Goal: Task Accomplishment & Management: Complete application form

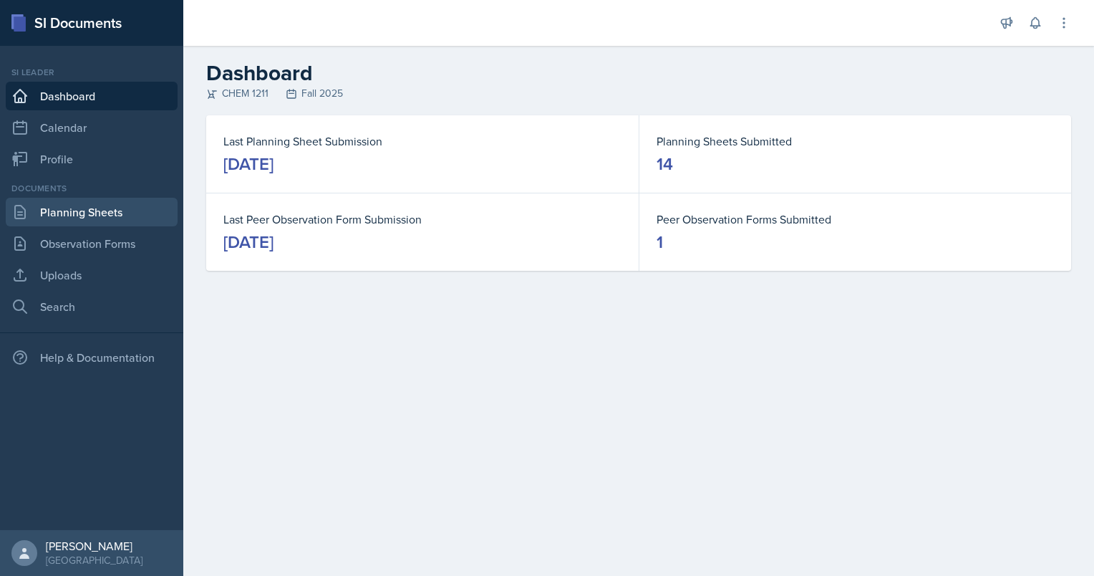
click at [49, 210] on link "Planning Sheets" at bounding box center [92, 212] width 172 height 29
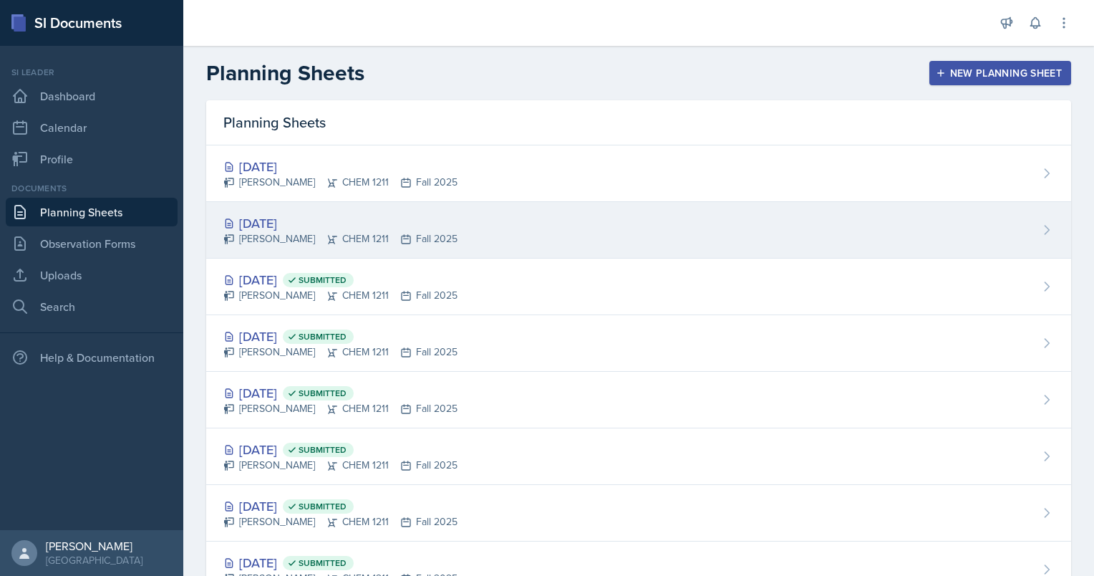
click at [266, 225] on div "[DATE]" at bounding box center [340, 222] width 234 height 19
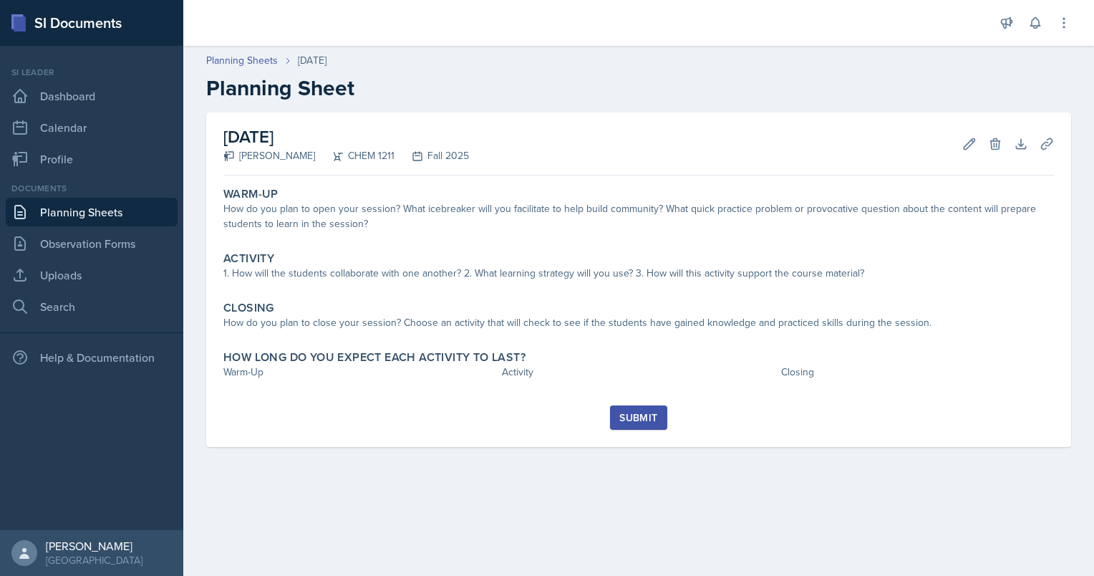
click at [107, 215] on link "Planning Sheets" at bounding box center [92, 212] width 172 height 29
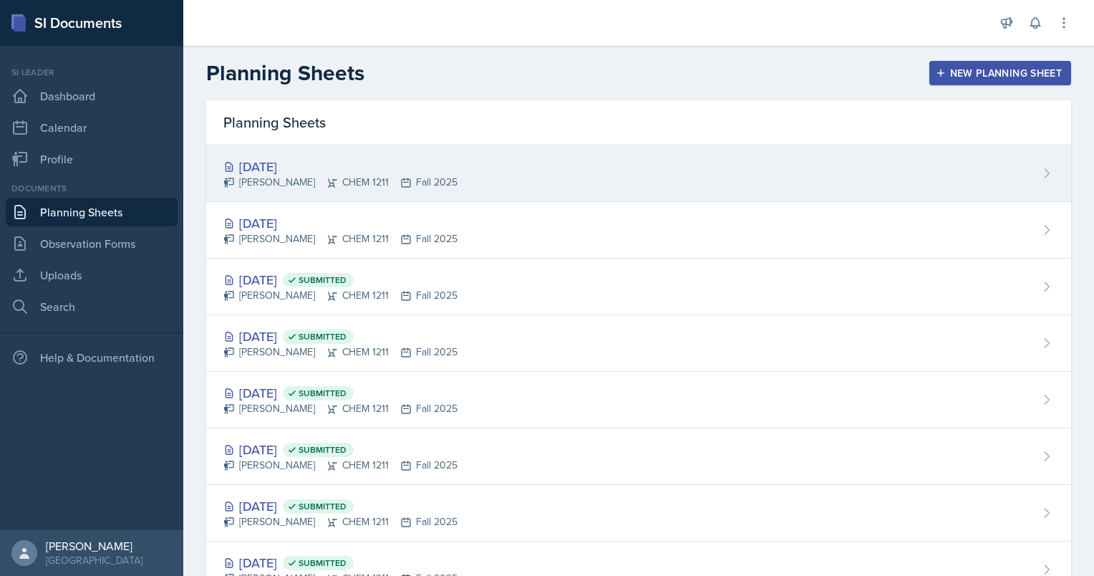
click at [266, 168] on div "[DATE]" at bounding box center [340, 166] width 234 height 19
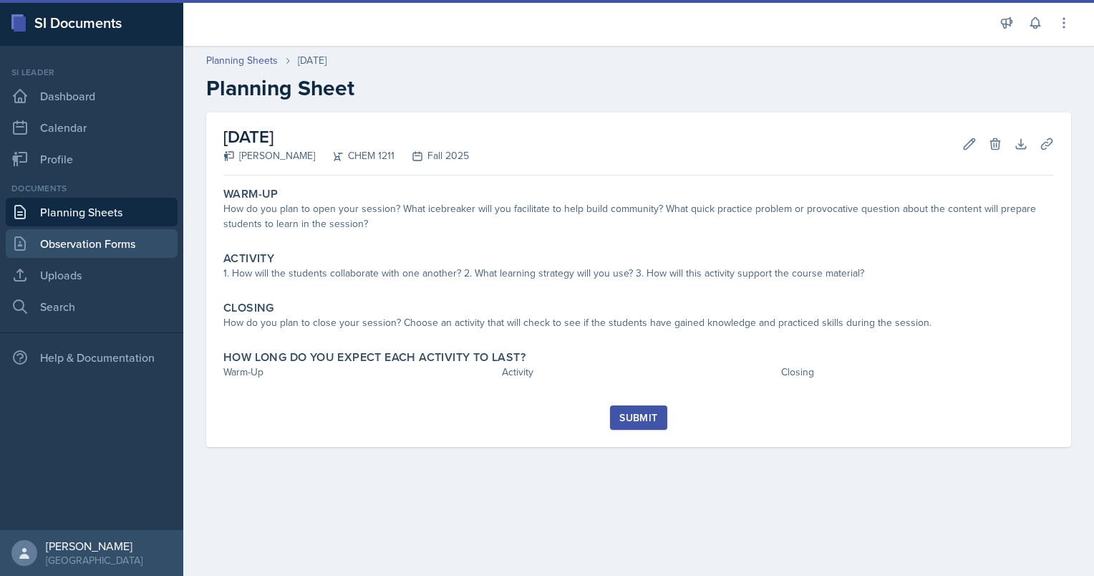
click at [107, 252] on link "Observation Forms" at bounding box center [92, 243] width 172 height 29
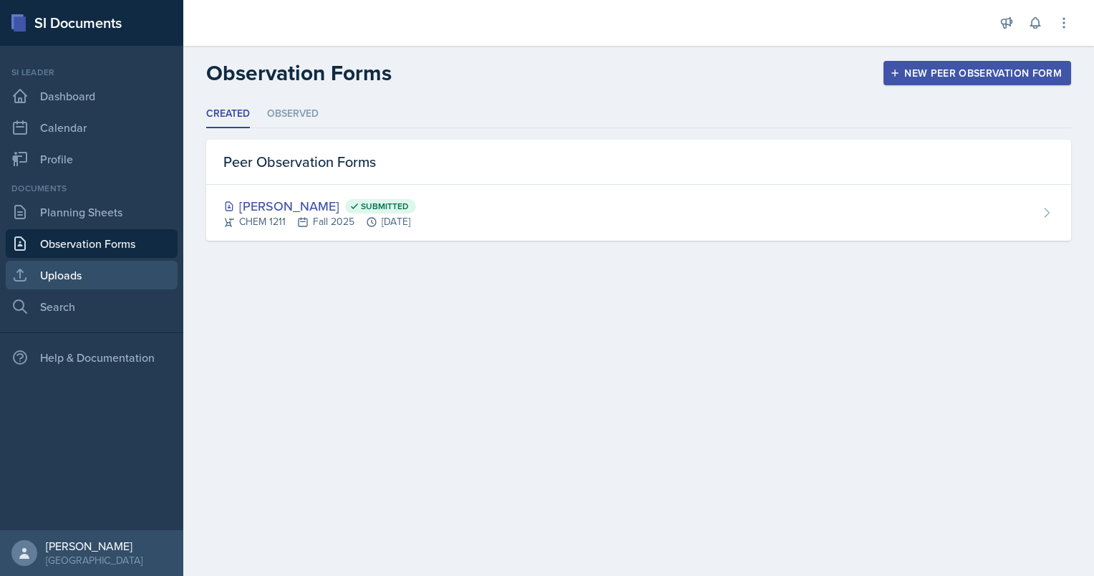
click at [142, 266] on link "Uploads" at bounding box center [92, 275] width 172 height 29
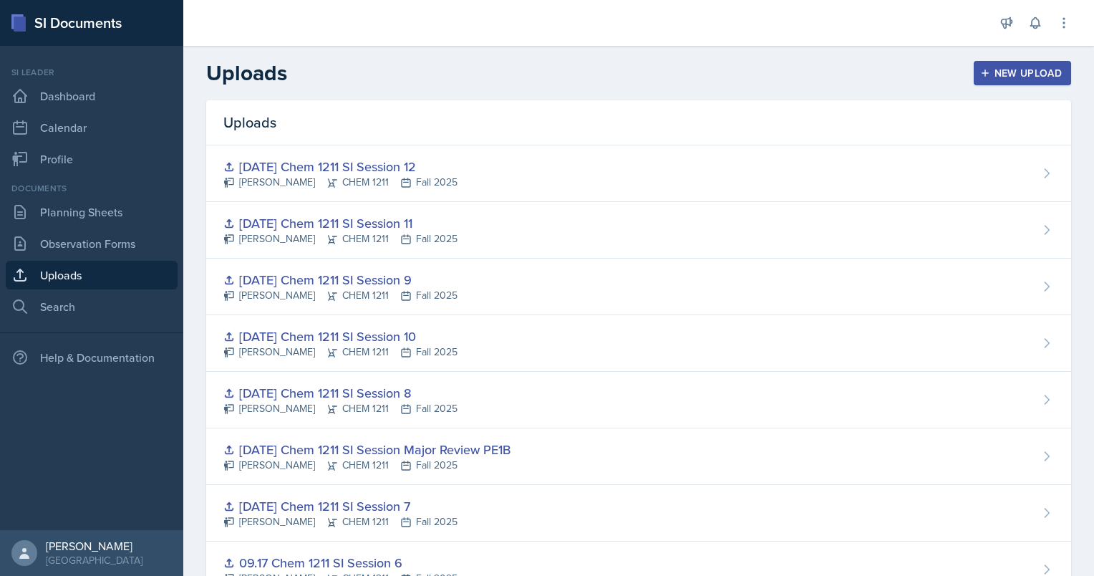
click at [1014, 75] on div "New Upload" at bounding box center [1022, 72] width 79 height 11
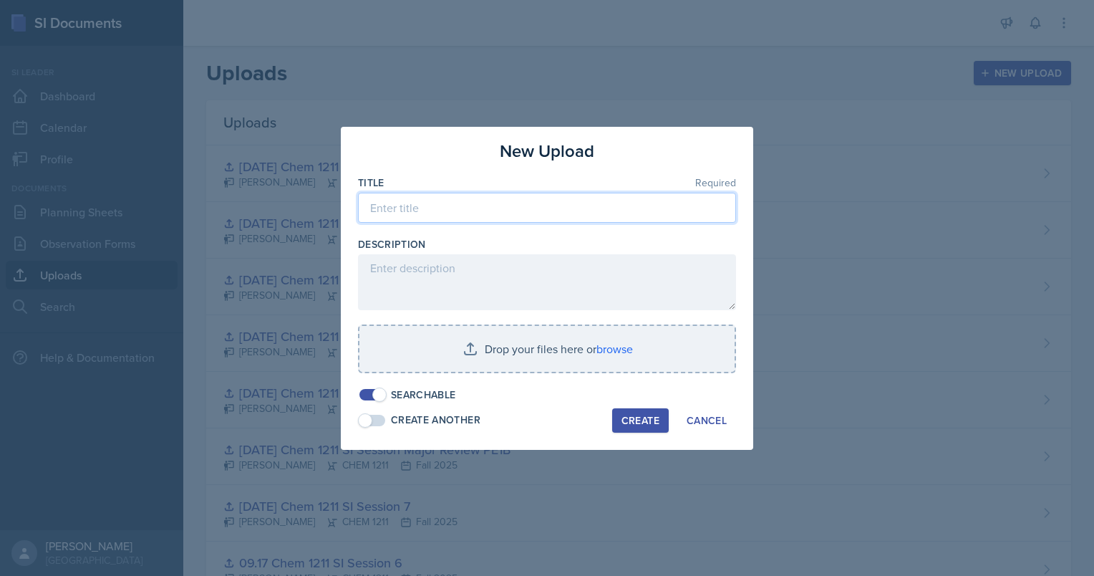
click at [577, 214] on input at bounding box center [547, 208] width 378 height 30
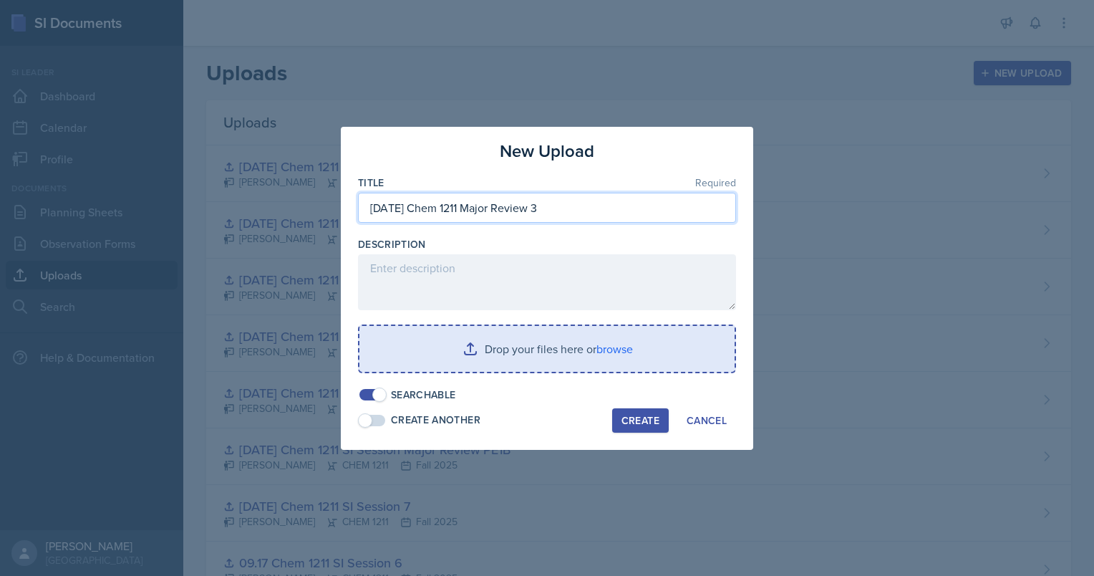
type input "[DATE] Chem 1211 Major Review 3"
click at [563, 359] on input "file" at bounding box center [546, 349] width 375 height 46
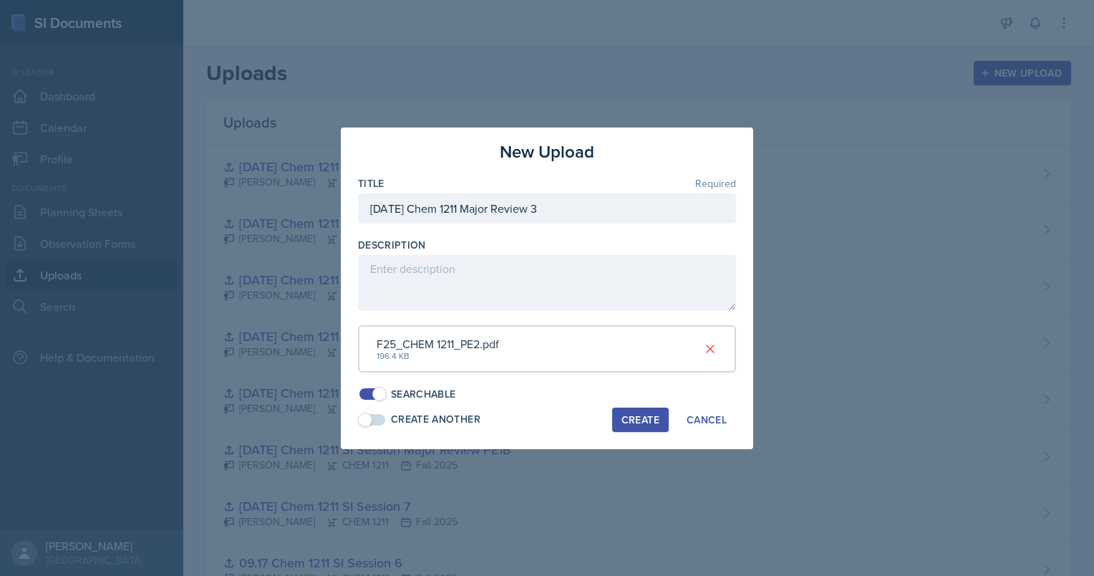
click at [636, 418] on div "Create" at bounding box center [640, 419] width 38 height 11
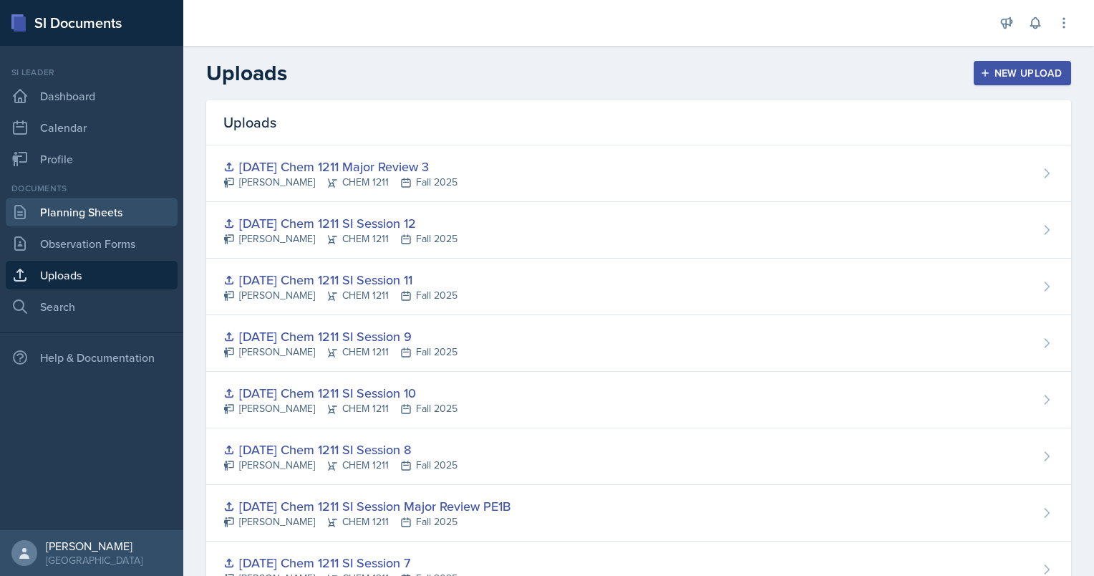
click at [99, 217] on link "Planning Sheets" at bounding box center [92, 212] width 172 height 29
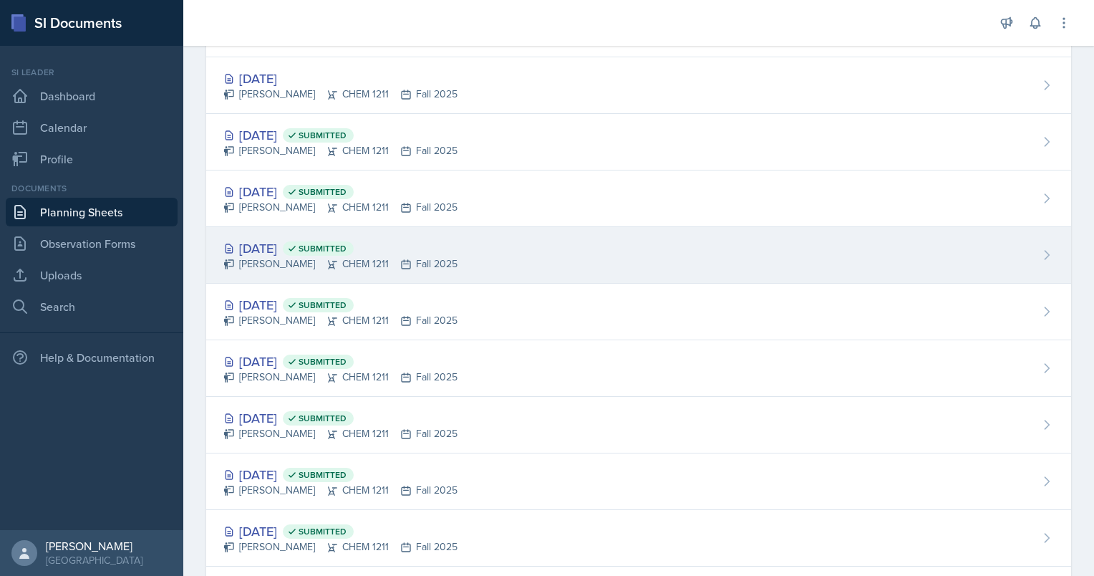
scroll to position [148, 0]
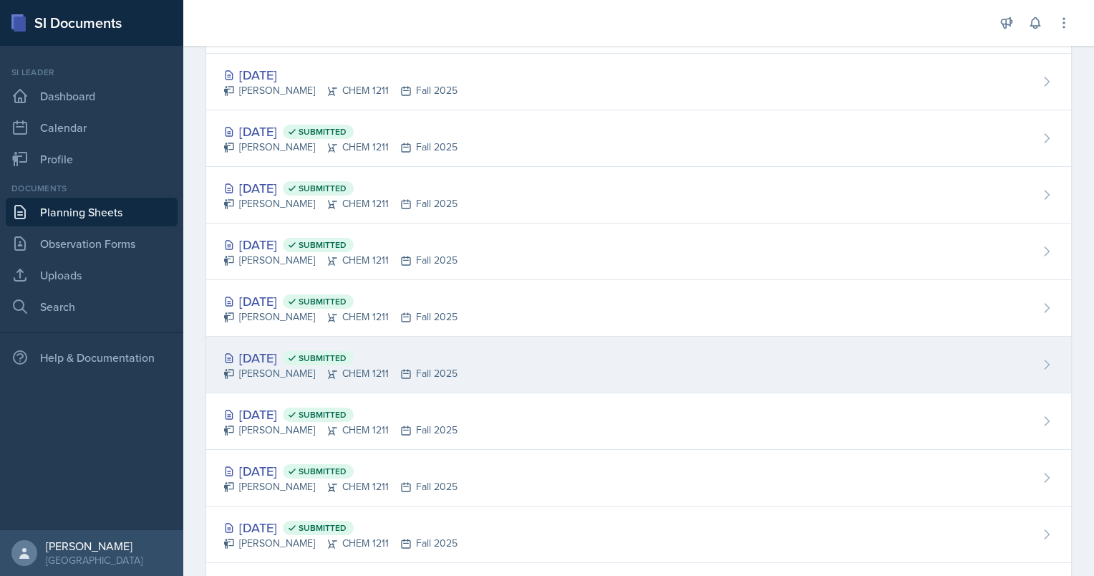
click at [299, 356] on div "[DATE] Submitted" at bounding box center [340, 357] width 234 height 19
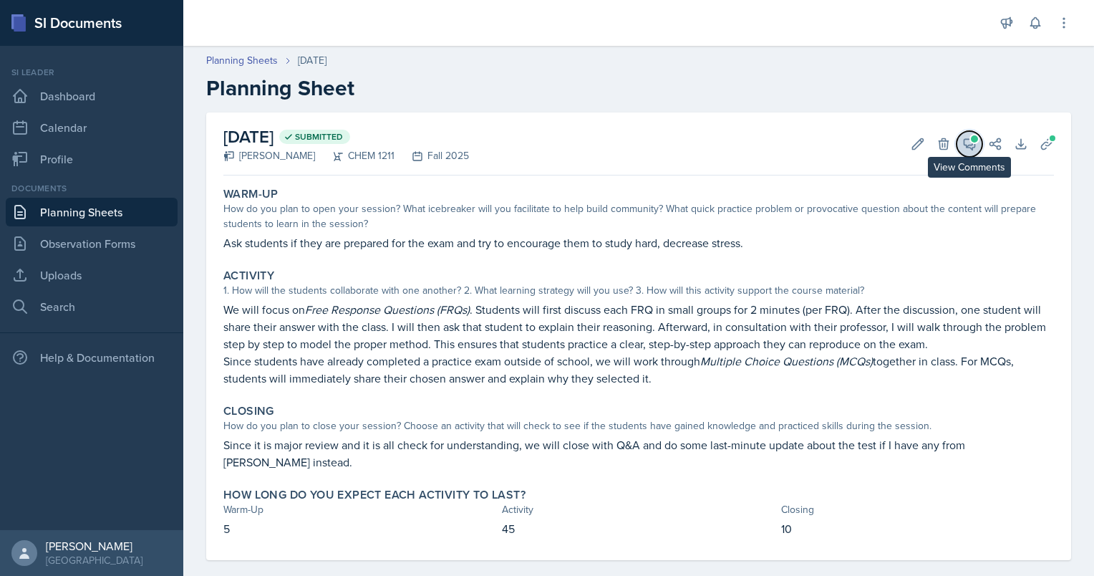
click at [971, 137] on span at bounding box center [974, 138] width 7 height 7
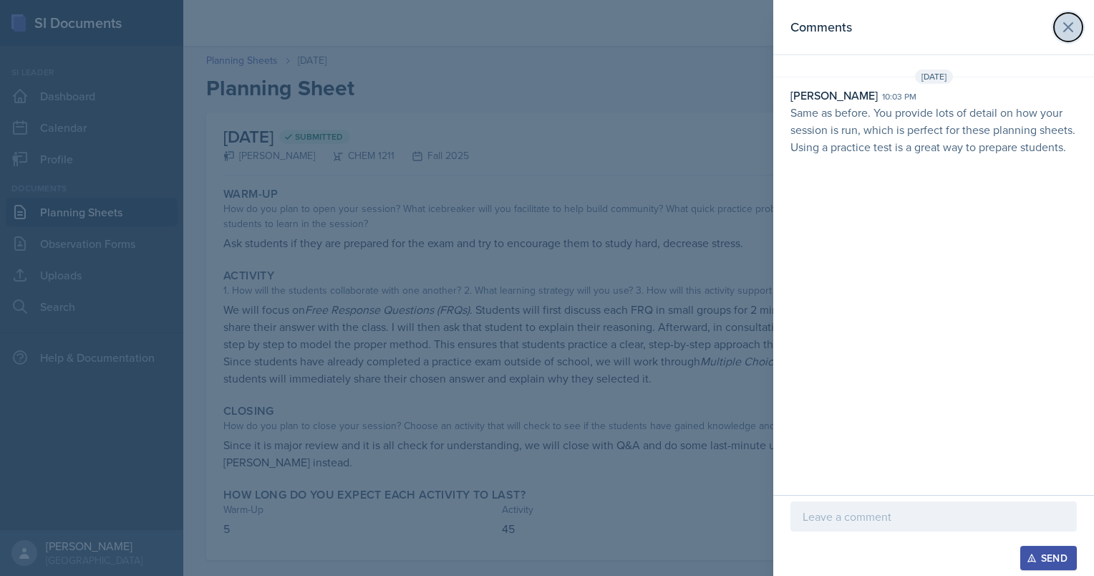
click at [1072, 26] on icon at bounding box center [1067, 27] width 17 height 17
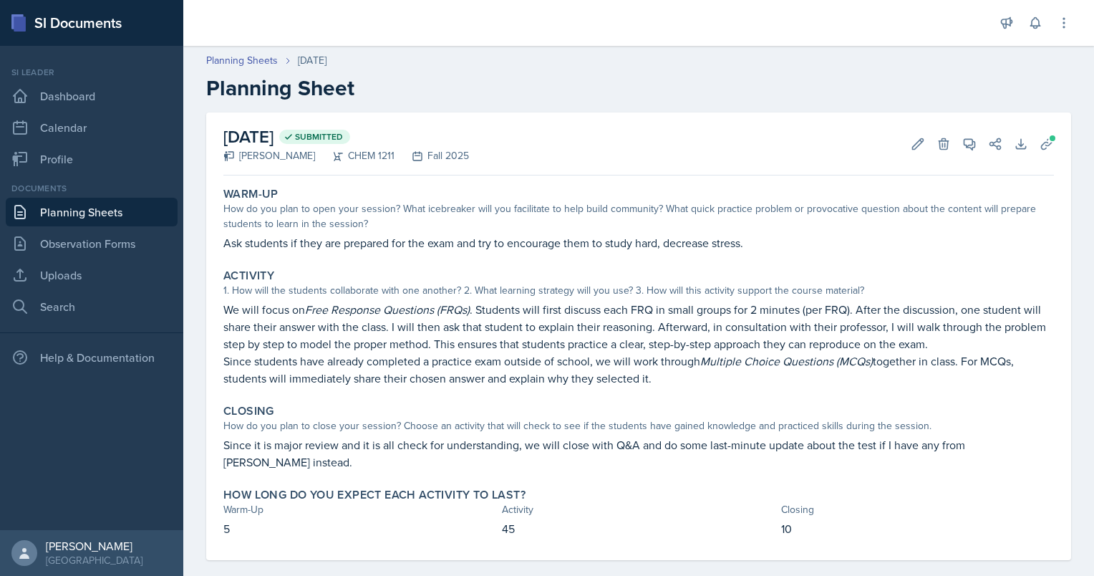
drag, startPoint x: 225, startPoint y: 306, endPoint x: 667, endPoint y: 382, distance: 448.8
click at [667, 382] on div "We will focus on Free Response Questions (FRQs) . Students will first discuss e…" at bounding box center [638, 344] width 830 height 86
copy div "We will focus on Free Response Questions (FRQs) . Students will first discuss e…"
click at [108, 102] on link "Dashboard" at bounding box center [92, 96] width 172 height 29
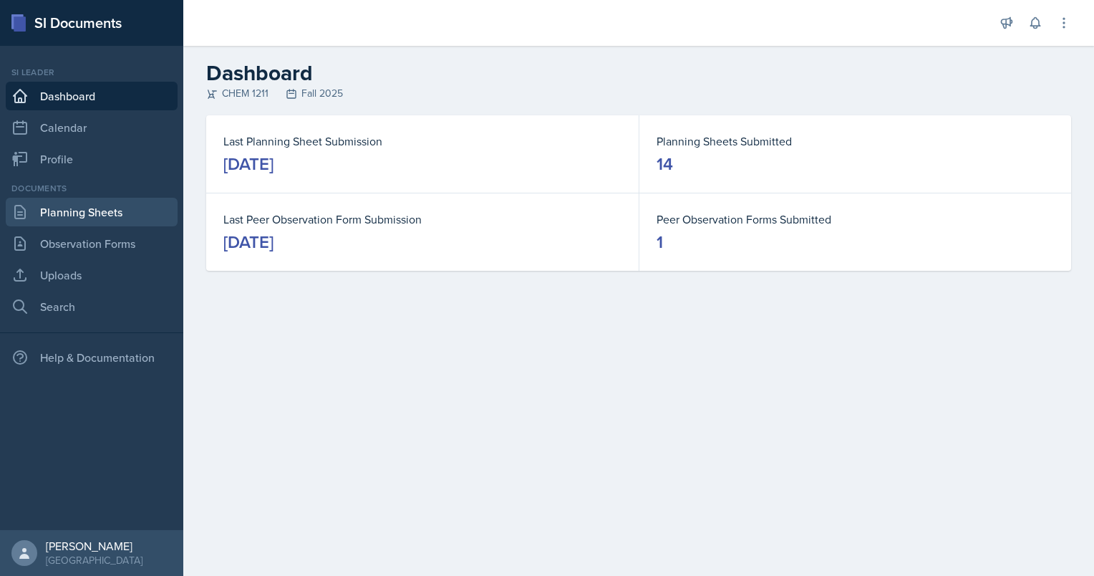
click at [104, 217] on link "Planning Sheets" at bounding box center [92, 212] width 172 height 29
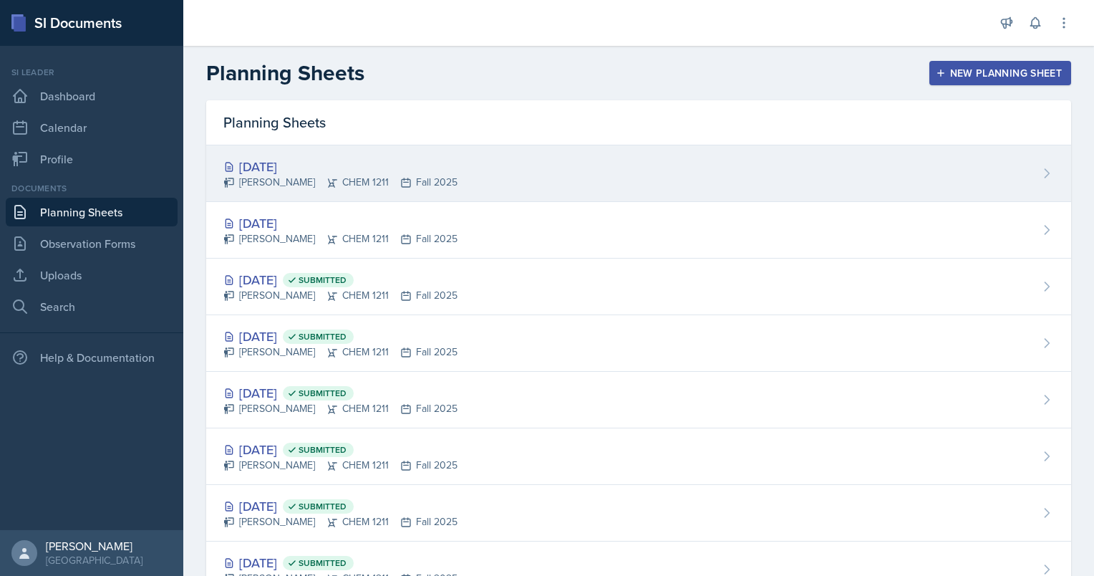
click at [273, 149] on div "[DATE] [PERSON_NAME] CHEM 1211 Fall 2025" at bounding box center [638, 173] width 865 height 57
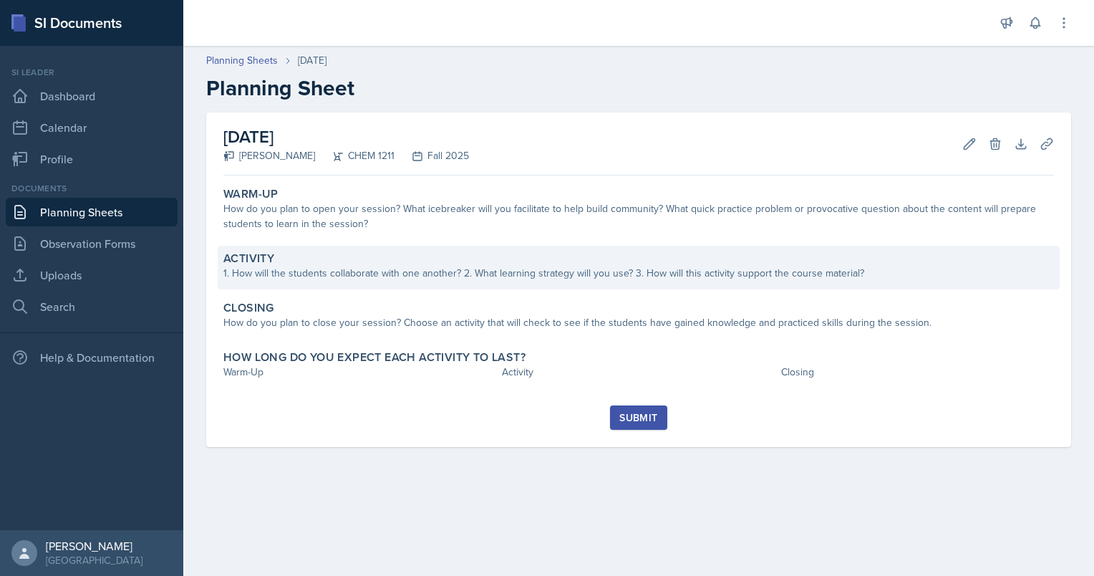
click at [775, 286] on div "Activity 1. How will the students collaborate with one another? 2. What learnin…" at bounding box center [639, 268] width 842 height 44
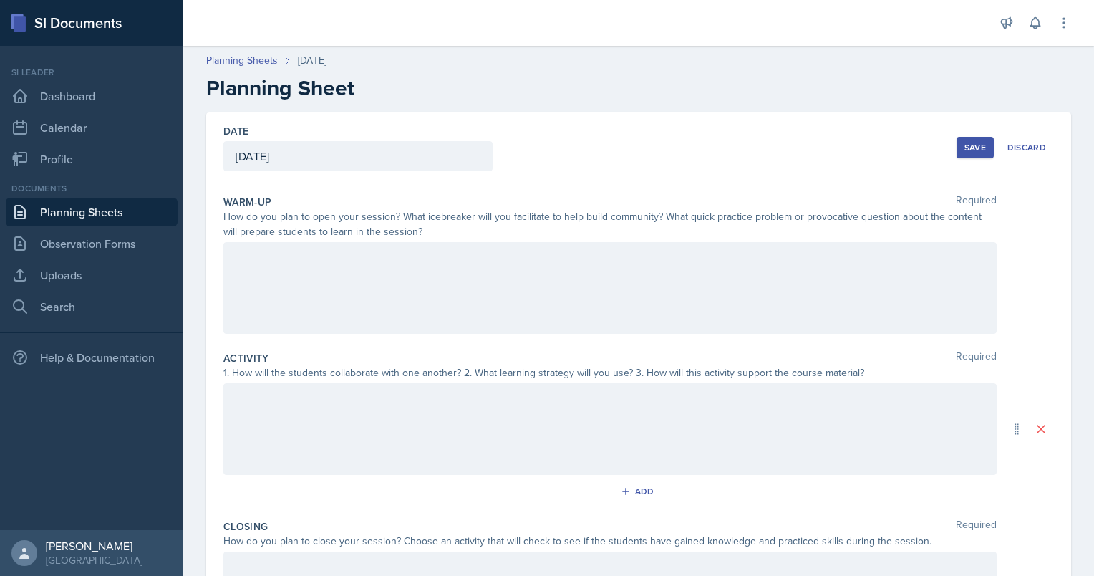
click at [487, 409] on div at bounding box center [609, 429] width 773 height 92
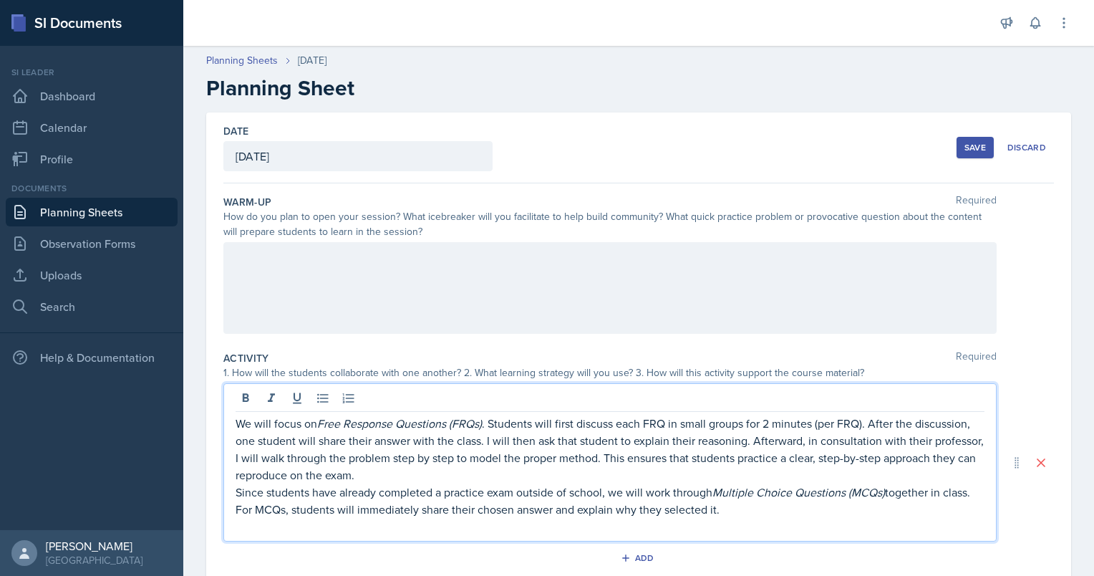
click at [585, 419] on p "We will focus on Free Response Questions (FRQs) . Students will first discuss e…" at bounding box center [610, 448] width 749 height 69
click at [566, 430] on p "We will focus on Free Response Questions (FRQs) . Students will first discuss e…" at bounding box center [610, 448] width 749 height 69
click at [365, 481] on p "We will focus on Free Response Questions (FRQs) . Students will first discuss e…" at bounding box center [610, 448] width 749 height 69
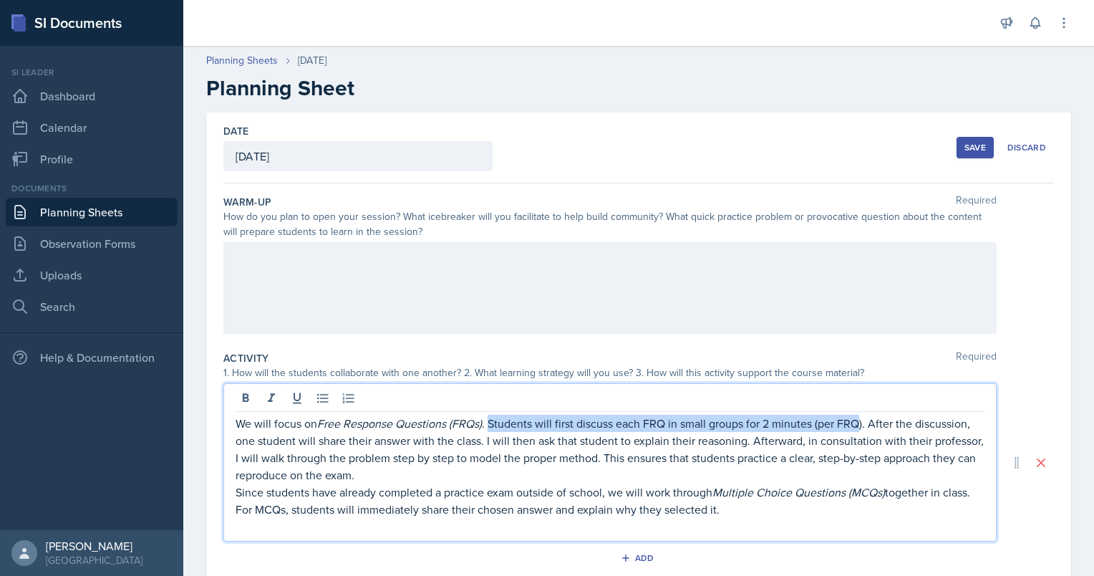
drag, startPoint x: 490, startPoint y: 422, endPoint x: 863, endPoint y: 422, distance: 372.2
click at [863, 422] on p "We will focus on Free Response Questions (FRQs) . Students will first discuss e…" at bounding box center [610, 448] width 749 height 69
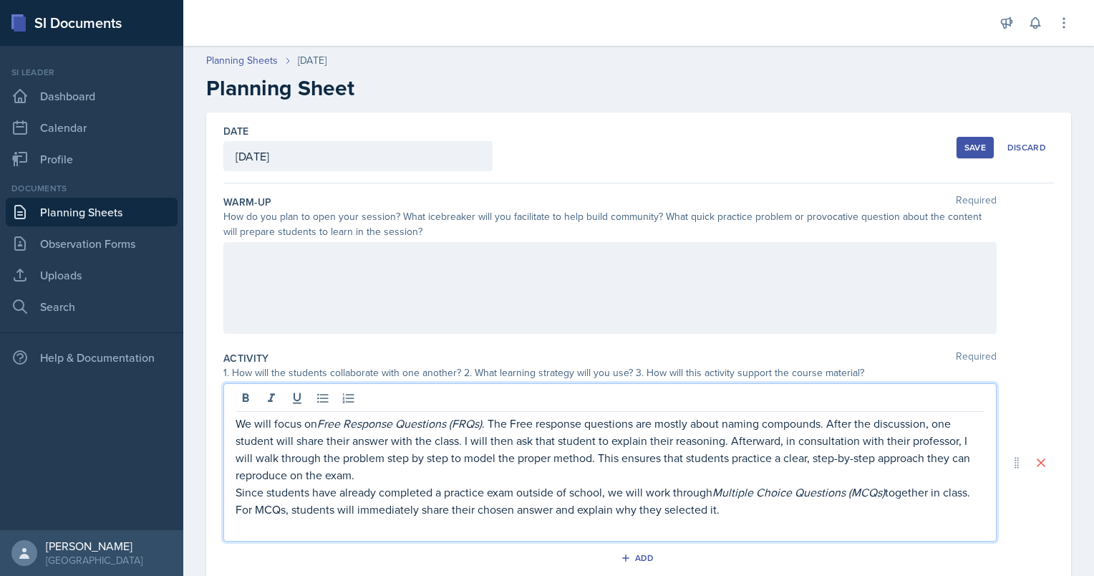
click at [888, 439] on p "We will focus on Free Response Questions (FRQs) . The Free response questions a…" at bounding box center [610, 448] width 749 height 69
click at [835, 419] on p "We will focus on Free Response Questions (FRQs) . The Free response questions a…" at bounding box center [610, 448] width 749 height 69
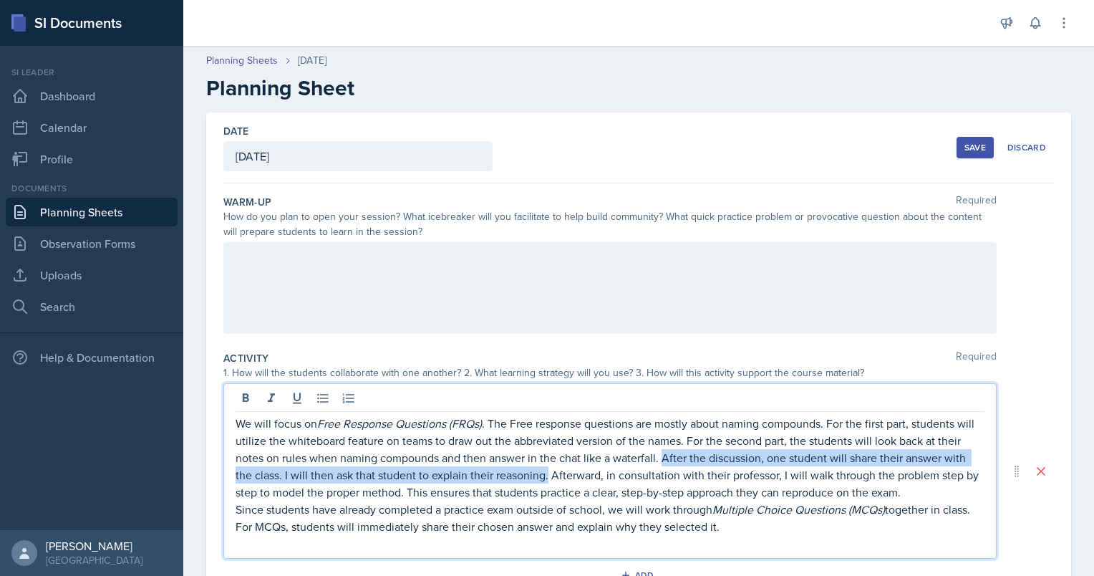
drag, startPoint x: 686, startPoint y: 454, endPoint x: 571, endPoint y: 477, distance: 117.6
click at [571, 477] on p "We will focus on Free Response Questions (FRQs) . The Free response questions a…" at bounding box center [610, 457] width 749 height 86
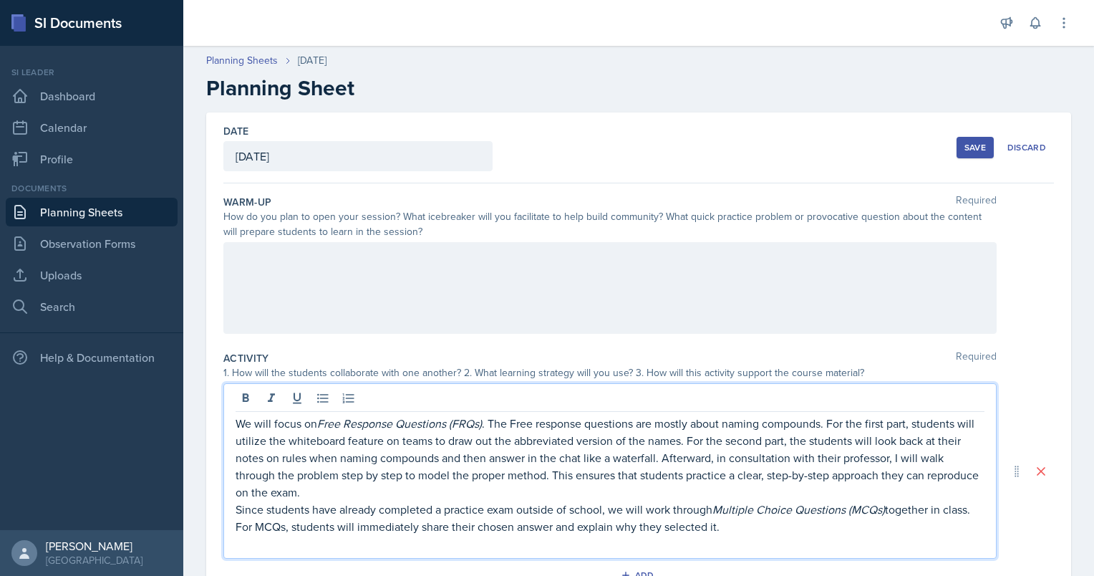
click at [500, 471] on p "We will focus on Free Response Questions (FRQs) . The Free response questions a…" at bounding box center [610, 457] width 749 height 86
click at [551, 472] on p "We will focus on Free Response Questions (FRQs) . The Free response questions a…" at bounding box center [610, 457] width 749 height 86
click at [548, 472] on p "We will focus on Free Response Questions (FRQs) . The Free response questions a…" at bounding box center [610, 457] width 749 height 86
click at [774, 461] on p "We will focus on Free Response Questions (FRQs) . The Free response questions a…" at bounding box center [610, 457] width 749 height 86
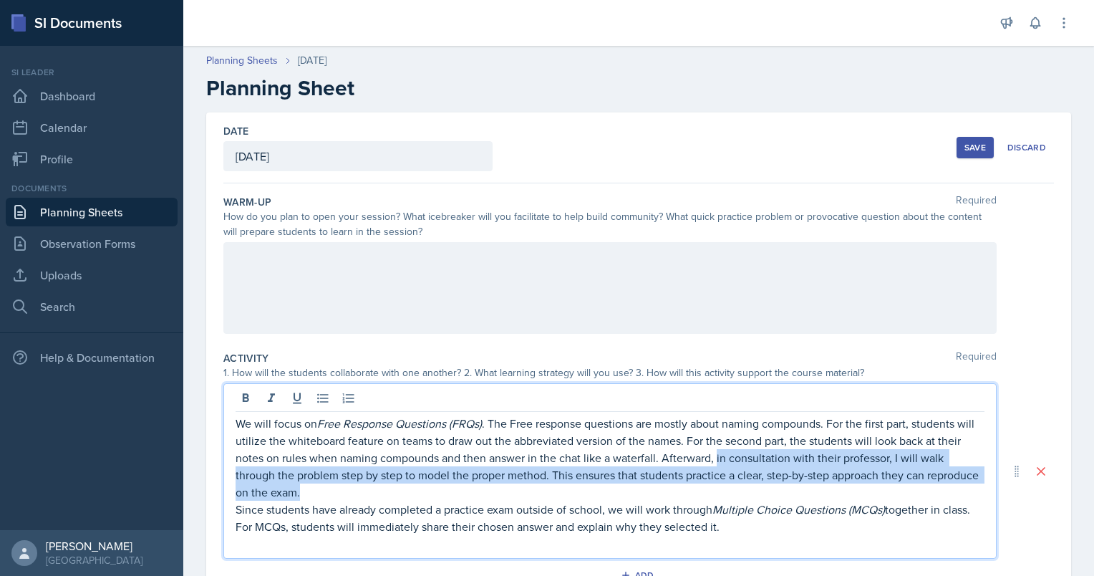
drag, startPoint x: 742, startPoint y: 457, endPoint x: 707, endPoint y: 493, distance: 50.1
click at [707, 493] on p "We will focus on Free Response Questions (FRQs) . The Free response questions a…" at bounding box center [610, 457] width 749 height 86
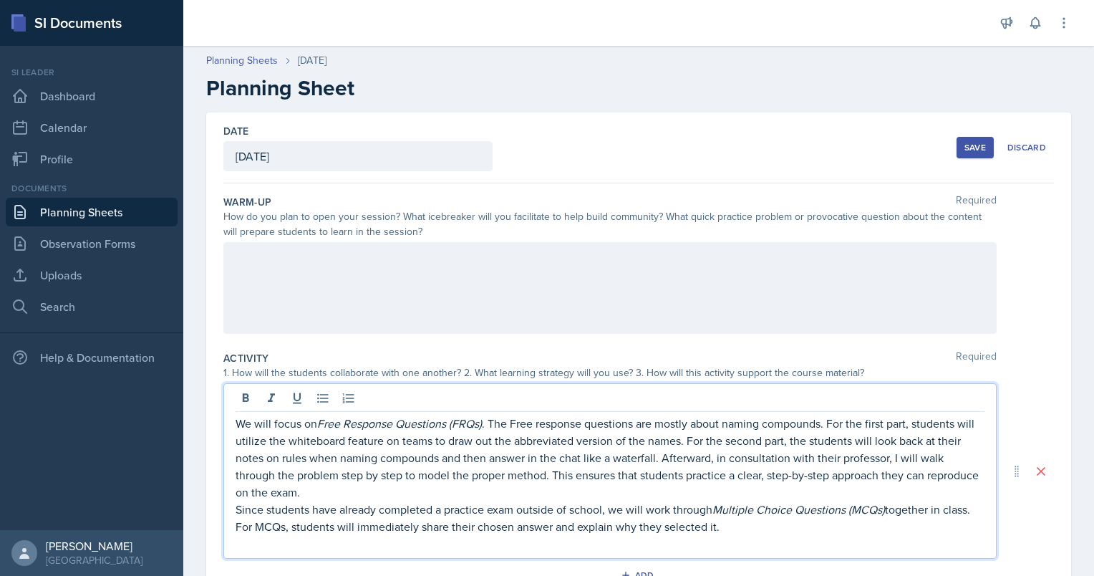
click at [689, 459] on p "We will focus on Free Response Questions (FRQs) . The Free response questions a…" at bounding box center [610, 457] width 749 height 86
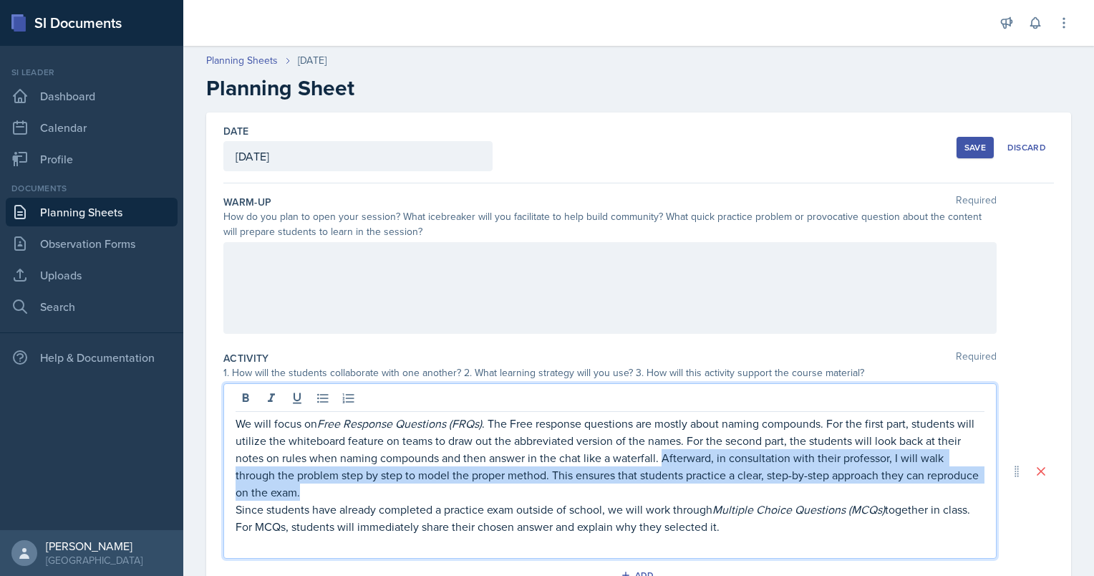
drag, startPoint x: 689, startPoint y: 458, endPoint x: 709, endPoint y: 491, distance: 38.9
click at [709, 491] on p "We will focus on Free Response Questions (FRQs) . The Free response questions a…" at bounding box center [610, 457] width 749 height 86
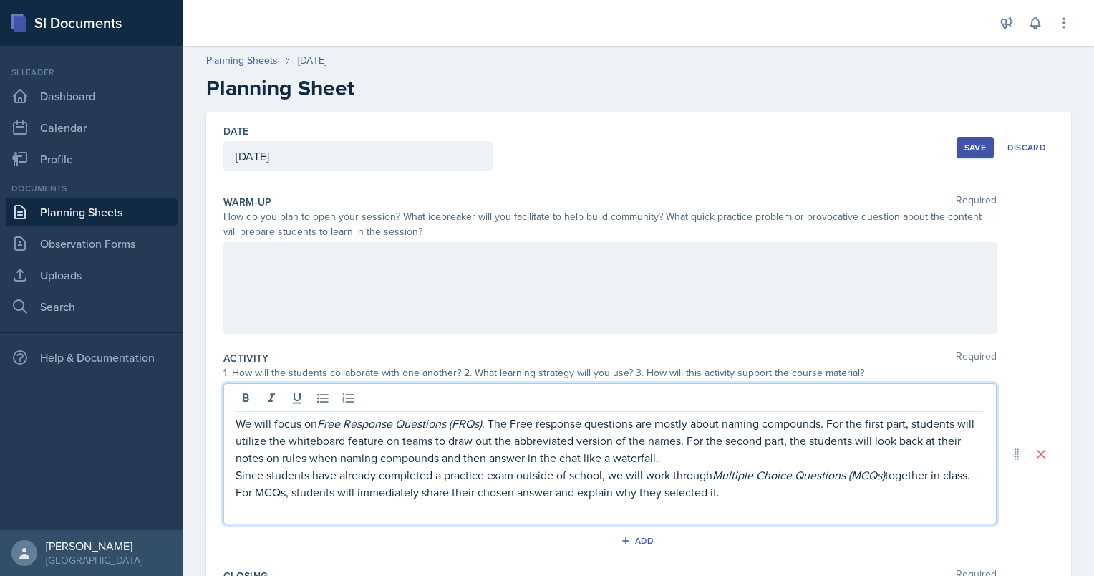
click at [293, 462] on p "We will focus on Free Response Questions (FRQs) . The Free response questions a…" at bounding box center [610, 440] width 749 height 52
click at [695, 500] on p at bounding box center [610, 508] width 749 height 17
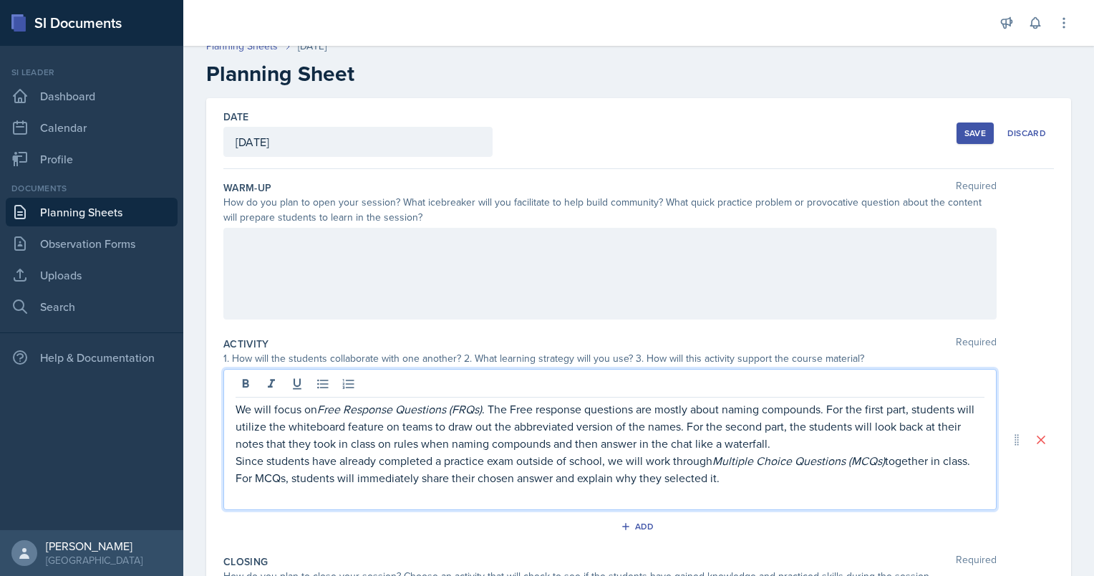
scroll to position [15, 0]
click at [770, 480] on p "Since students have already completed a practice exam outside of school, we wil…" at bounding box center [610, 468] width 749 height 34
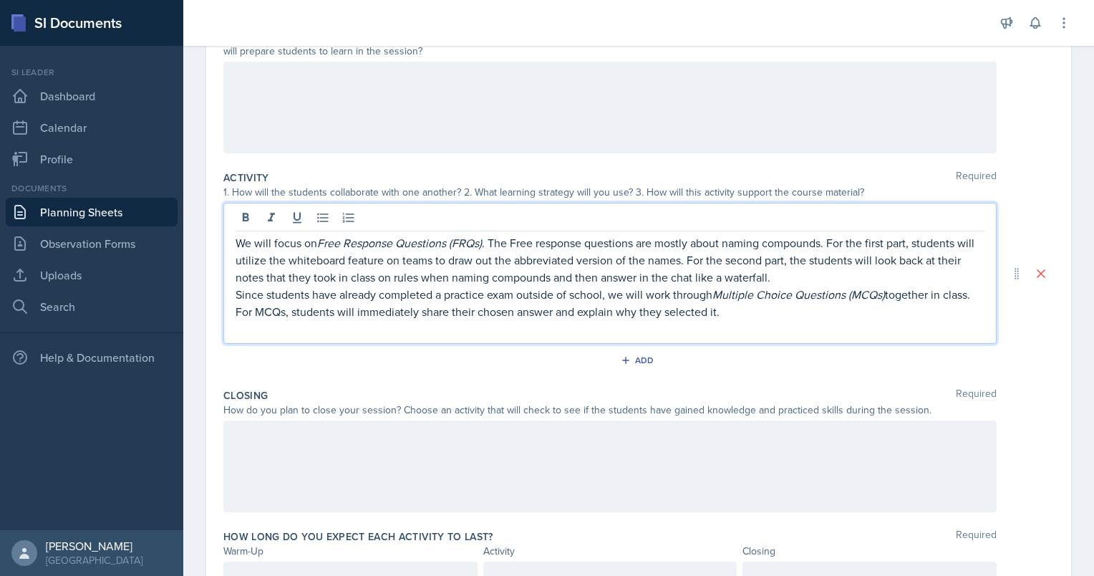
scroll to position [252, 0]
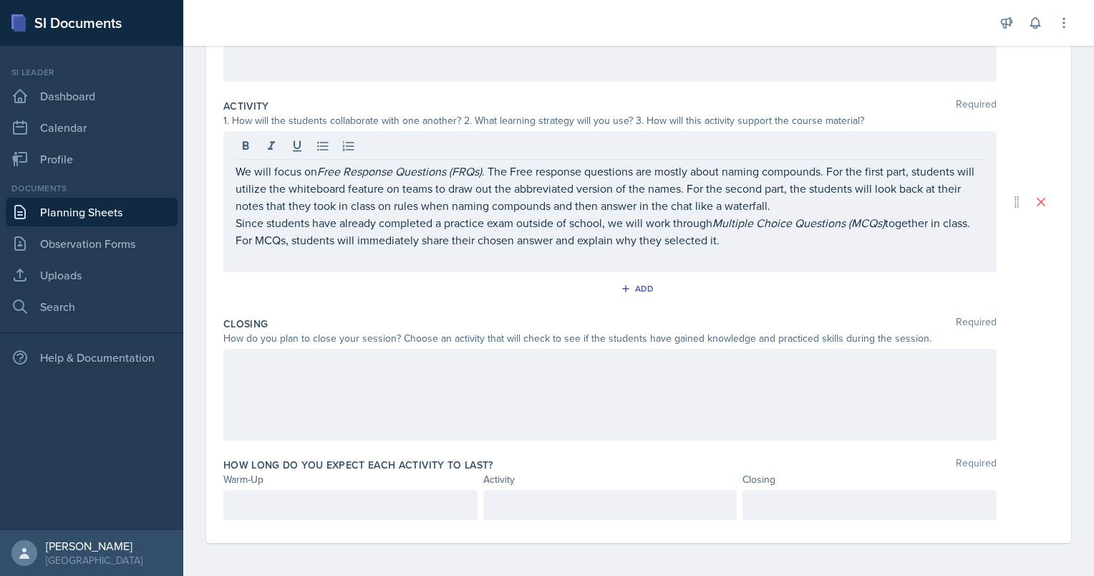
click at [730, 394] on div at bounding box center [609, 395] width 773 height 92
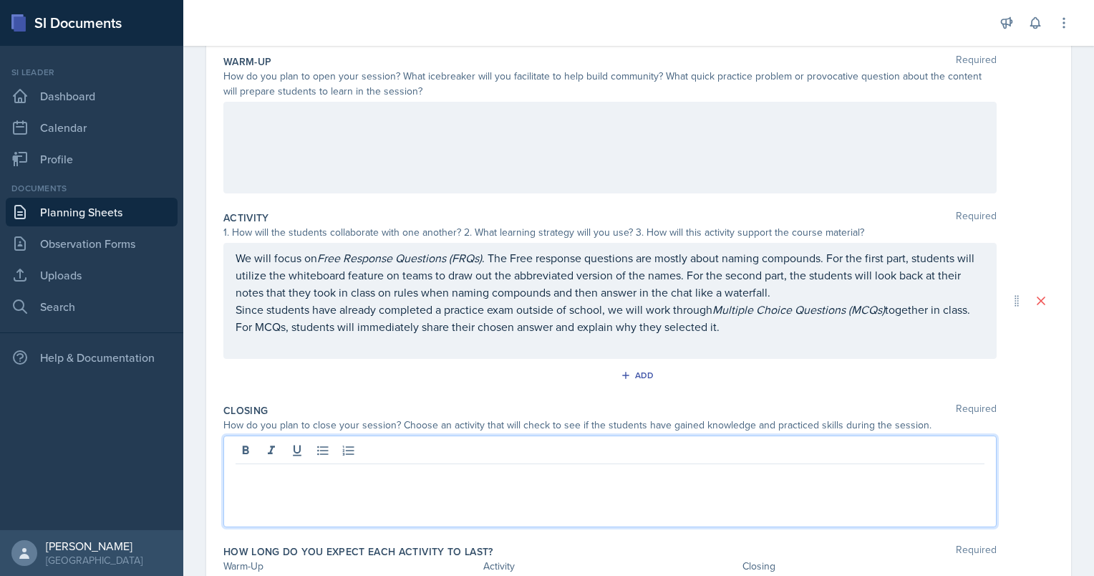
scroll to position [141, 0]
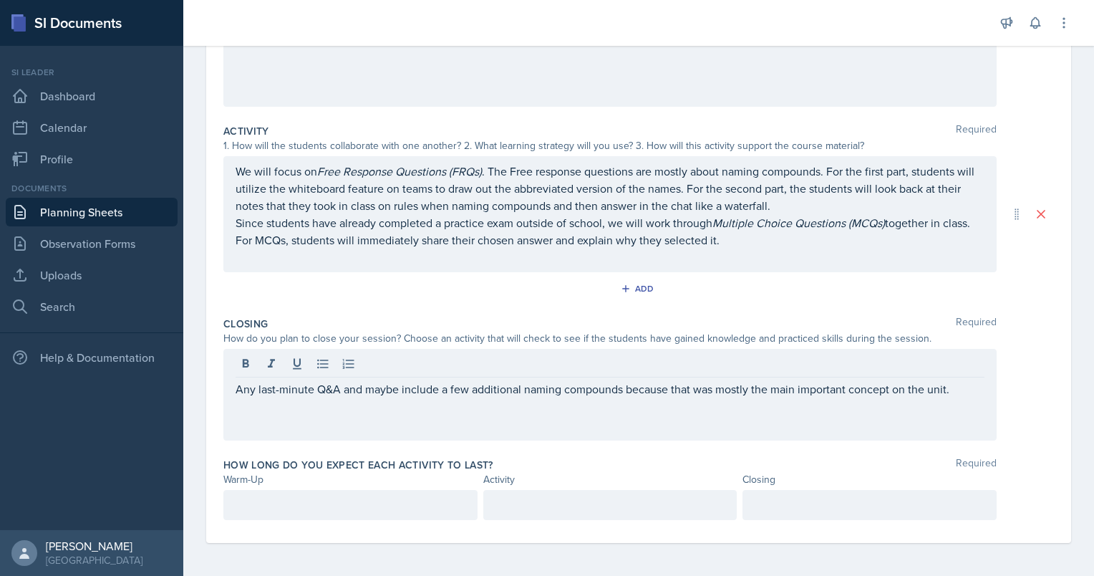
click at [789, 514] on div at bounding box center [869, 505] width 254 height 30
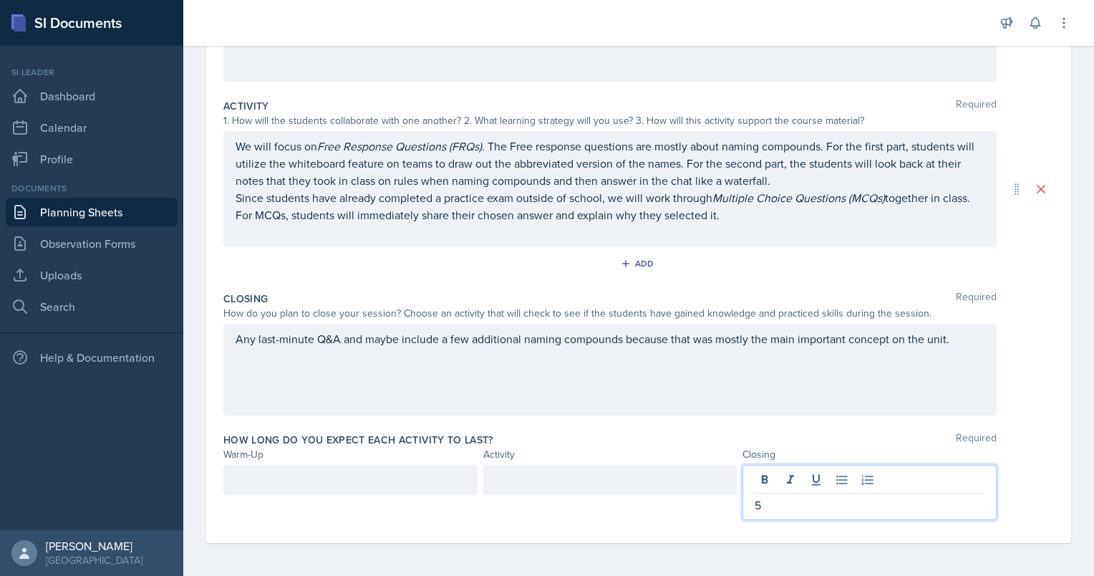
click at [593, 478] on div at bounding box center [610, 480] width 254 height 30
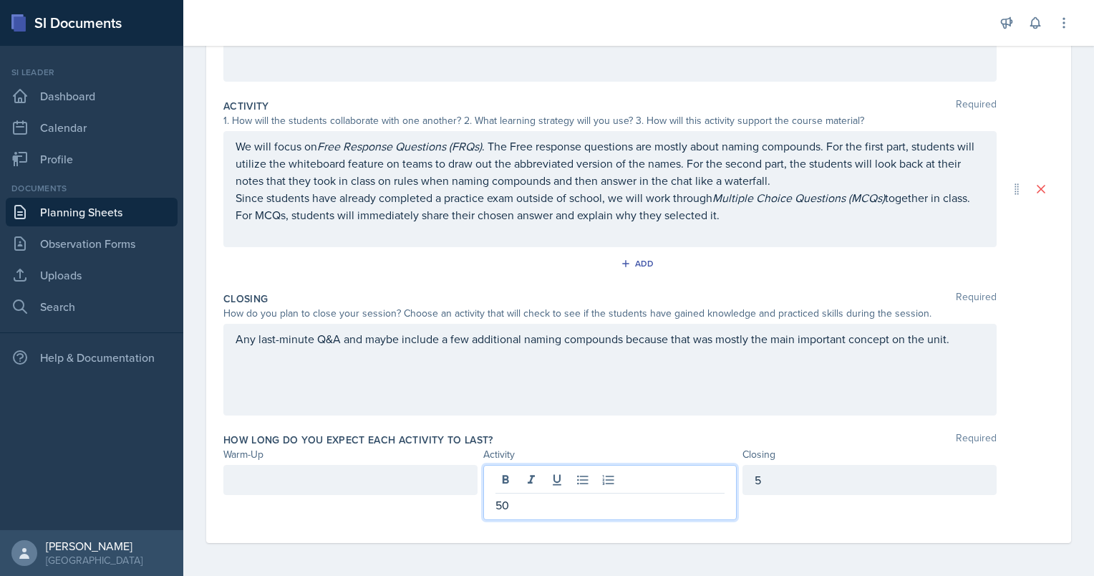
click at [440, 475] on div at bounding box center [350, 480] width 254 height 30
drag, startPoint x: 532, startPoint y: 481, endPoint x: 490, endPoint y: 481, distance: 42.2
click at [490, 481] on div "50" at bounding box center [610, 492] width 254 height 55
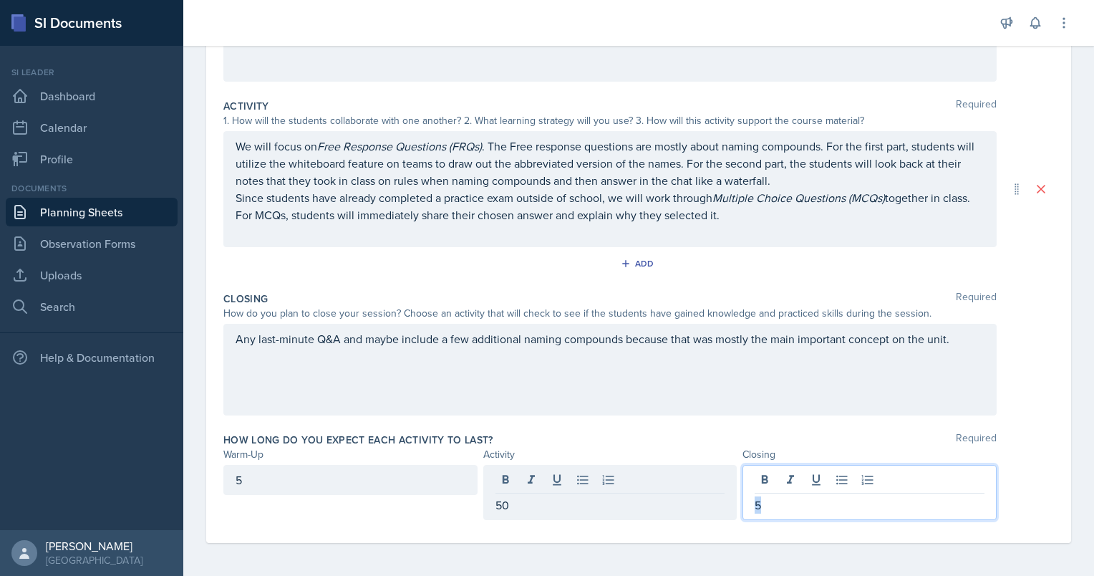
drag, startPoint x: 799, startPoint y: 486, endPoint x: 644, endPoint y: 480, distance: 154.8
click at [644, 480] on div "5 50 5" at bounding box center [609, 492] width 773 height 55
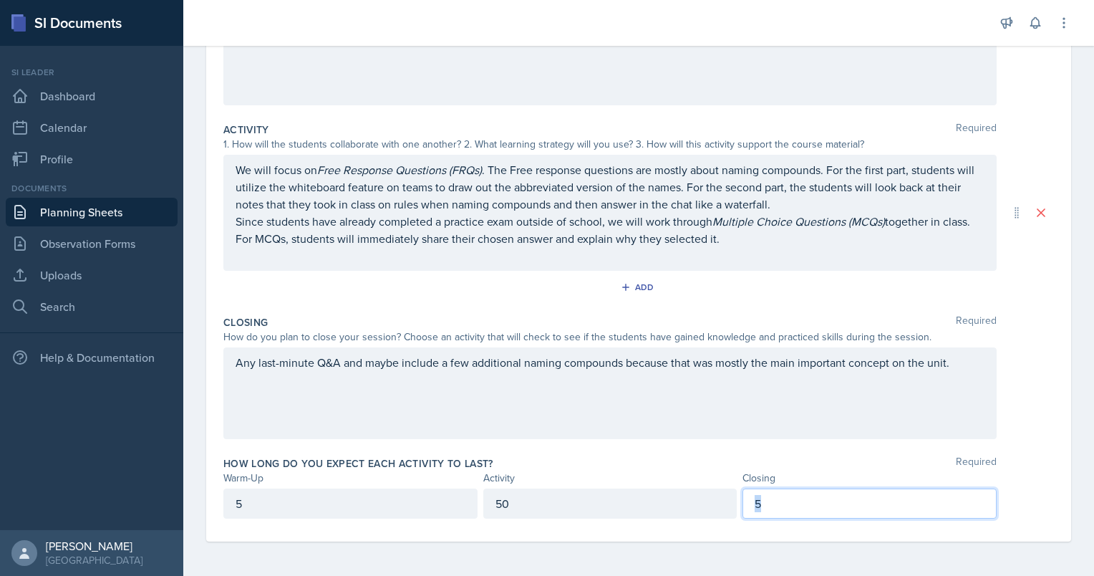
scroll to position [227, 0]
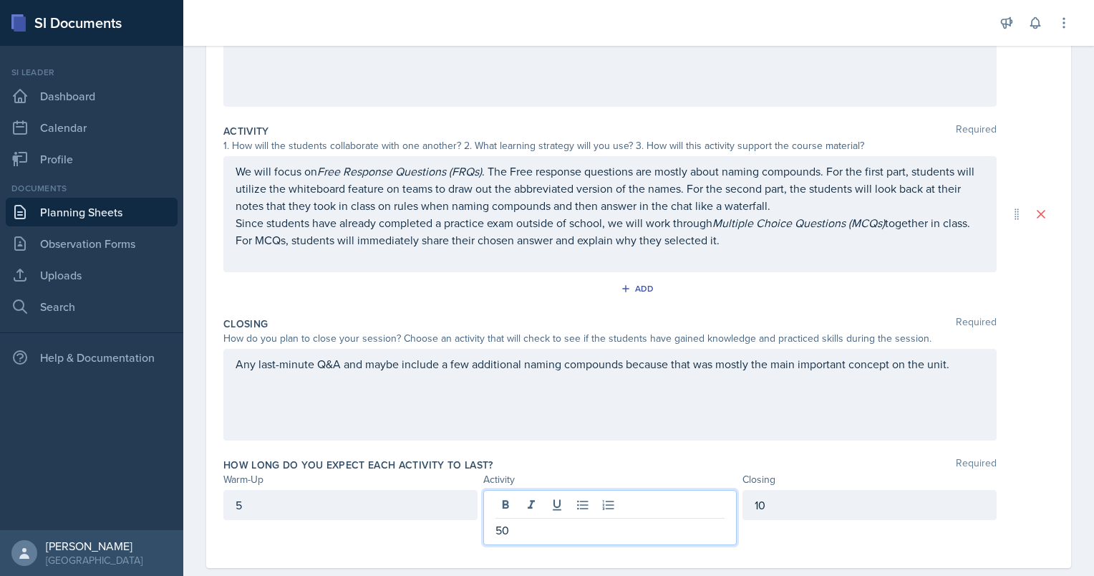
click at [516, 510] on div "50" at bounding box center [610, 517] width 254 height 55
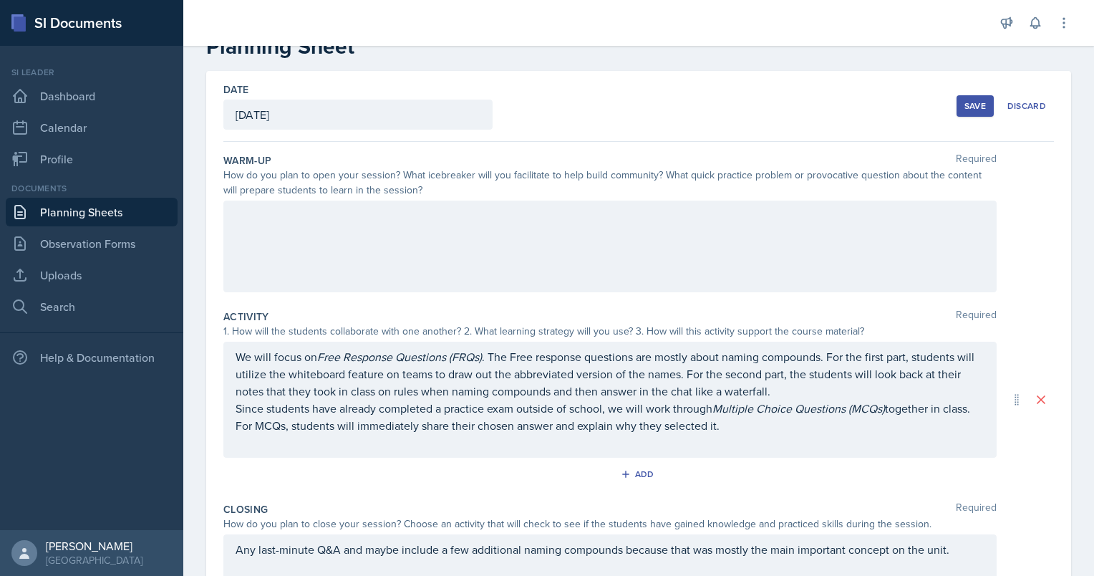
scroll to position [0, 0]
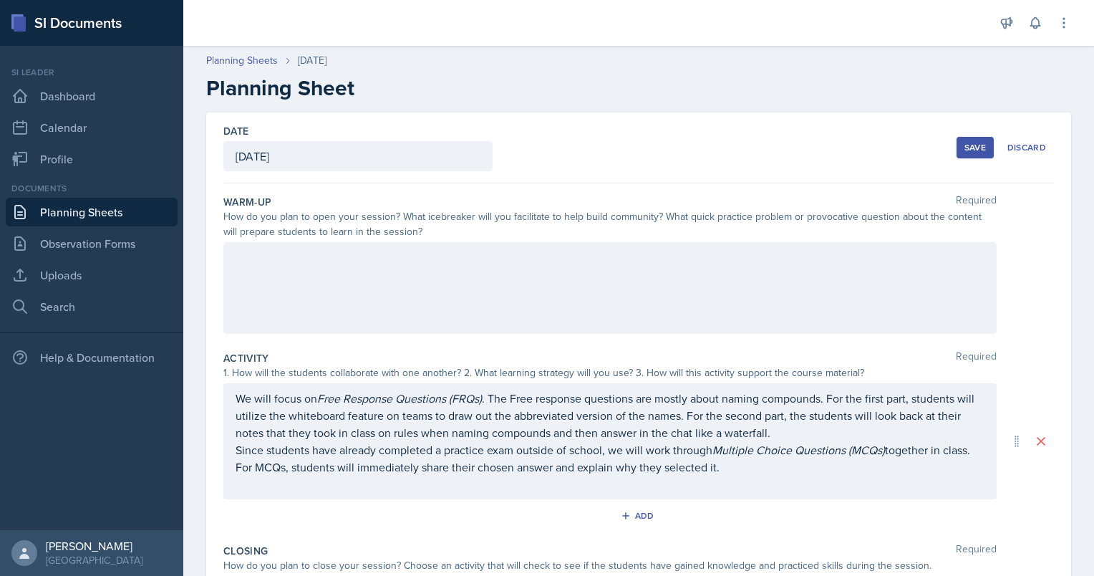
click at [442, 286] on div at bounding box center [609, 288] width 773 height 92
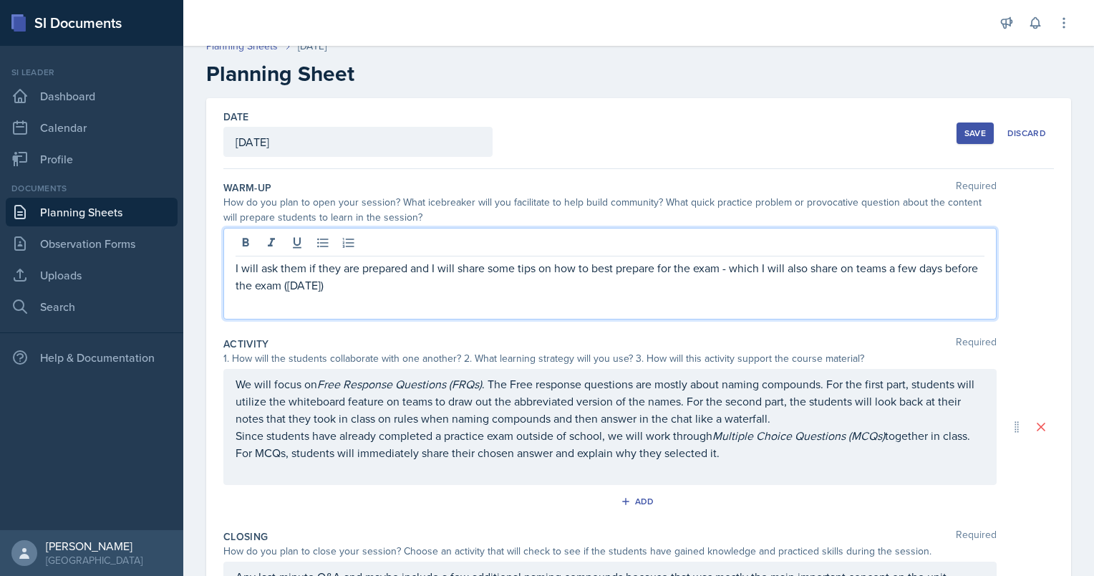
scroll to position [11, 0]
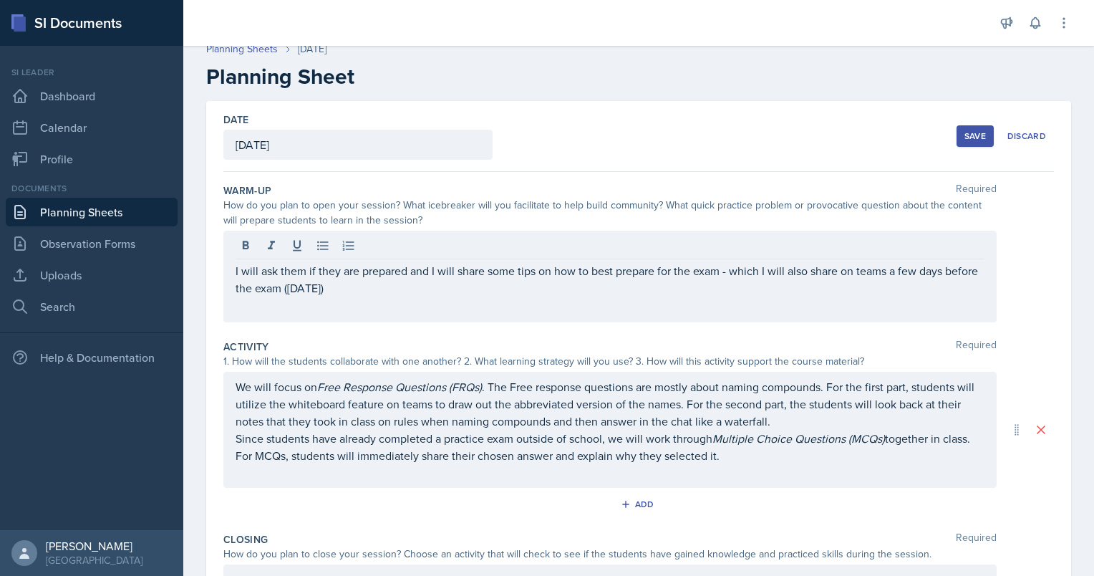
click at [964, 132] on div "Save" at bounding box center [974, 135] width 21 height 11
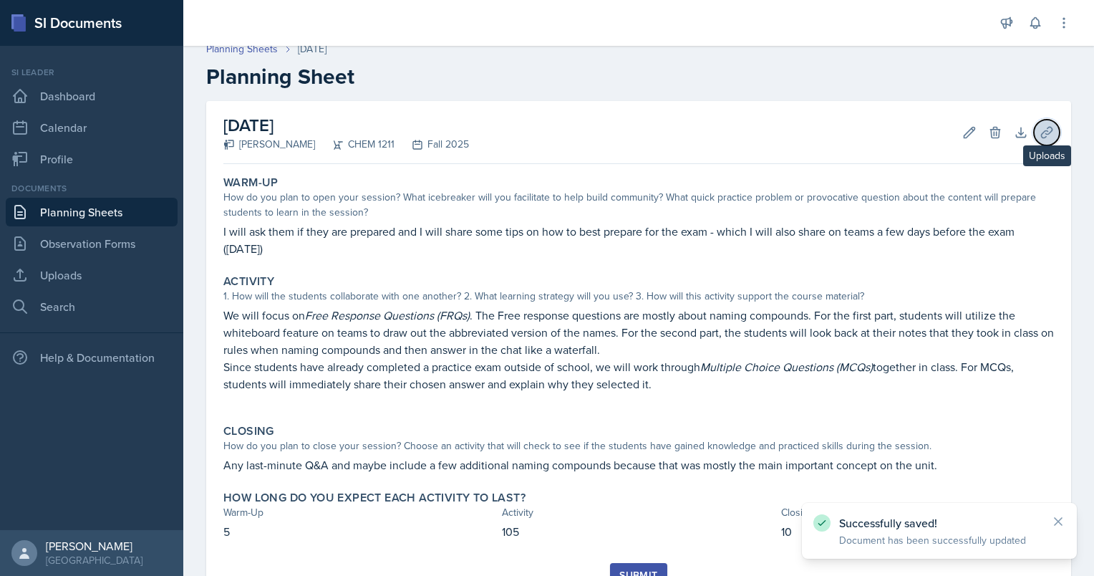
click at [1039, 131] on icon at bounding box center [1046, 132] width 14 height 14
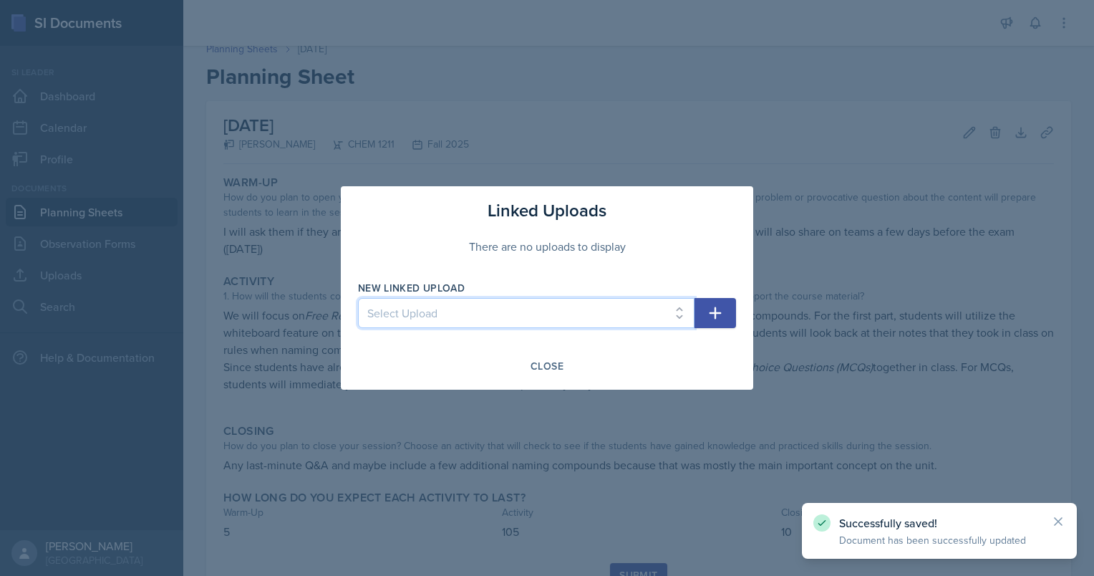
click at [579, 308] on select "Select Upload Chem 1211 Session 1 Kahoot [DATE] Chem 1211 SI Session 1 [DATE] C…" at bounding box center [526, 313] width 336 height 30
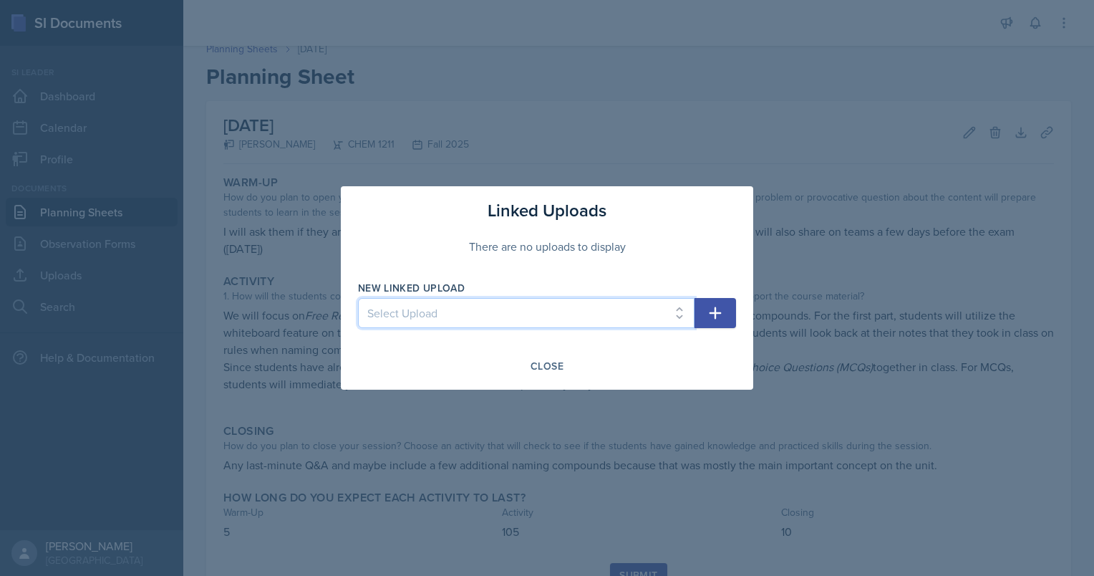
select select "872edc21-7885-44fa-8a78-ebc1596ac6ff"
click at [358, 298] on select "Select Upload Chem 1211 Session 1 Kahoot [DATE] Chem 1211 SI Session 1 [DATE] C…" at bounding box center [526, 313] width 336 height 30
click at [711, 316] on icon "button" at bounding box center [715, 312] width 17 height 17
select select
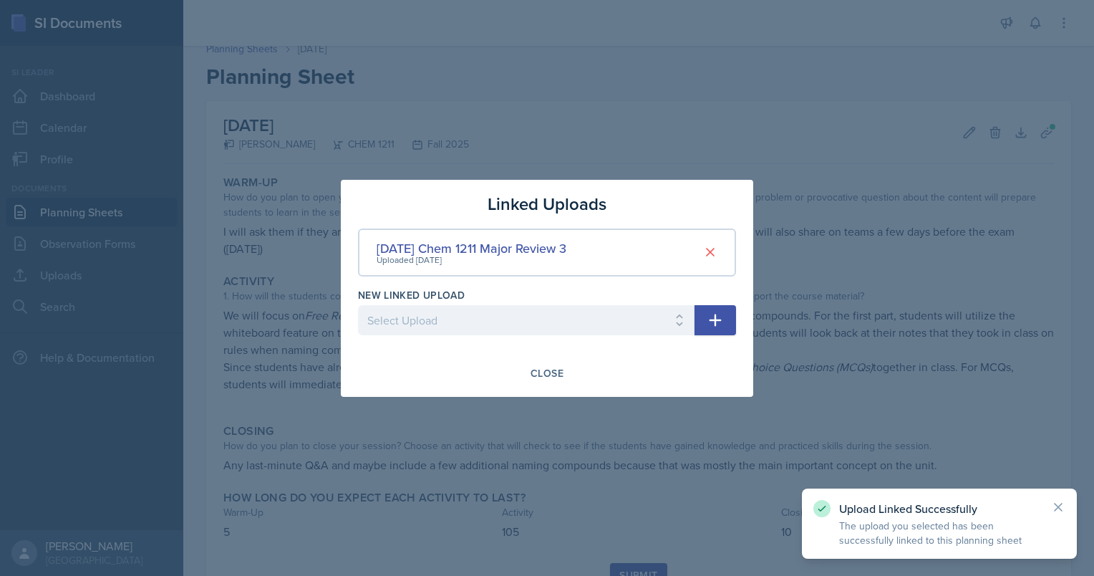
click at [568, 390] on div "Linked Uploads [DATE] Chem 1211 Major Review 3 Uploaded [DATE] New Linked Uploa…" at bounding box center [547, 288] width 412 height 217
click at [545, 377] on div "Close" at bounding box center [546, 372] width 33 height 11
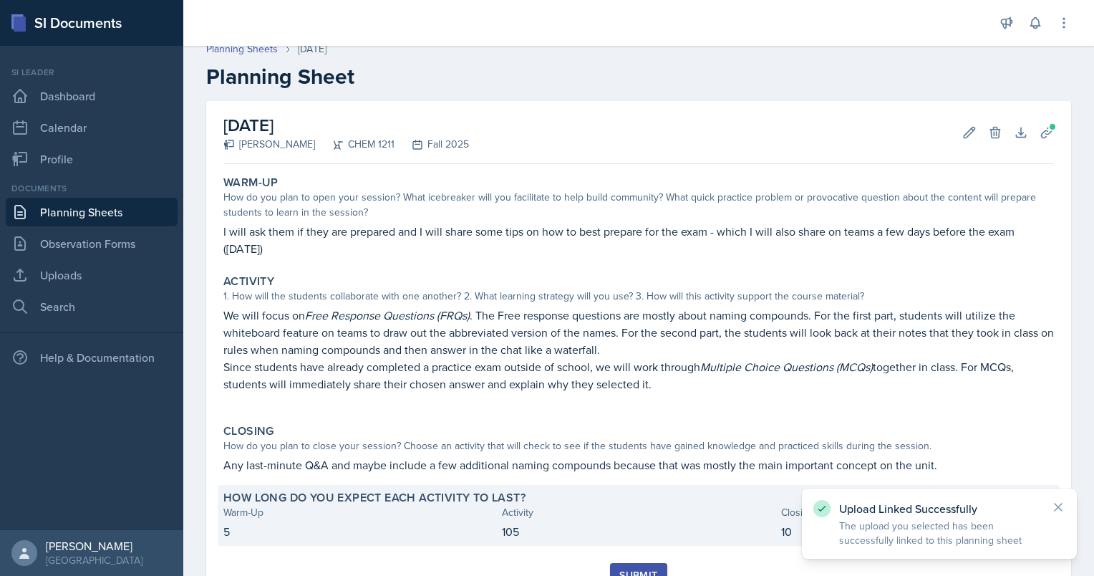
scroll to position [74, 0]
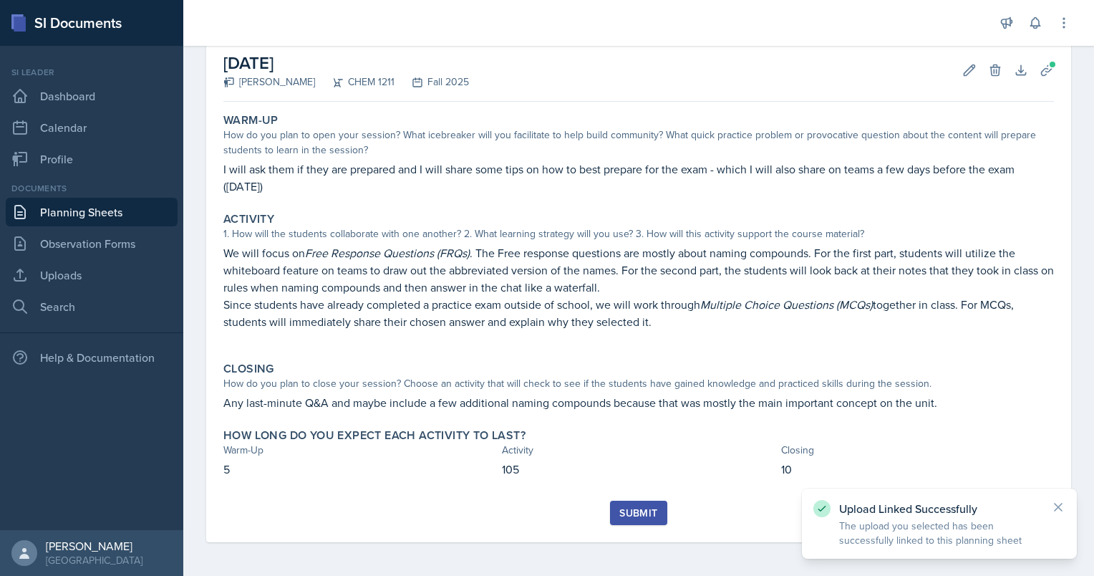
click at [636, 499] on div "Warm-Up How do you plan to open your session? What icebreaker will you facilita…" at bounding box center [638, 303] width 830 height 393
click at [636, 510] on div "Submit" at bounding box center [638, 512] width 38 height 11
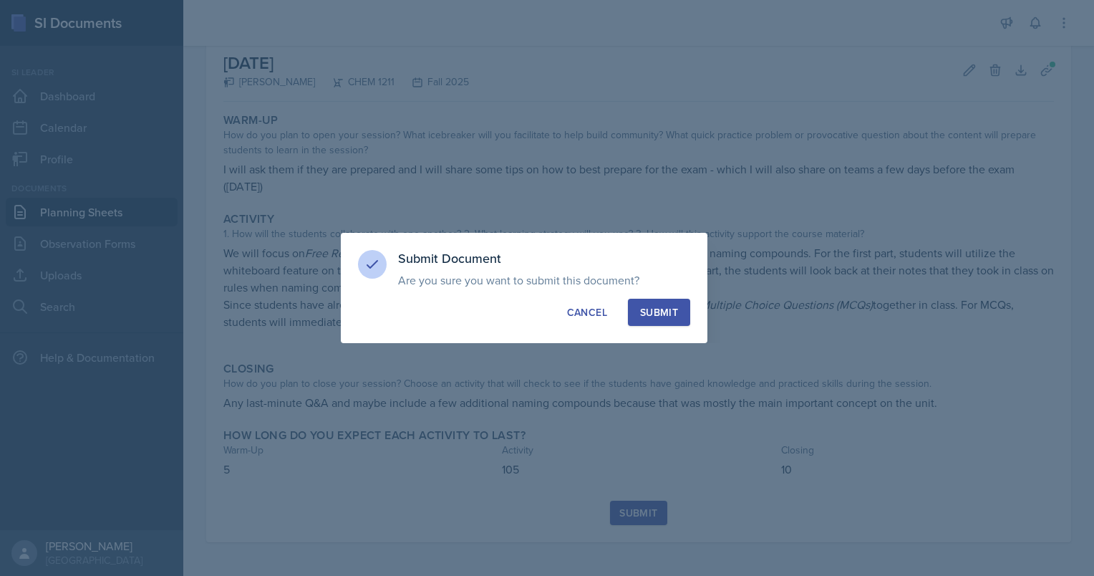
click at [651, 315] on div "Submit" at bounding box center [659, 312] width 38 height 14
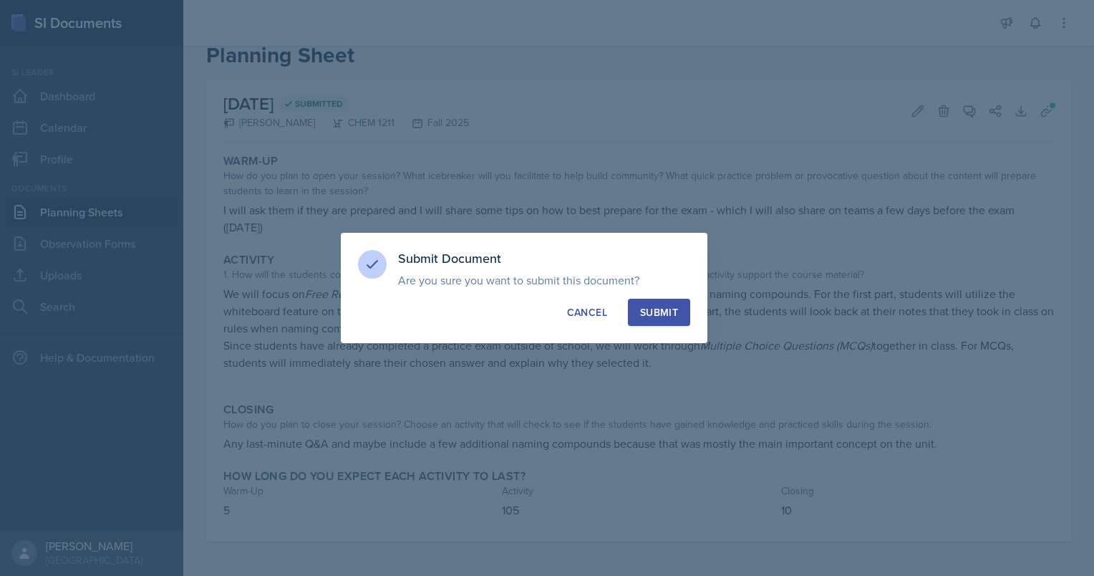
scroll to position [33, 0]
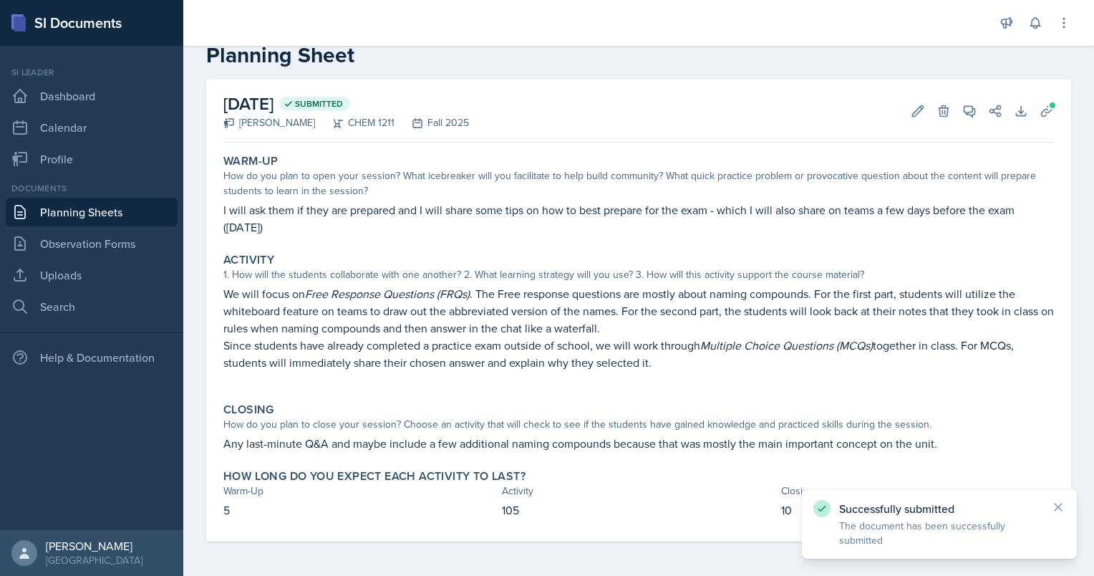
click at [90, 205] on link "Planning Sheets" at bounding box center [92, 212] width 172 height 29
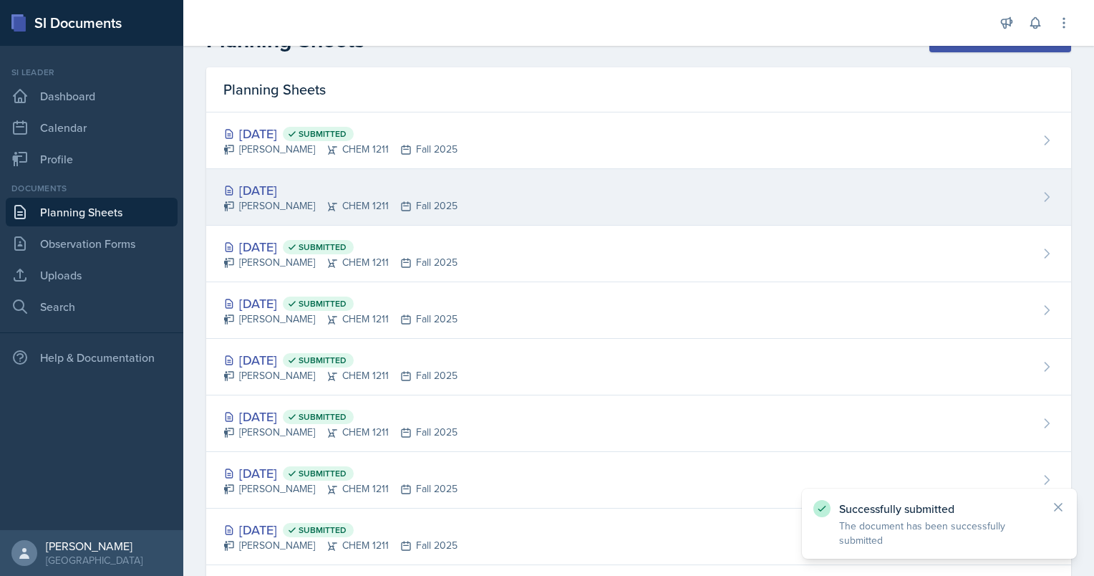
click at [288, 185] on div "[DATE]" at bounding box center [340, 189] width 234 height 19
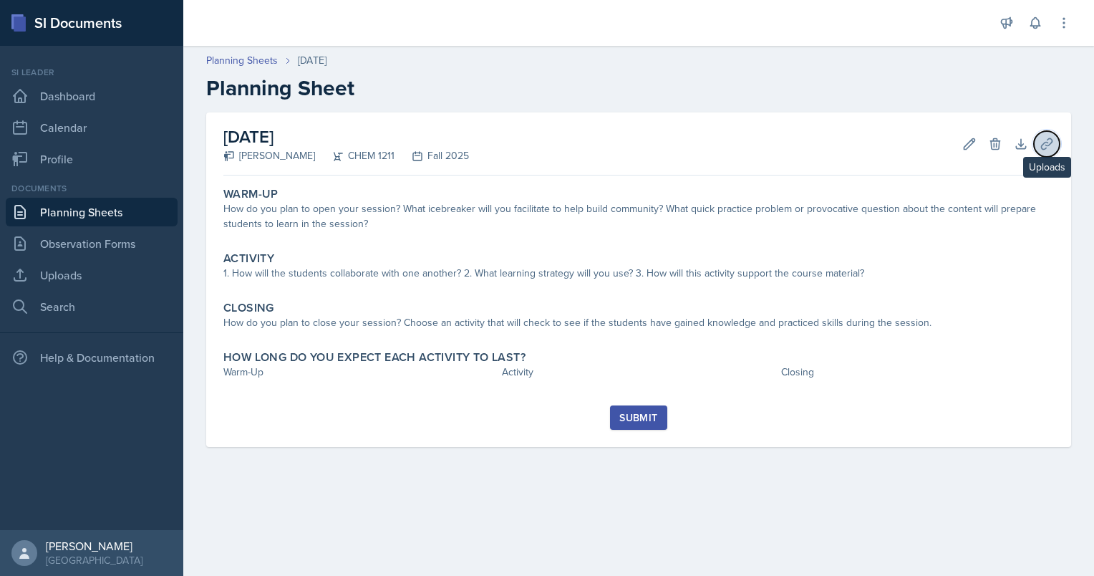
click at [1041, 146] on icon at bounding box center [1046, 143] width 11 height 11
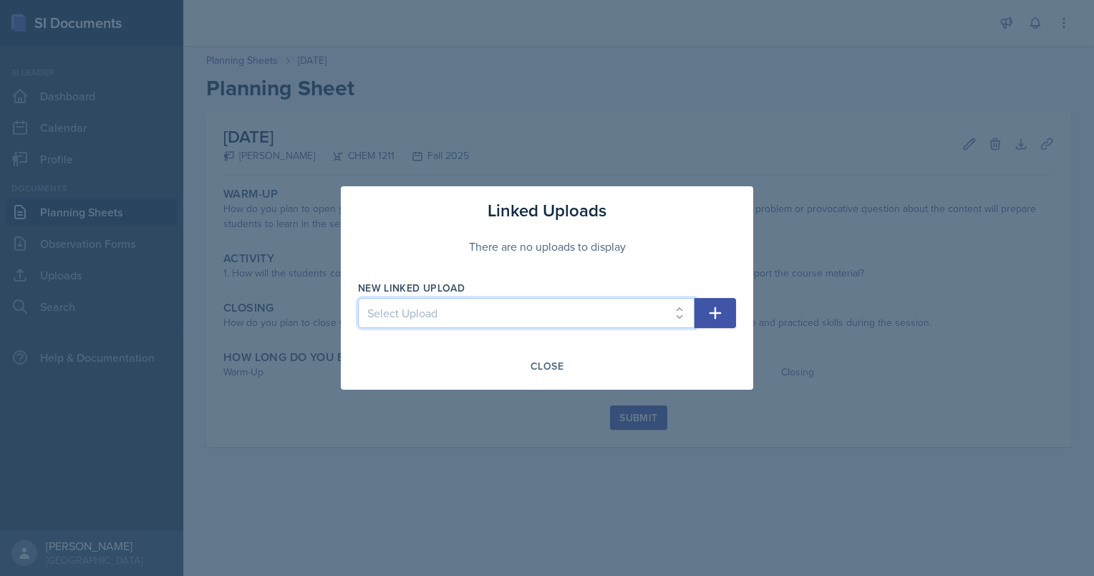
click at [551, 316] on select "Select Upload Chem 1211 Session 1 Kahoot [DATE] Chem 1211 SI Session 1 [DATE] C…" at bounding box center [526, 313] width 336 height 30
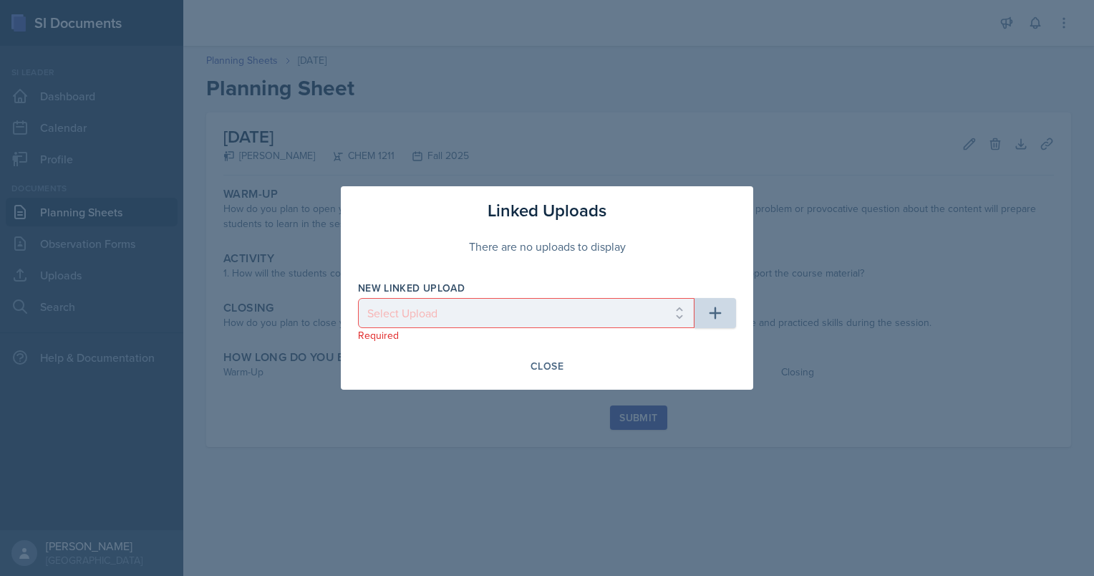
click at [405, 431] on div at bounding box center [547, 288] width 1094 height 576
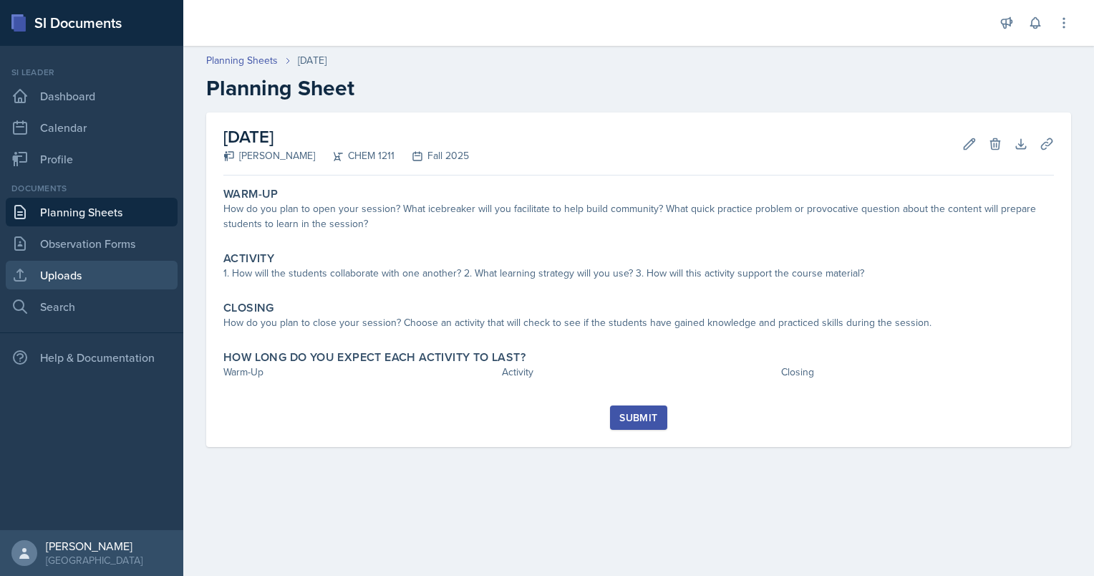
click at [110, 279] on link "Uploads" at bounding box center [92, 275] width 172 height 29
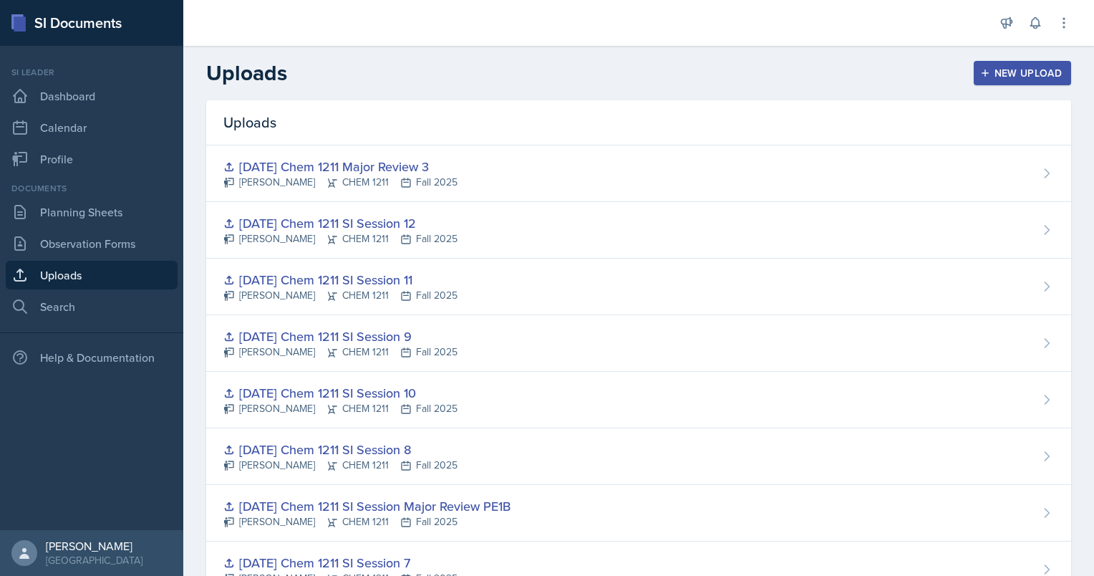
click at [1050, 70] on div "New Upload" at bounding box center [1022, 72] width 79 height 11
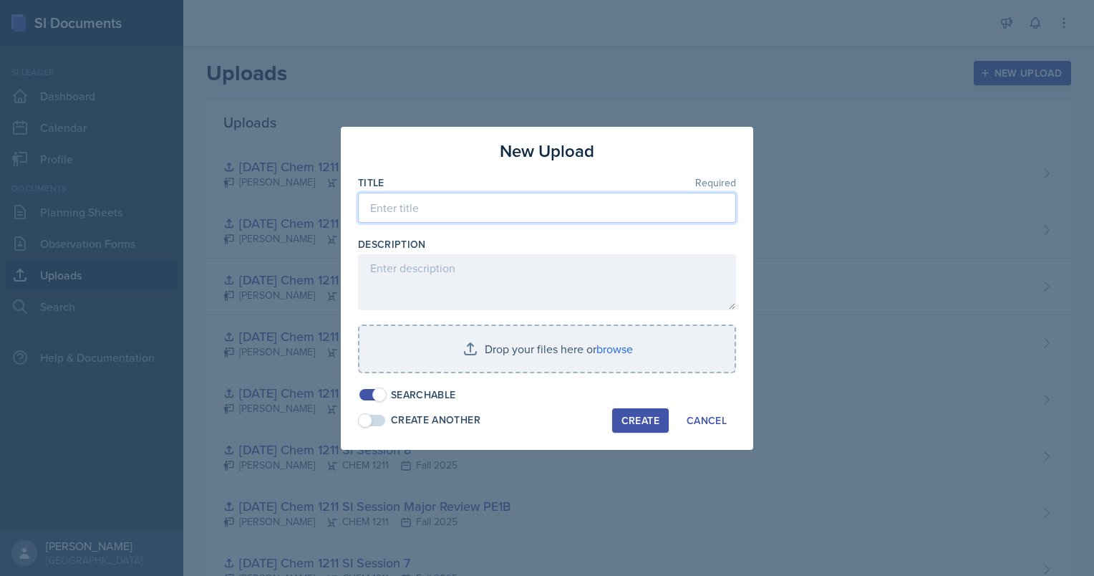
click at [688, 213] on input at bounding box center [547, 208] width 378 height 30
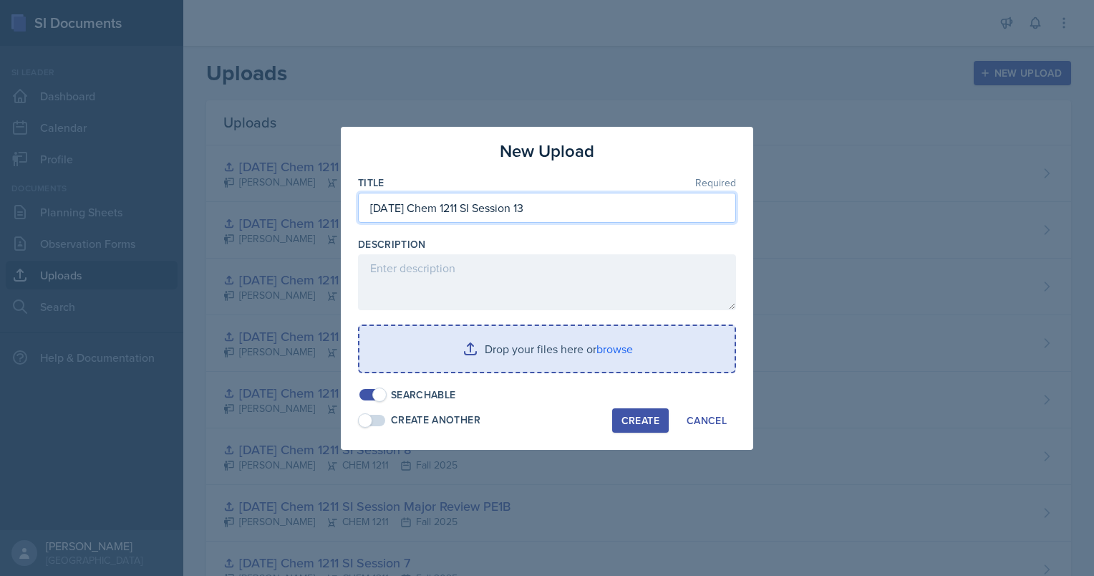
type input "[DATE] Chem 1211 SI Session 13"
click at [573, 361] on input "file" at bounding box center [546, 349] width 375 height 46
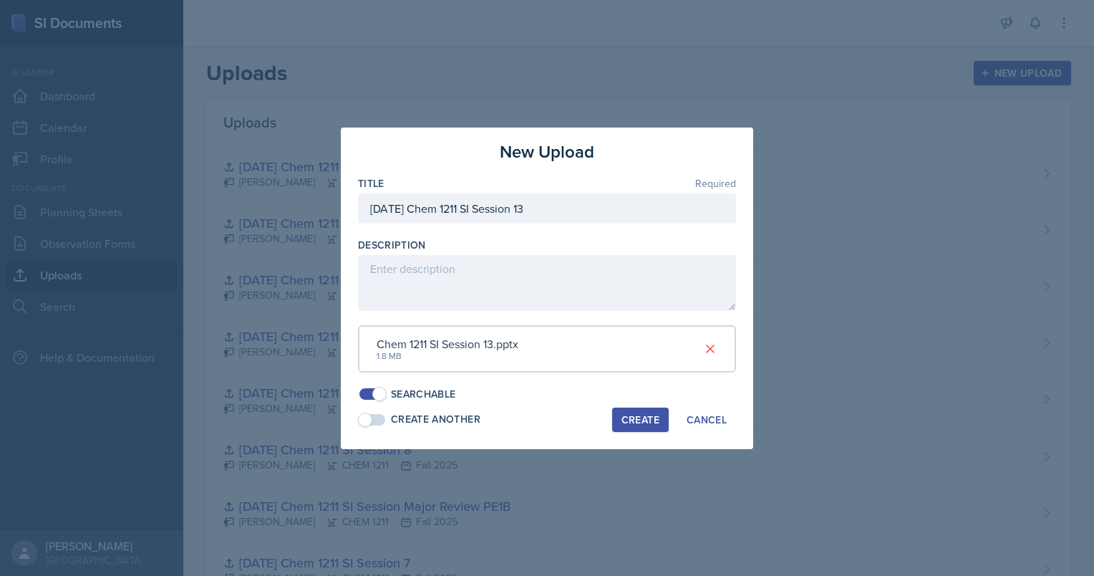
click at [648, 426] on button "Create" at bounding box center [640, 419] width 57 height 24
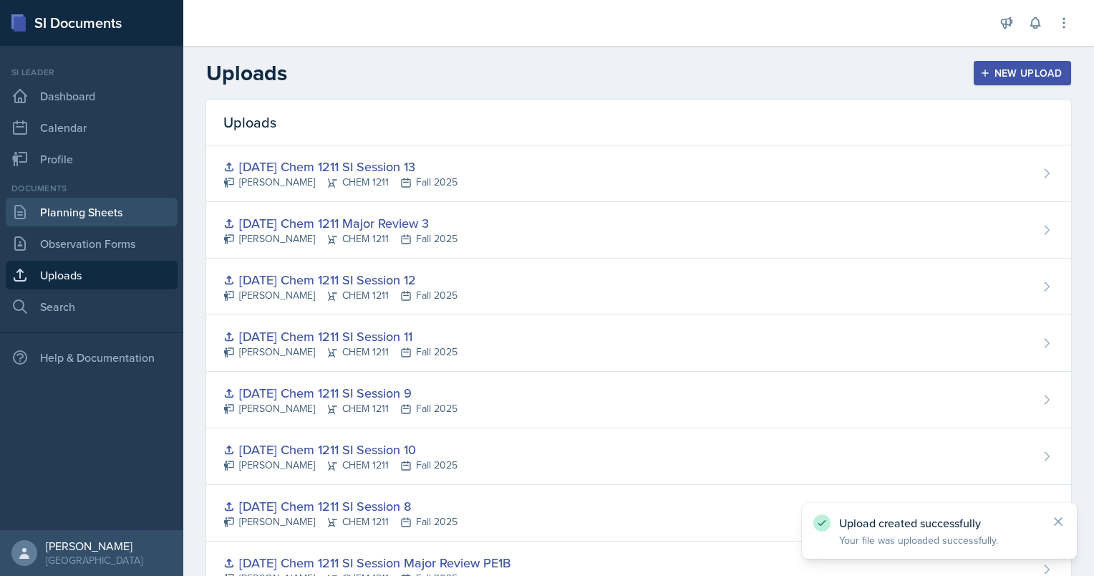
click at [115, 210] on link "Planning Sheets" at bounding box center [92, 212] width 172 height 29
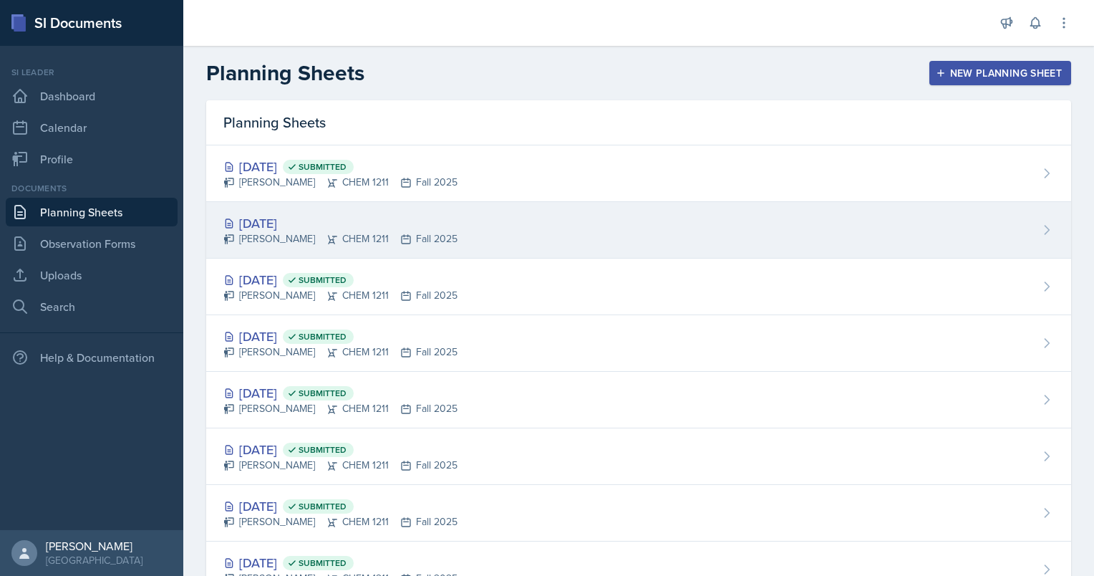
click at [288, 231] on div "[PERSON_NAME] CHEM 1211 Fall 2025" at bounding box center [340, 238] width 234 height 15
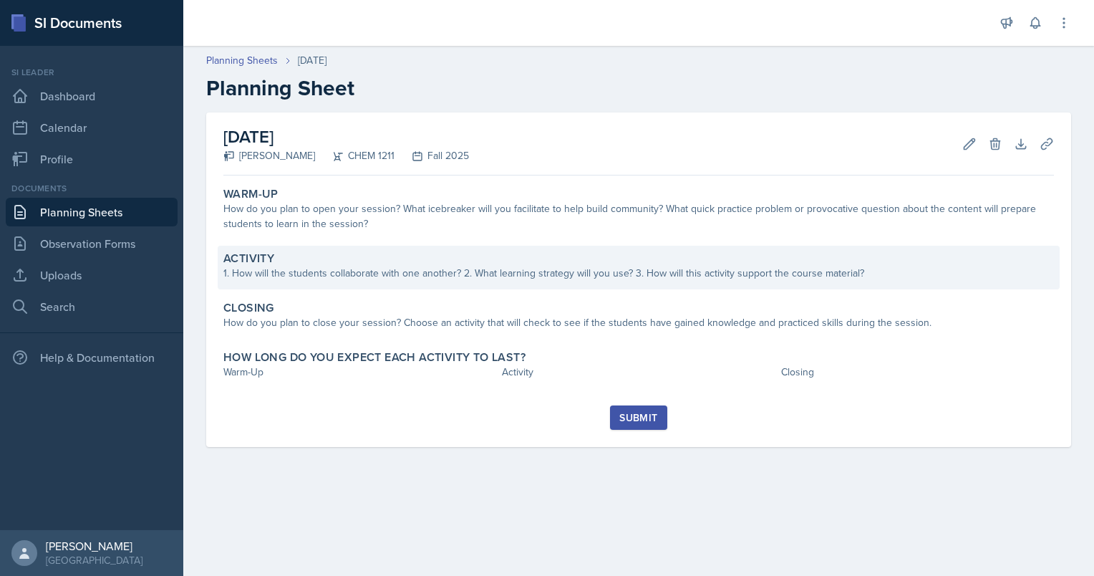
click at [407, 268] on div "1. How will the students collaborate with one another? 2. What learning strateg…" at bounding box center [638, 273] width 830 height 15
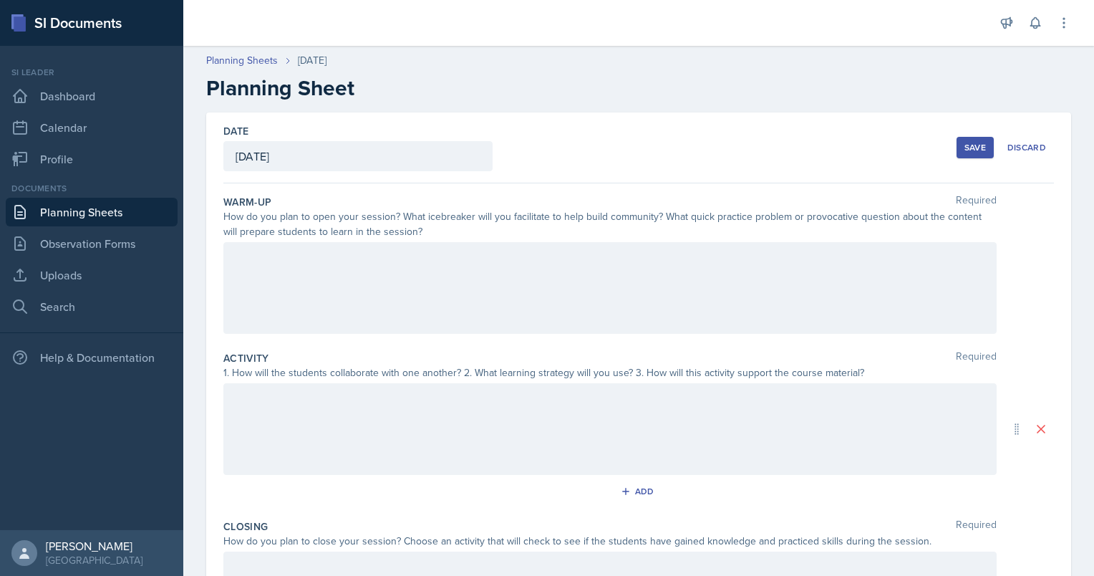
click at [387, 422] on div at bounding box center [609, 429] width 773 height 92
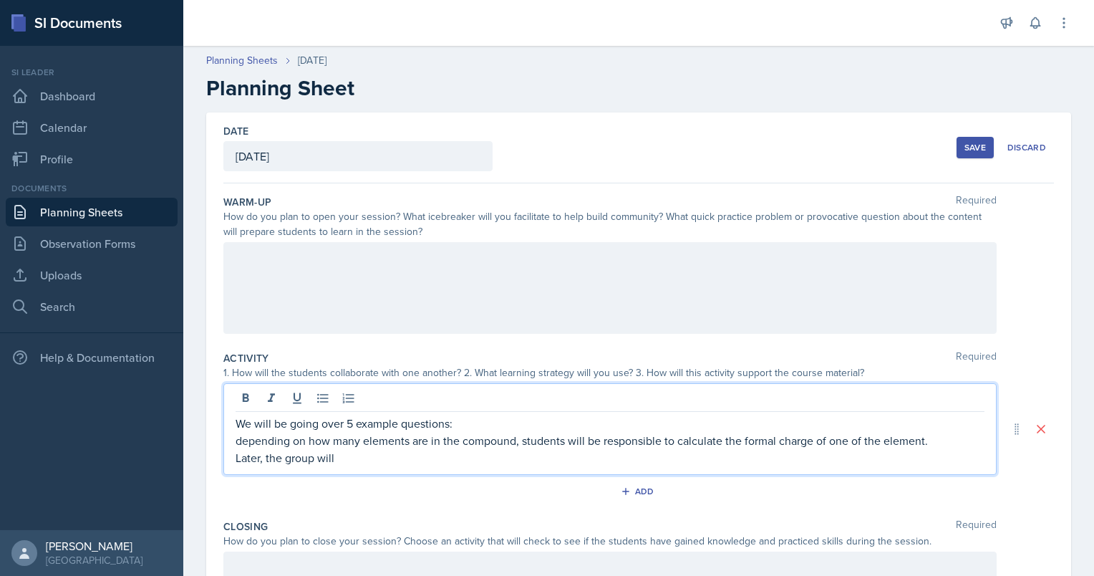
click at [524, 438] on p "depending on how many elements are in the compound, students will be responsibl…" at bounding box center [610, 440] width 749 height 17
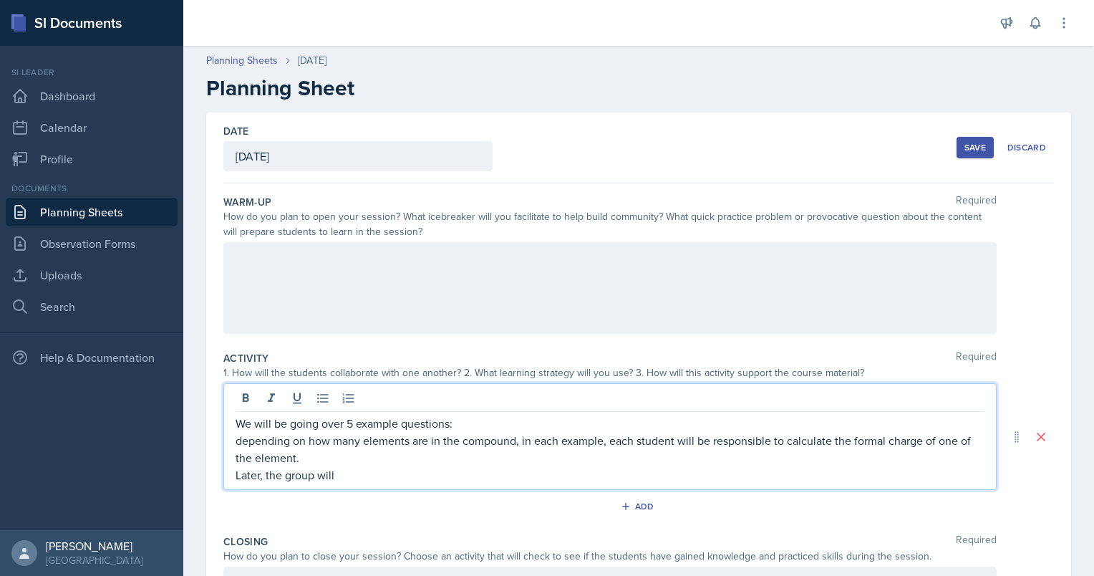
click at [757, 446] on p "depending on how many elements are in the compound, in each example, each stude…" at bounding box center [610, 449] width 749 height 34
click at [695, 452] on p "depending on how many elements are in the compound, in each example, each stude…" at bounding box center [610, 449] width 749 height 34
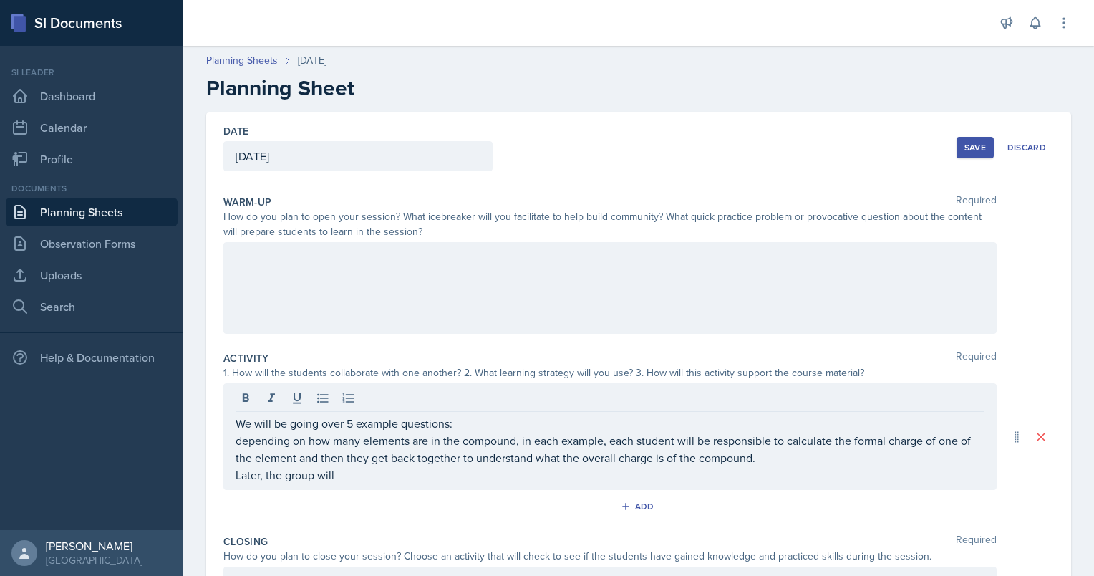
drag, startPoint x: 382, startPoint y: 482, endPoint x: 223, endPoint y: 471, distance: 159.3
click at [223, 471] on div "Date [DATE] [DATE] 28 29 30 1 2 3 4 5 6 7 8 9 10 11 12 13 14 15 16 17 18 19 20 …" at bounding box center [638, 436] width 865 height 648
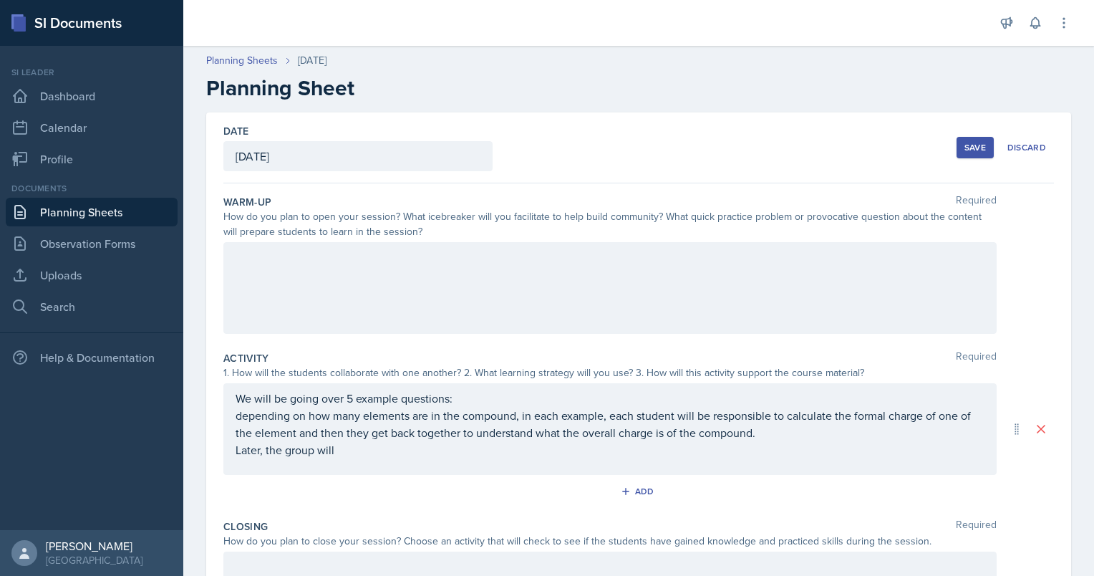
click at [344, 463] on div "We will be going over 5 example questions: depending on how many elements are i…" at bounding box center [609, 429] width 773 height 92
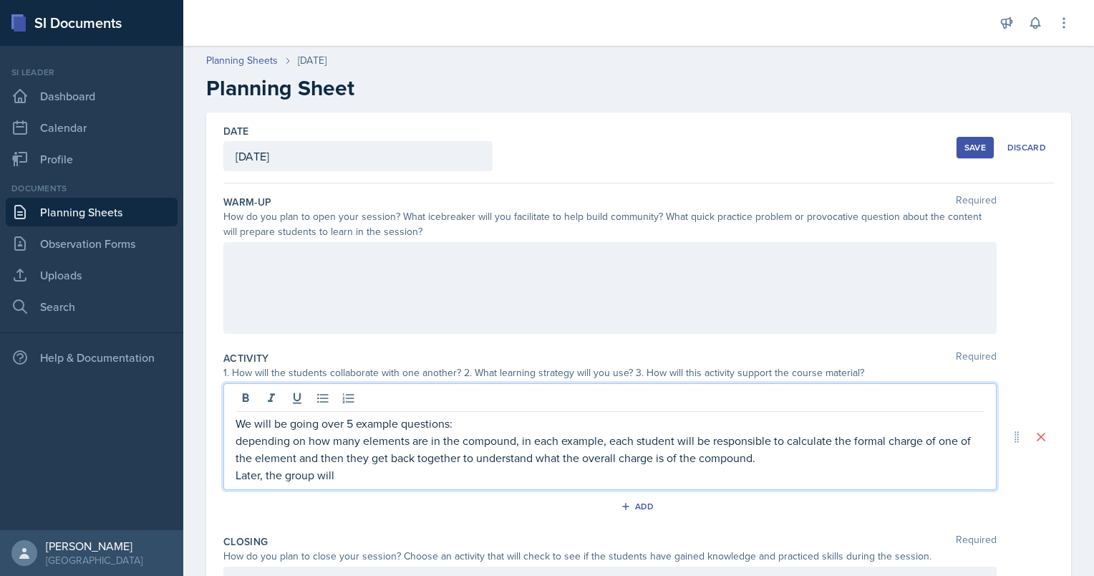
drag, startPoint x: 356, startPoint y: 472, endPoint x: 185, endPoint y: 474, distance: 171.8
click at [185, 474] on div "Date [DATE] [DATE] 28 29 30 1 2 3 4 5 6 7 8 9 10 11 12 13 14 15 16 17 18 19 20 …" at bounding box center [638, 453] width 911 height 682
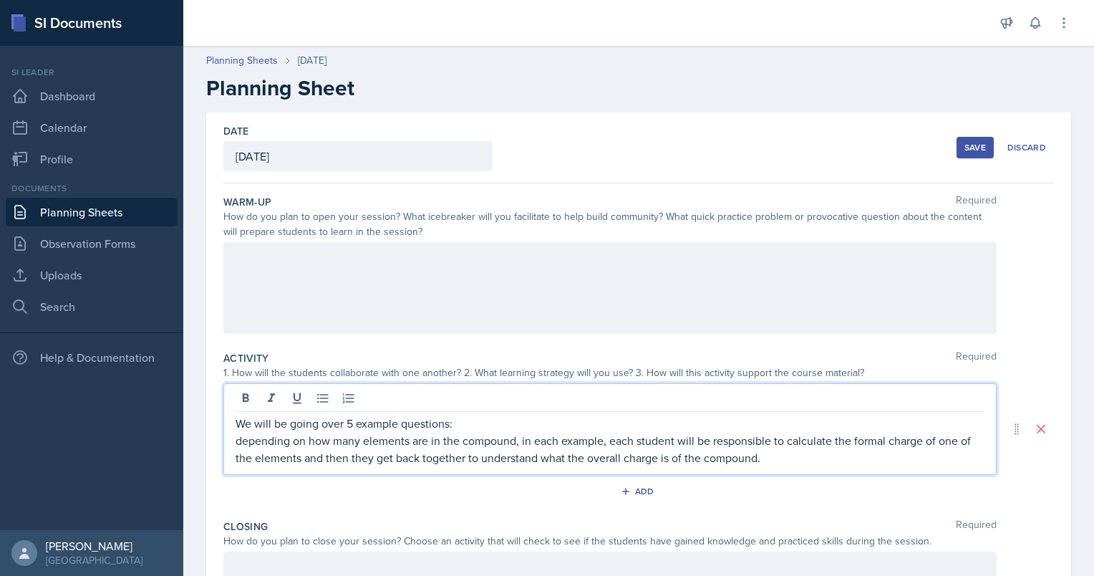
click at [802, 453] on p "depending on how many elements are in the compound, in each example, each stude…" at bounding box center [610, 449] width 749 height 34
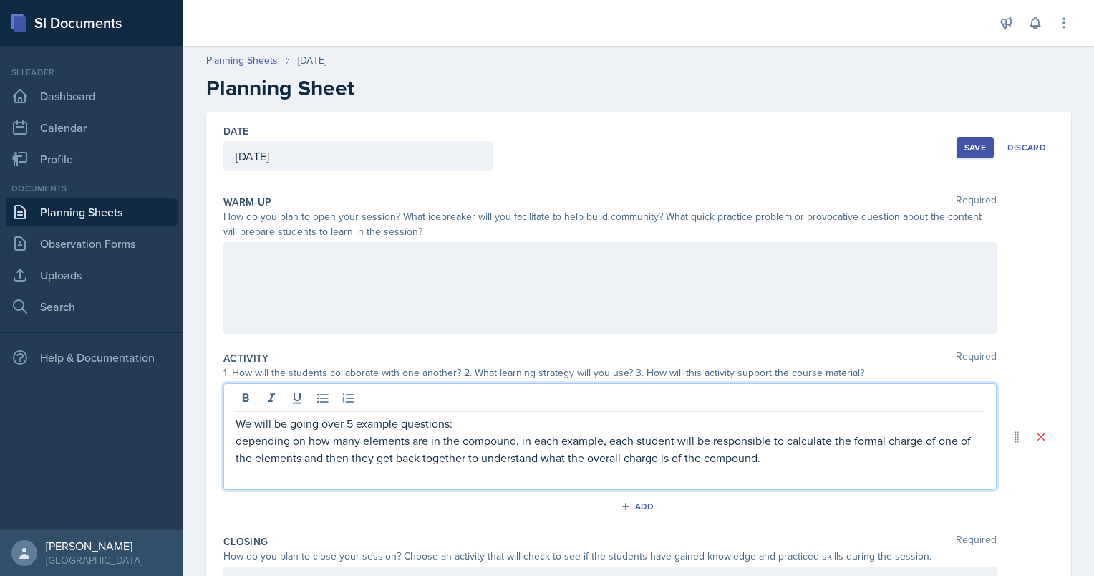
click at [233, 437] on div "We will be going over 5 example questions: depending on how many elements are i…" at bounding box center [609, 436] width 773 height 107
click at [238, 437] on p "depending on how many elements are in the compound, in each example, each stude…" at bounding box center [610, 449] width 749 height 34
drag, startPoint x: 230, startPoint y: 477, endPoint x: 213, endPoint y: 477, distance: 17.2
click at [213, 477] on div "Date [DATE] [DATE] 28 29 30 1 2 3 4 5 6 7 8 9 10 11 12 13 14 15 16 17 18 19 20 …" at bounding box center [638, 436] width 865 height 648
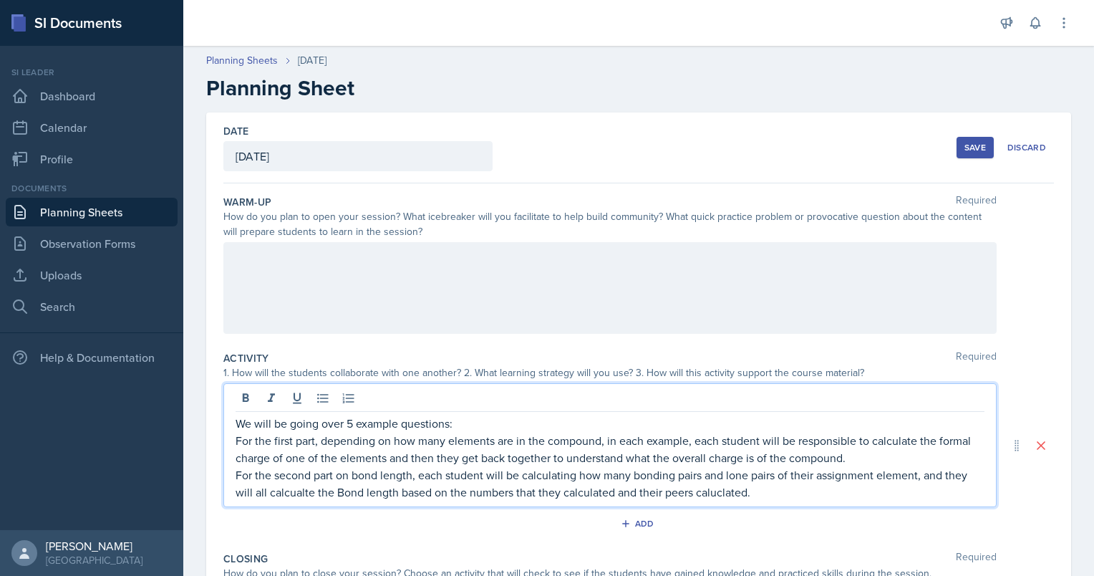
scroll to position [234, 0]
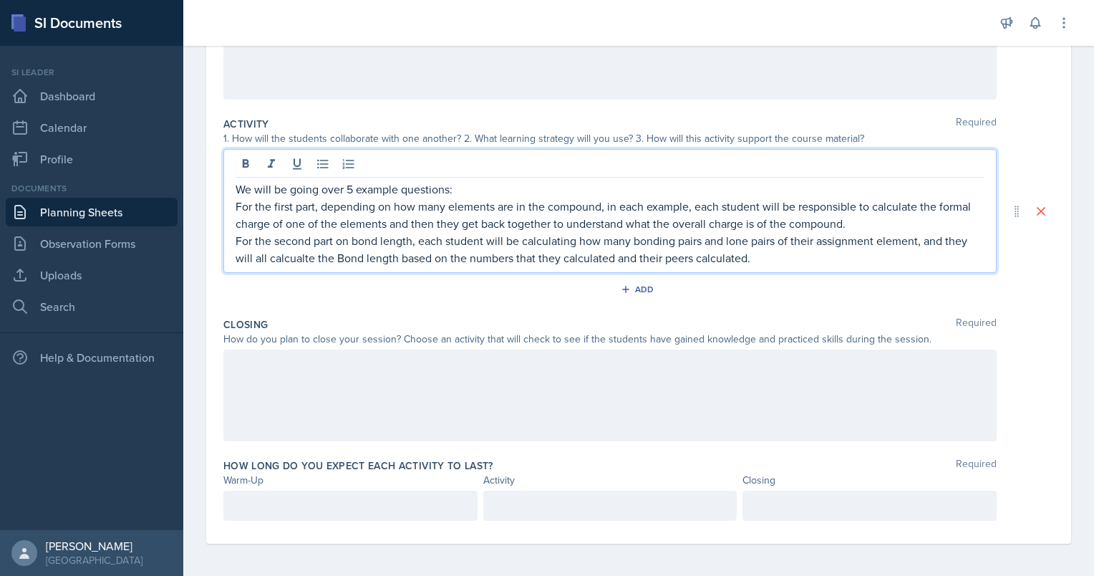
click at [291, 268] on div "We will be going over 5 example questions: For the first part, depending on how…" at bounding box center [609, 211] width 773 height 124
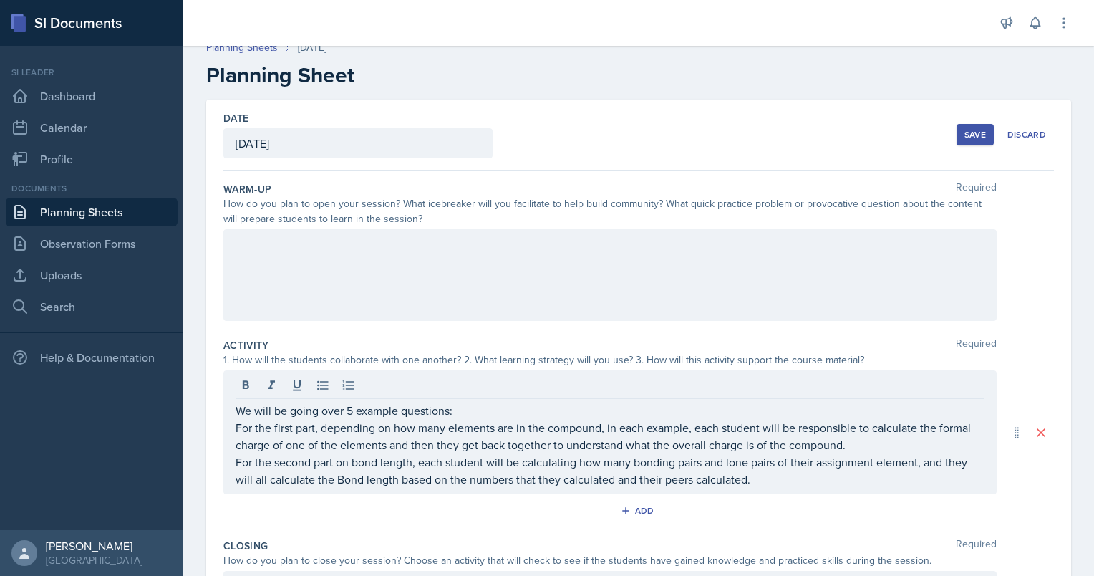
click at [421, 292] on div at bounding box center [609, 275] width 773 height 92
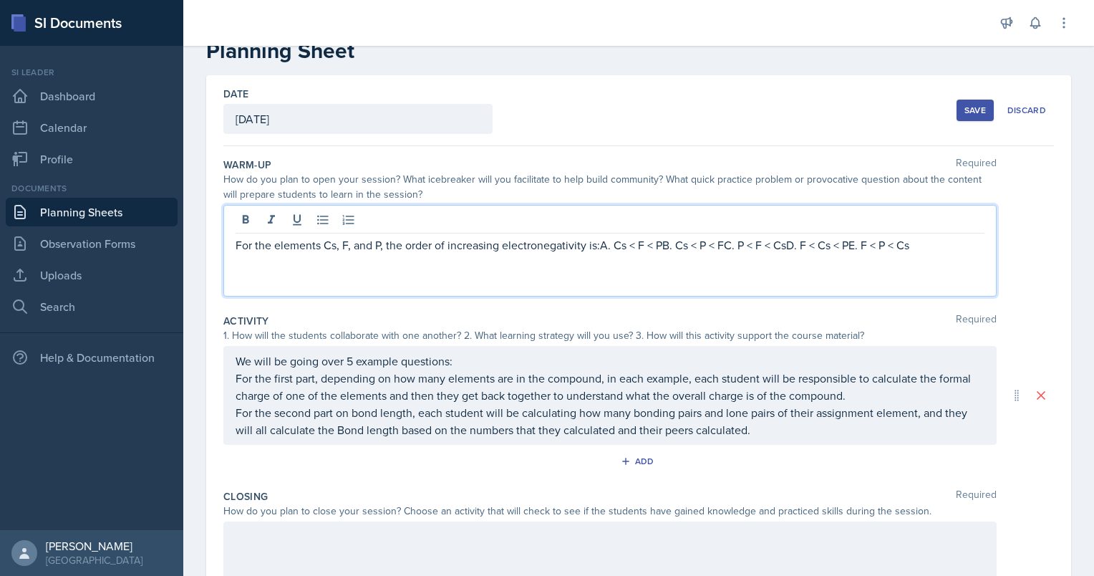
click at [233, 246] on div "For the elements Cs, F, and P, the order of increasing electronegativity is:​A.…" at bounding box center [609, 251] width 773 height 92
click at [238, 248] on p "For the elements Cs, F, and P, the order of increasing electronegativity is:​A.…" at bounding box center [610, 244] width 749 height 17
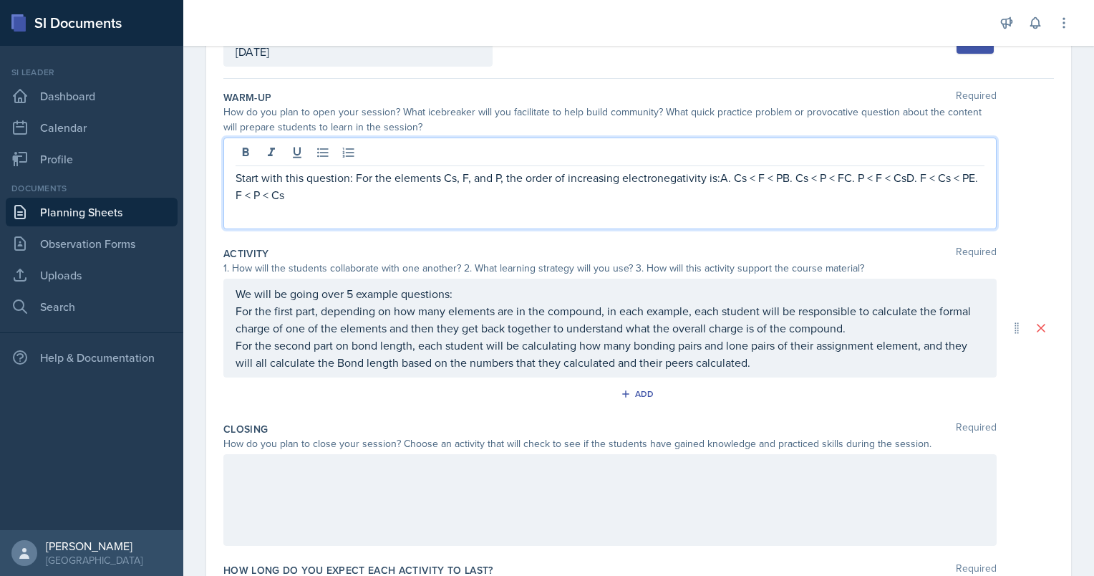
scroll to position [105, 0]
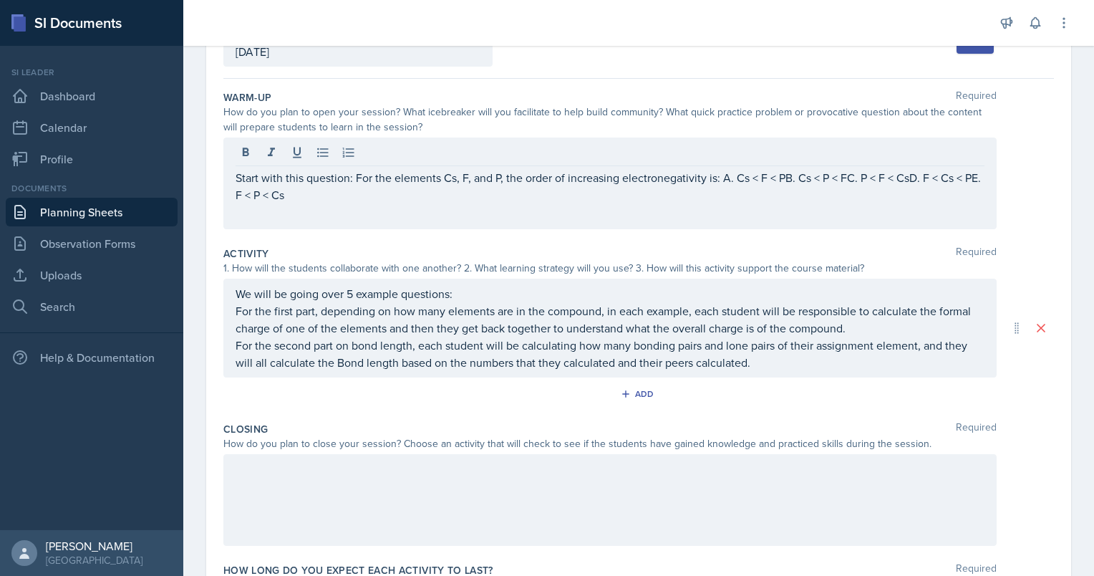
click at [512, 492] on div at bounding box center [609, 500] width 773 height 92
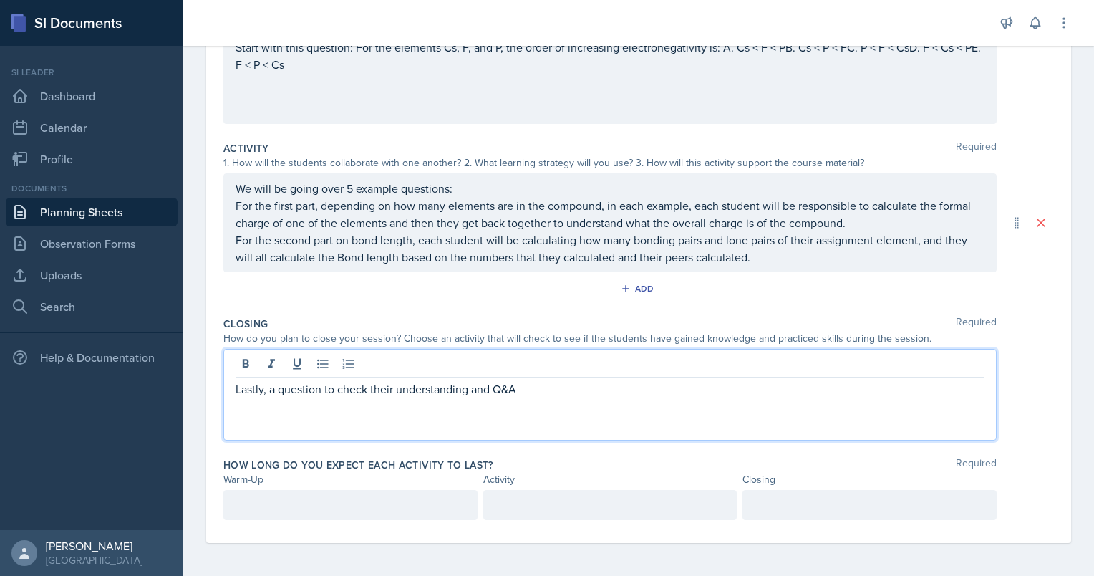
click at [434, 515] on div at bounding box center [350, 505] width 254 height 30
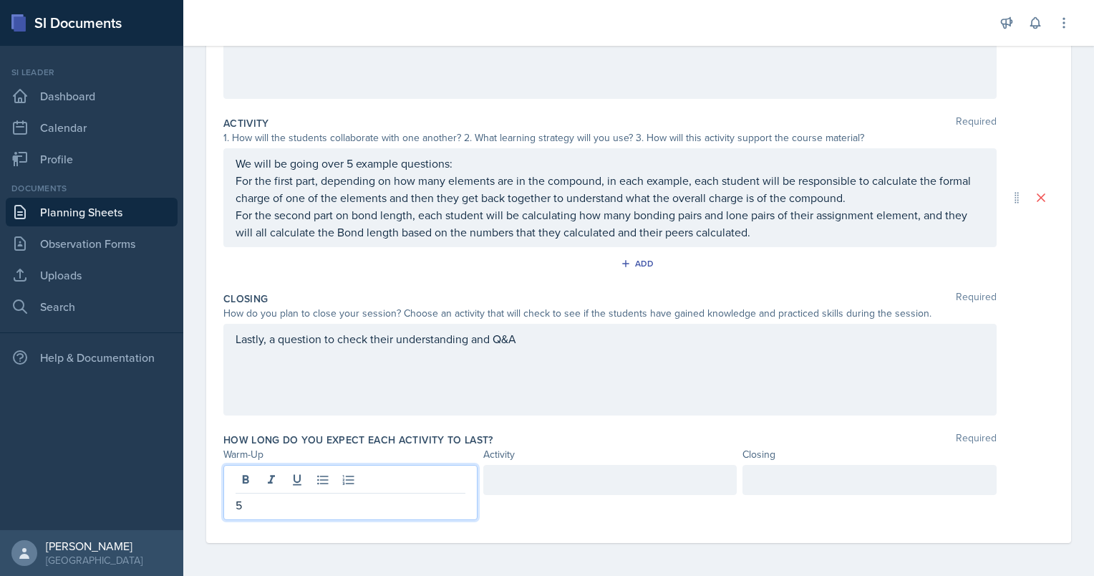
click at [792, 480] on div at bounding box center [869, 480] width 254 height 30
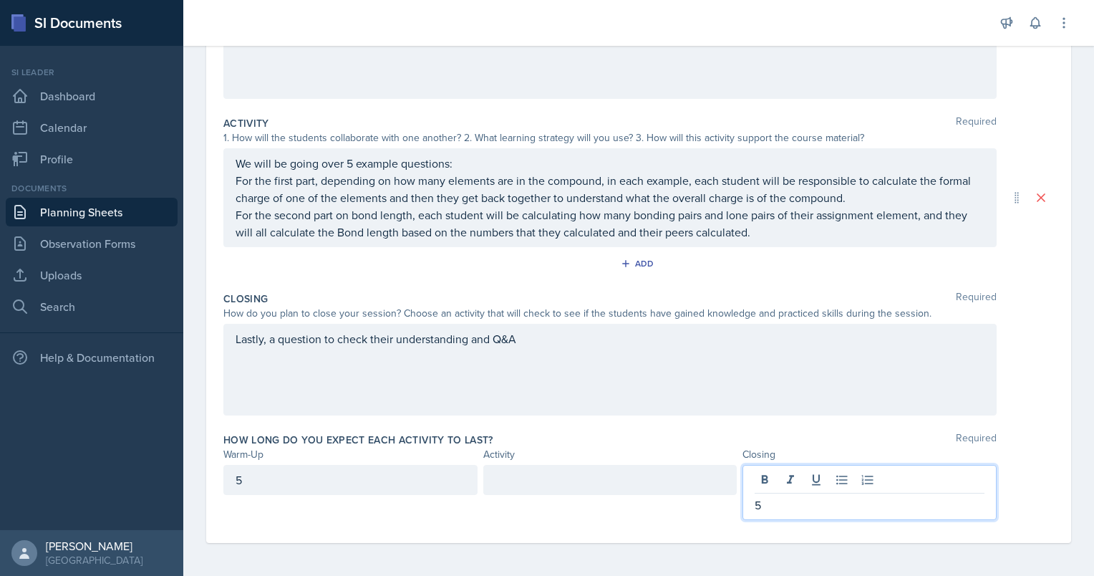
click at [640, 478] on div at bounding box center [610, 480] width 254 height 30
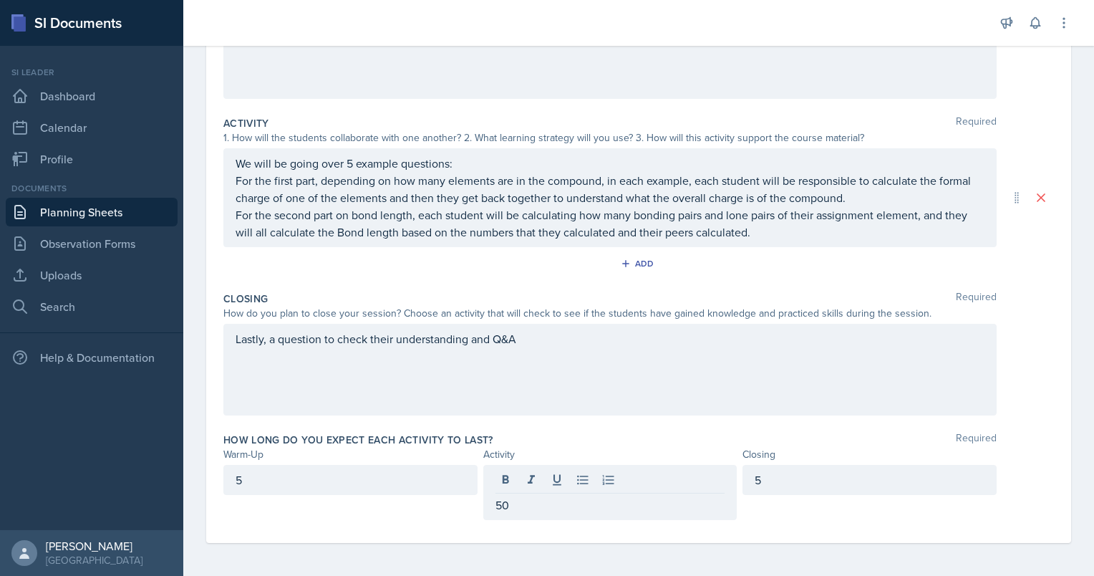
click at [621, 402] on div "Lastly, a question to check their understanding and Q&A" at bounding box center [609, 370] width 773 height 92
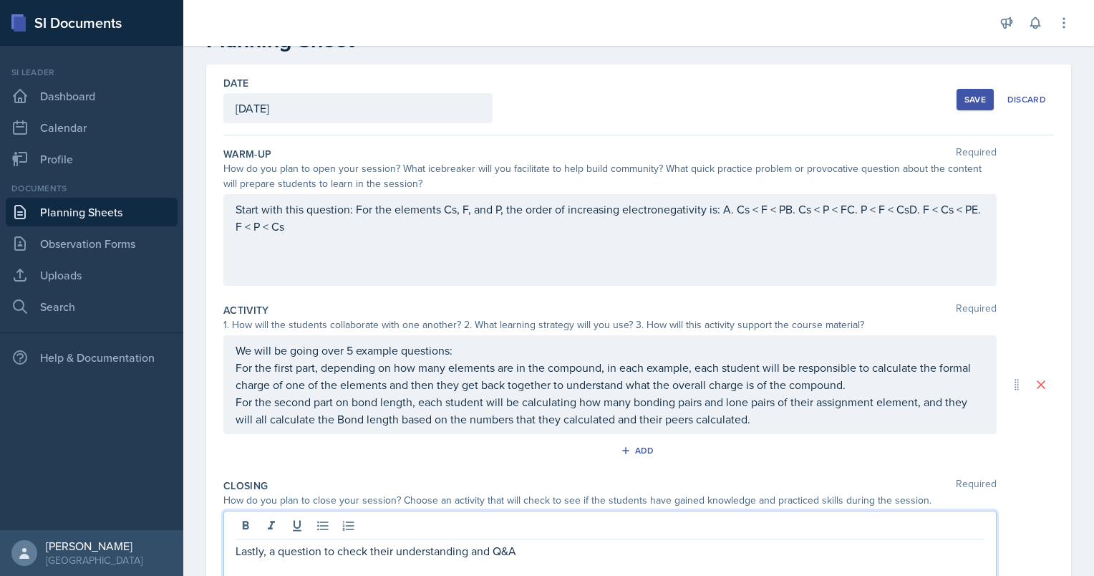
scroll to position [0, 0]
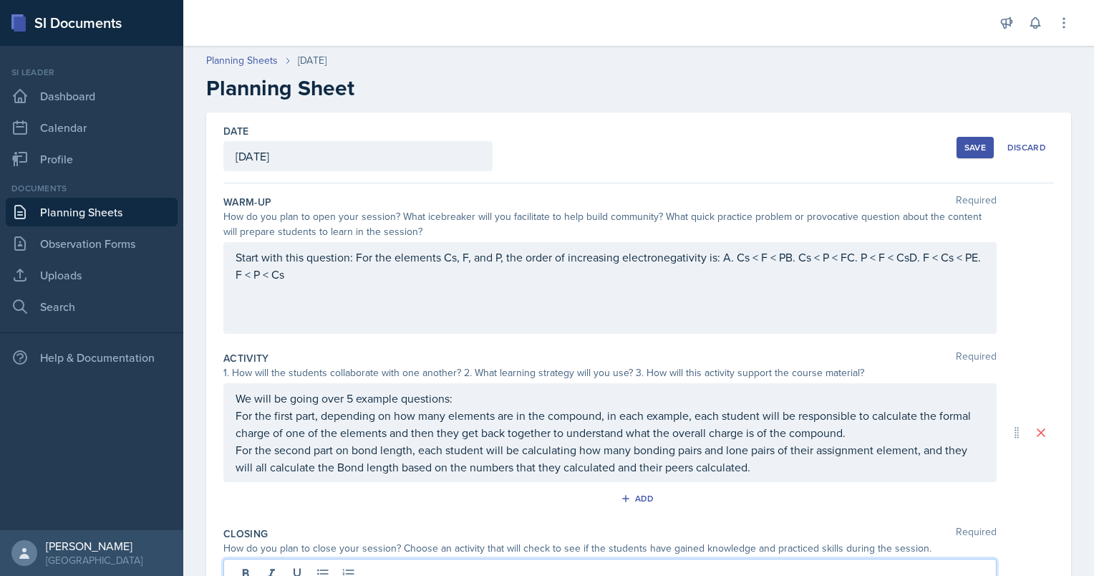
click at [961, 140] on button "Save" at bounding box center [974, 147] width 37 height 21
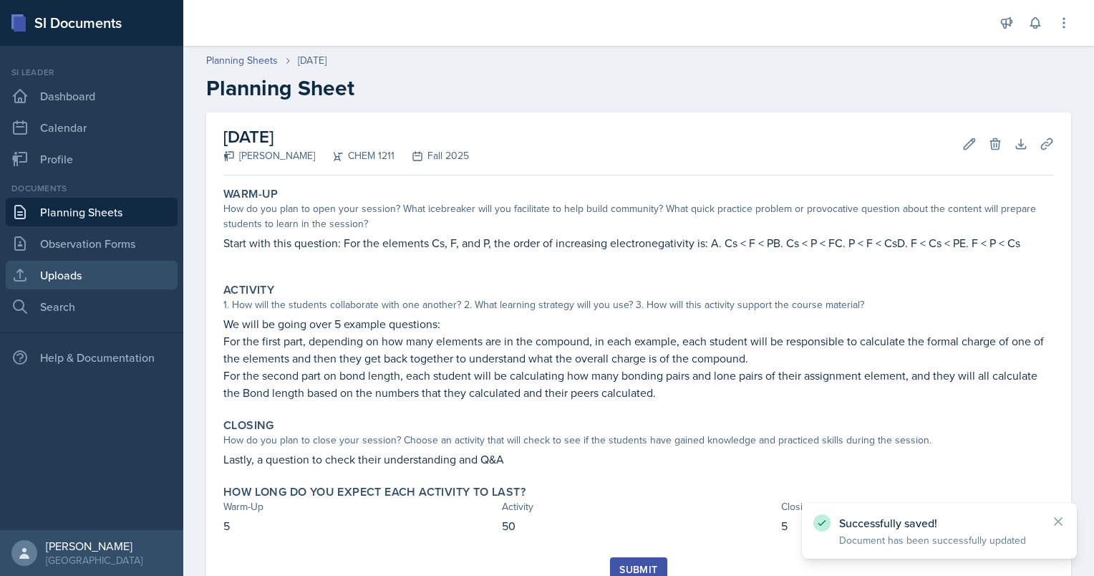
click at [115, 272] on link "Uploads" at bounding box center [92, 275] width 172 height 29
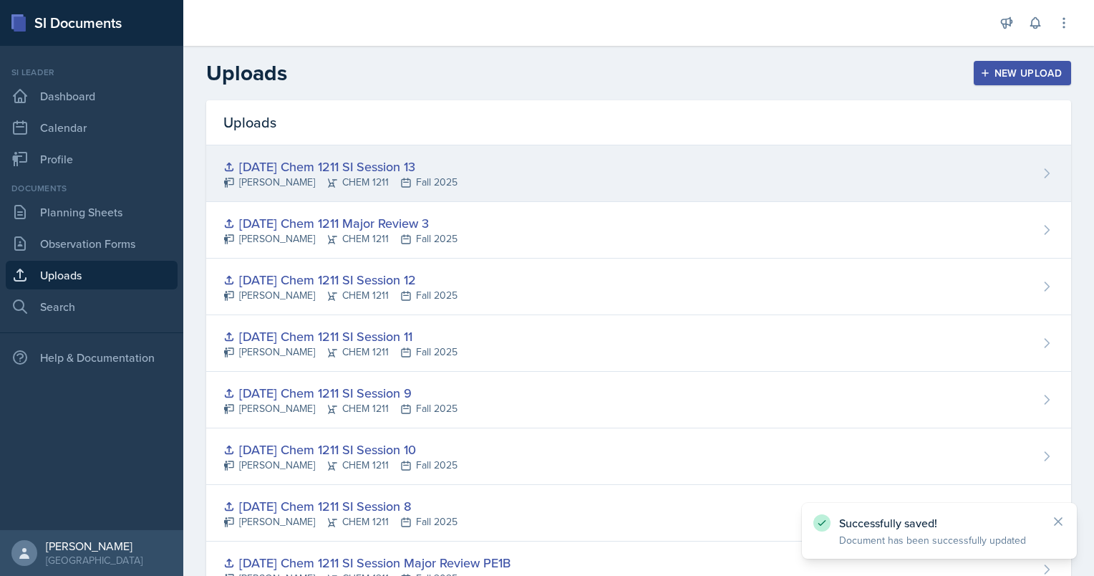
click at [396, 173] on div "[DATE] Chem 1211 SI Session 13" at bounding box center [340, 166] width 234 height 19
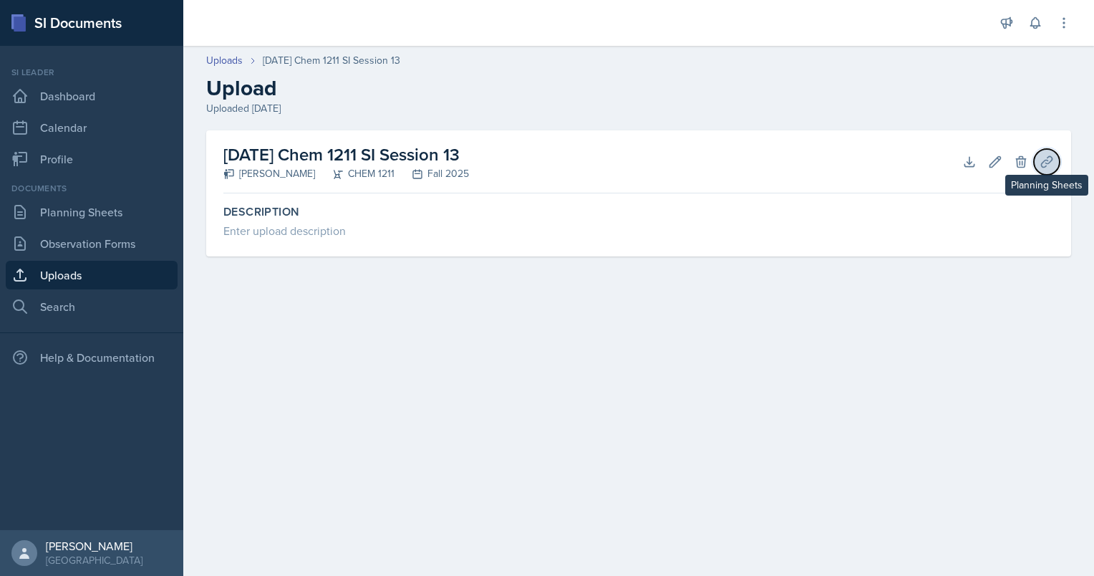
click at [1037, 161] on button "Planning Sheets" at bounding box center [1047, 162] width 26 height 26
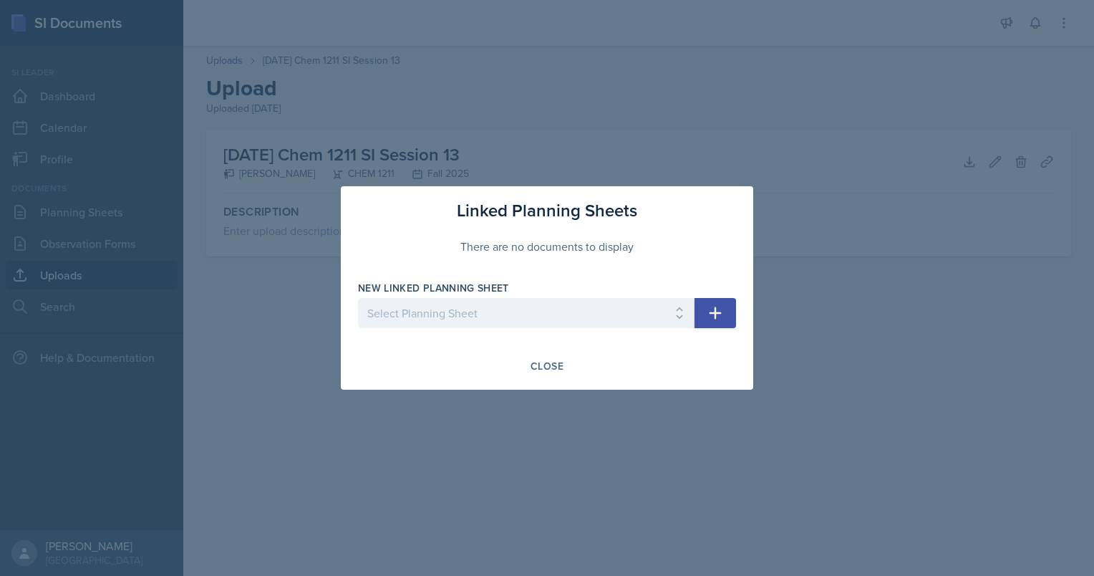
click at [784, 359] on div at bounding box center [547, 288] width 1094 height 576
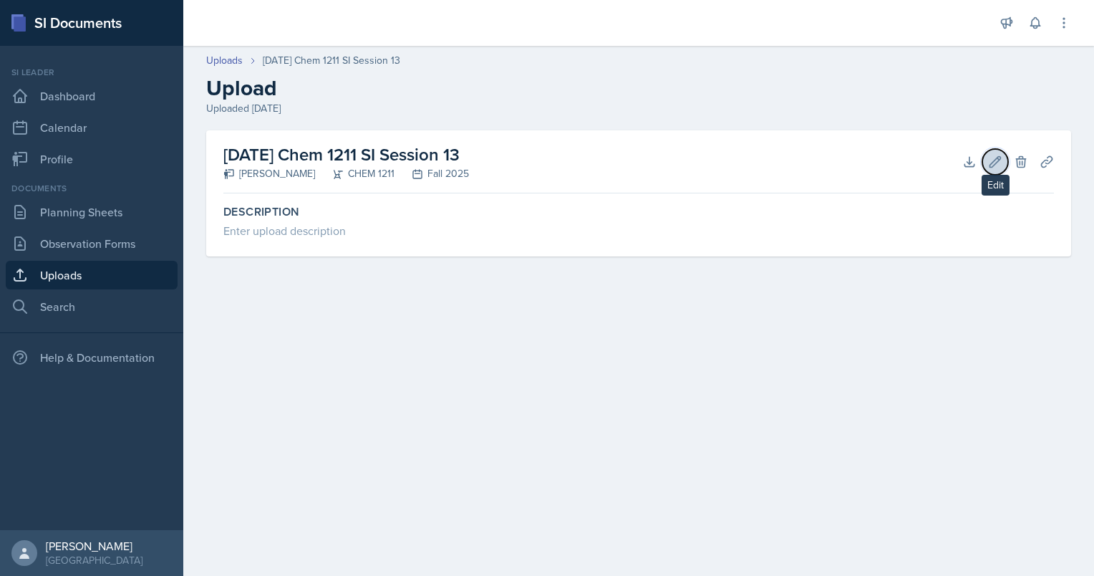
click at [995, 160] on icon at bounding box center [995, 161] width 11 height 11
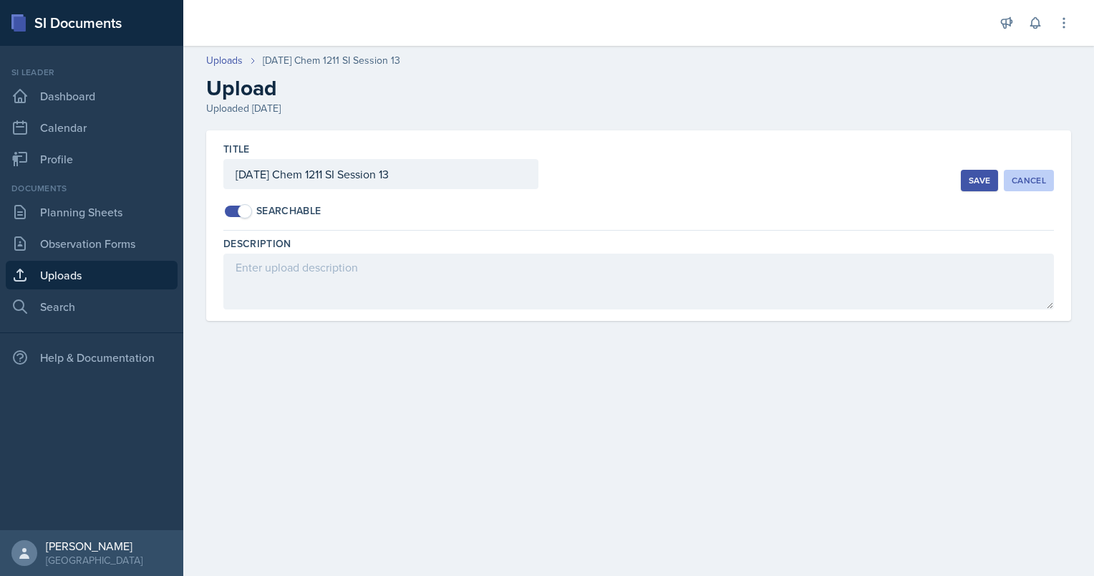
click at [1034, 177] on div "Cancel" at bounding box center [1028, 180] width 34 height 11
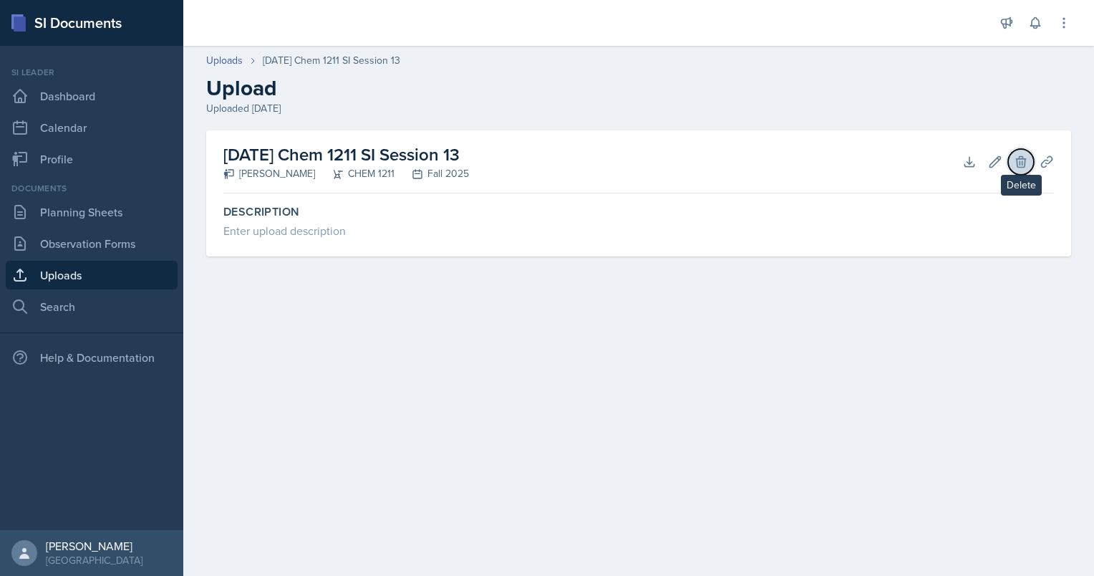
click at [1022, 170] on button "Delete" at bounding box center [1021, 162] width 26 height 26
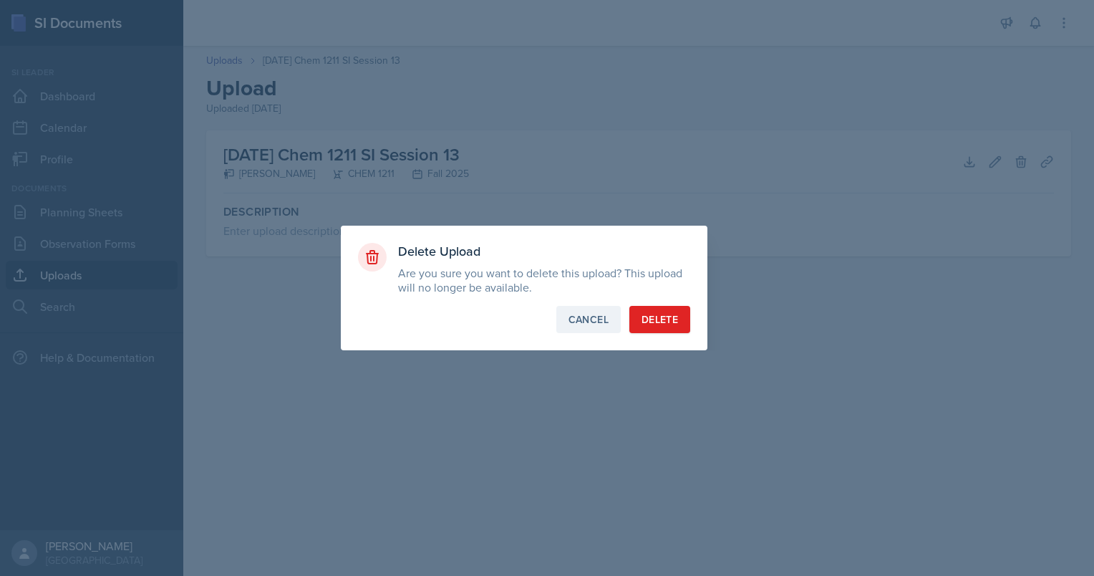
click at [596, 316] on div "Cancel" at bounding box center [588, 319] width 40 height 14
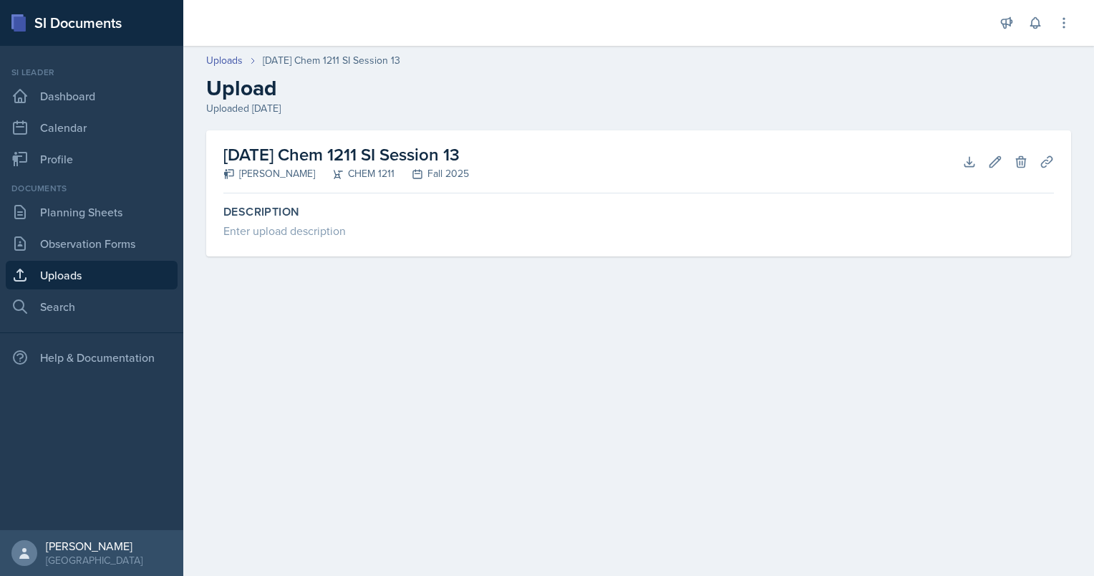
drag, startPoint x: 514, startPoint y: 151, endPoint x: 315, endPoint y: 147, distance: 199.0
click at [214, 148] on div "[DATE] Chem 1211 SI Session 13 [PERSON_NAME] CHEM 1211 Fall 2025 Download Edit …" at bounding box center [638, 193] width 865 height 126
copy h2 "[DATE] Chem 1211 SI Session 13"
click at [1025, 160] on icon at bounding box center [1020, 161] width 9 height 11
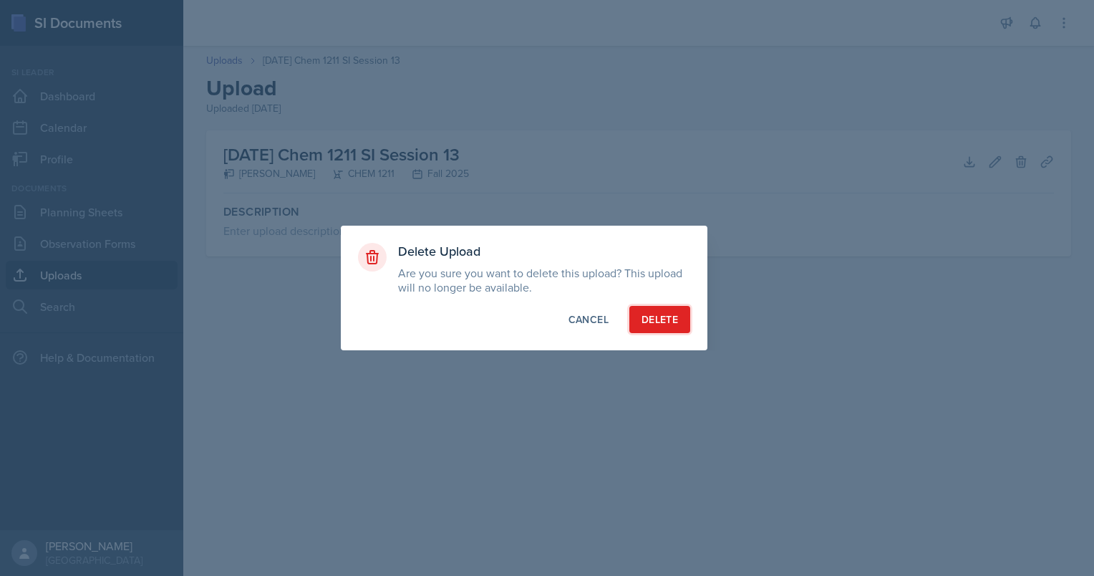
click at [653, 319] on div "Delete" at bounding box center [659, 319] width 37 height 14
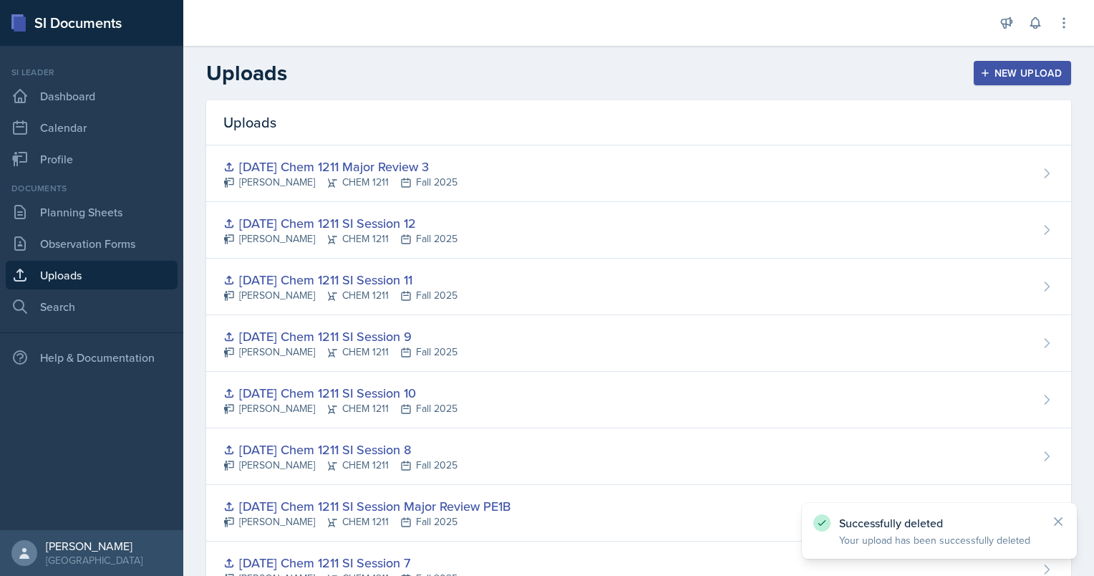
click at [974, 84] on button "New Upload" at bounding box center [1023, 73] width 98 height 24
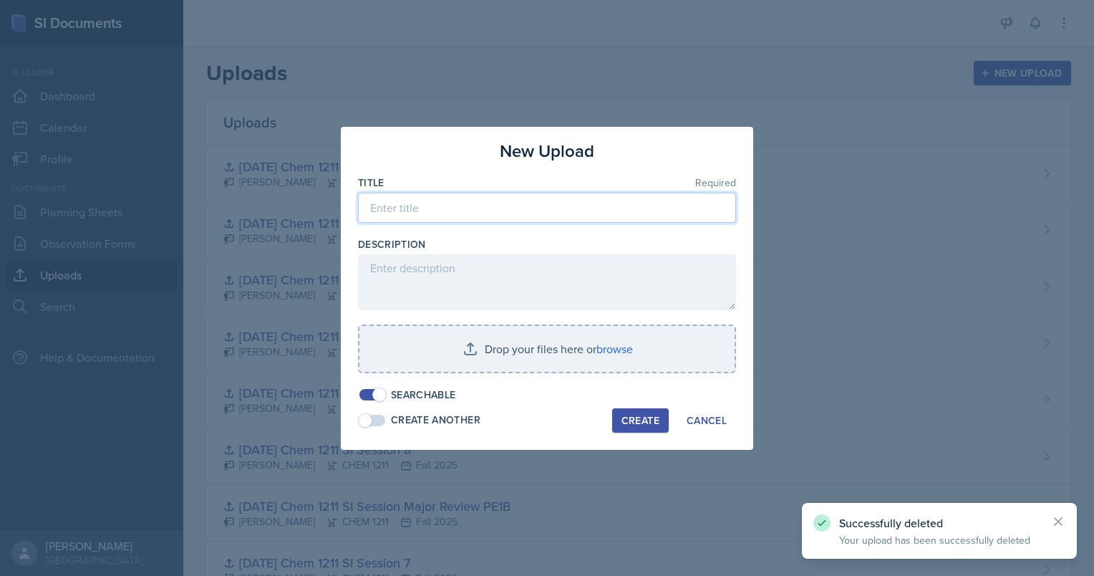
click at [618, 203] on input at bounding box center [547, 208] width 378 height 30
paste input "[DATE] Chem 1211 SI Session 13"
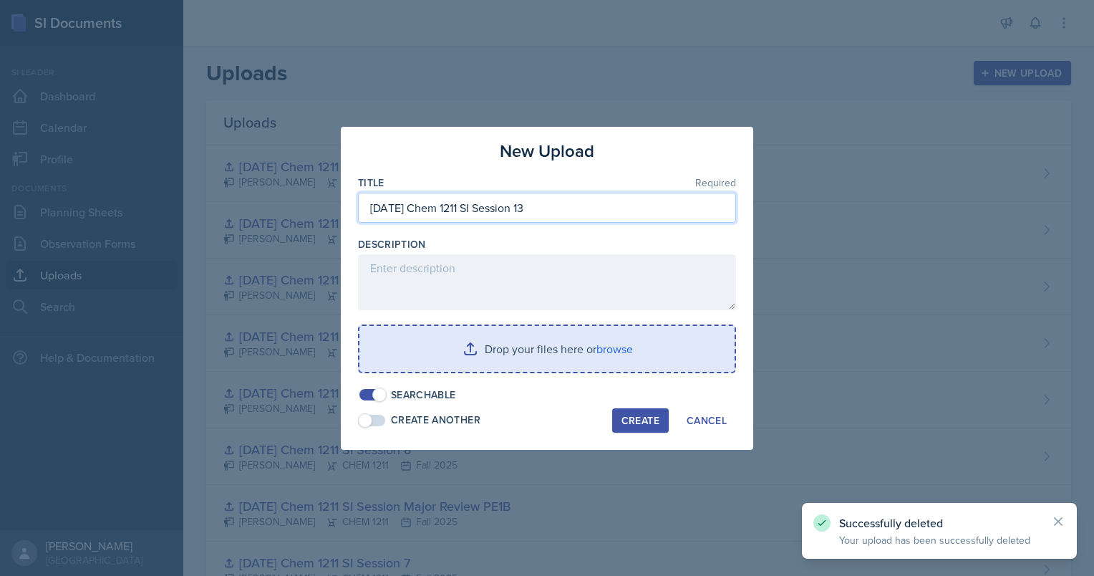
type input "[DATE] Chem 1211 SI Session 13"
click at [548, 369] on input "file" at bounding box center [546, 349] width 375 height 46
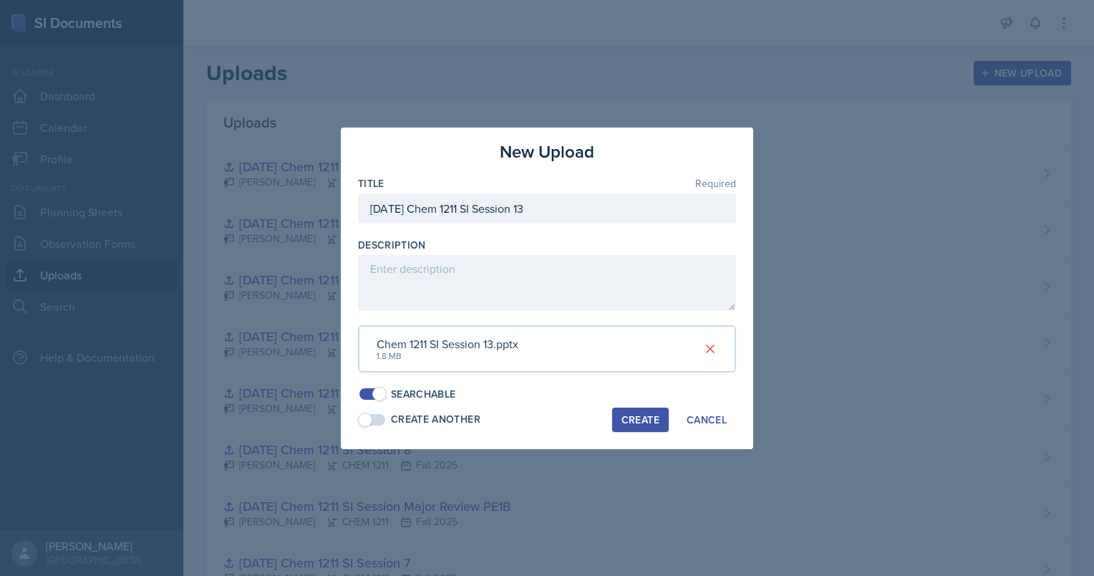
click at [635, 409] on button "Create" at bounding box center [640, 419] width 57 height 24
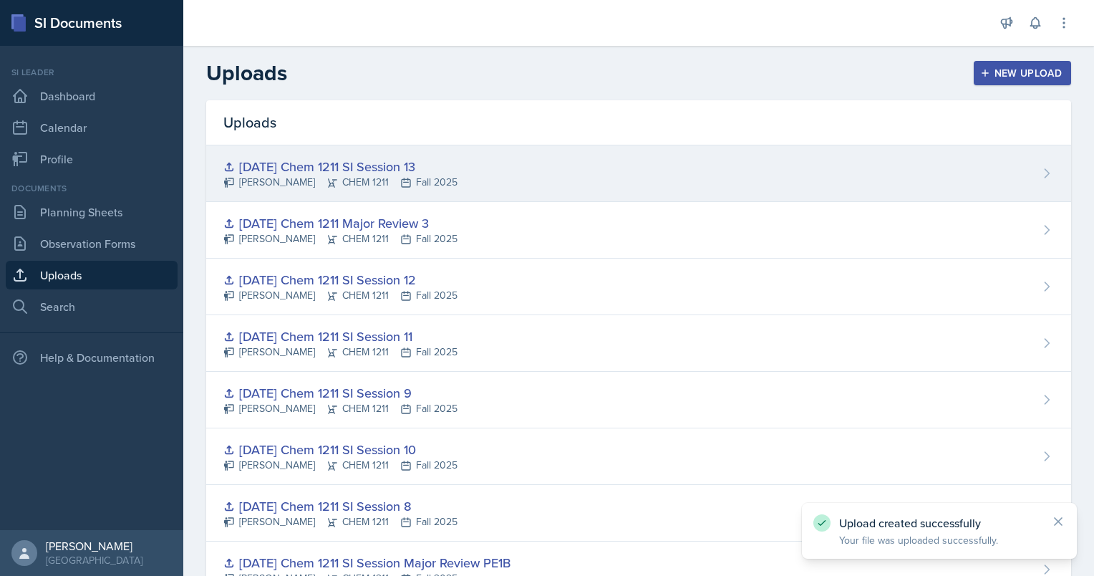
click at [373, 159] on div "[DATE] Chem 1211 SI Session 13" at bounding box center [340, 166] width 234 height 19
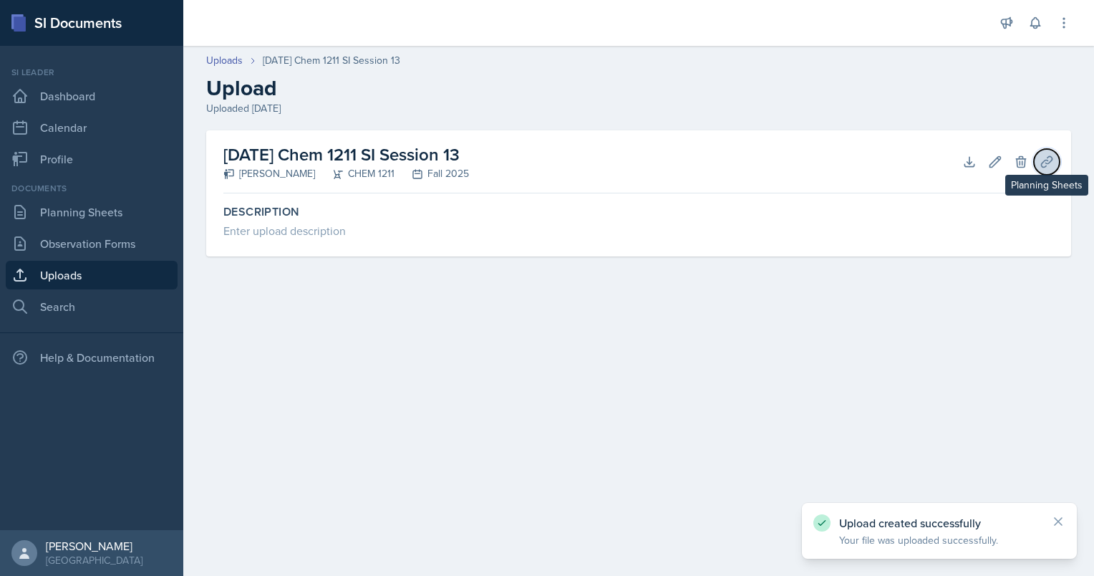
click at [1052, 155] on icon at bounding box center [1046, 162] width 14 height 14
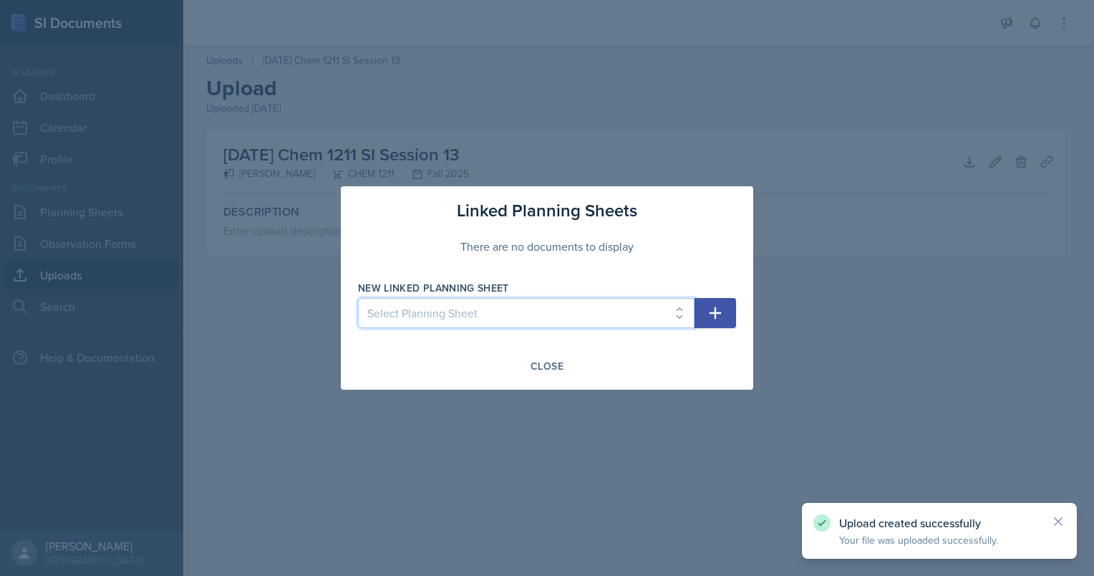
click at [573, 306] on select "Select Planning Sheet [DATE] [DATE] [DATE] [DATE] [DATE] [DATE] [DATE] [DATE] […" at bounding box center [526, 313] width 336 height 30
click at [358, 298] on select "Select Planning Sheet [DATE] [DATE] [DATE] [DATE] [DATE] [DATE] [DATE] [DATE] […" at bounding box center [526, 313] width 336 height 30
click at [524, 314] on select "Select Planning Sheet [DATE] [DATE] [DATE] [DATE] [DATE] [DATE] [DATE] [DATE] […" at bounding box center [526, 313] width 336 height 30
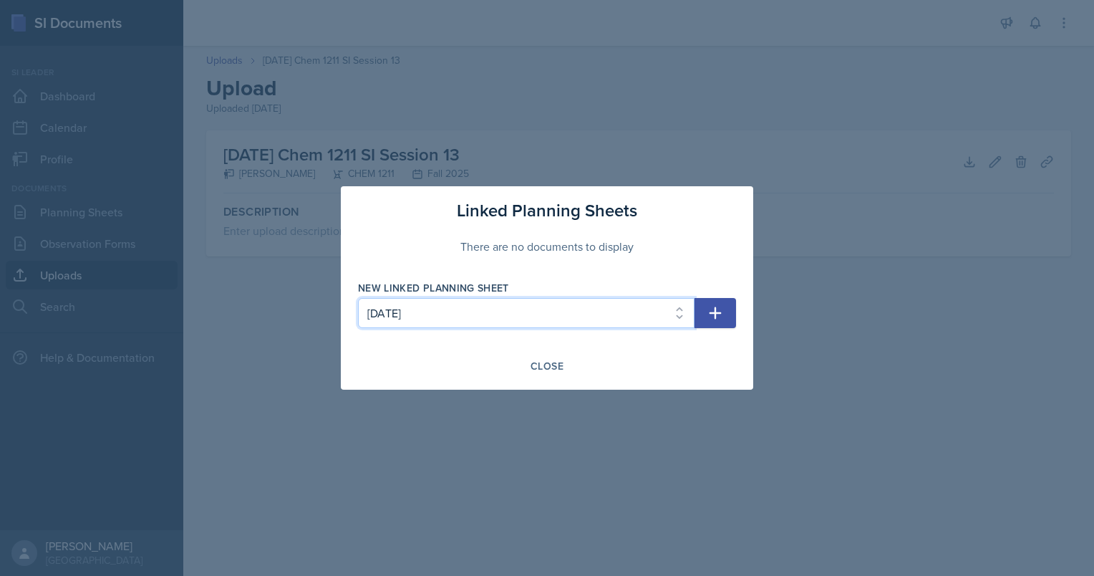
select select "7f20d974-afd2-4d64-bafd-2937bfdd6fd1"
click at [358, 298] on select "Select Planning Sheet [DATE] [DATE] [DATE] [DATE] [DATE] [DATE] [DATE] [DATE] […" at bounding box center [526, 313] width 336 height 30
click at [731, 301] on button "button" at bounding box center [715, 313] width 42 height 30
select select
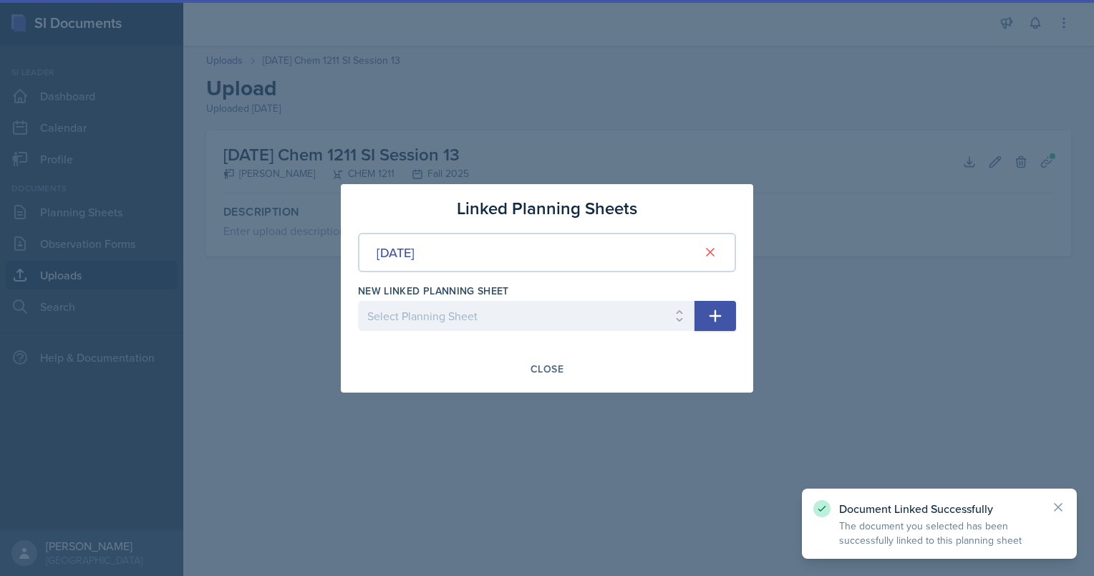
click at [214, 159] on div at bounding box center [547, 288] width 1094 height 576
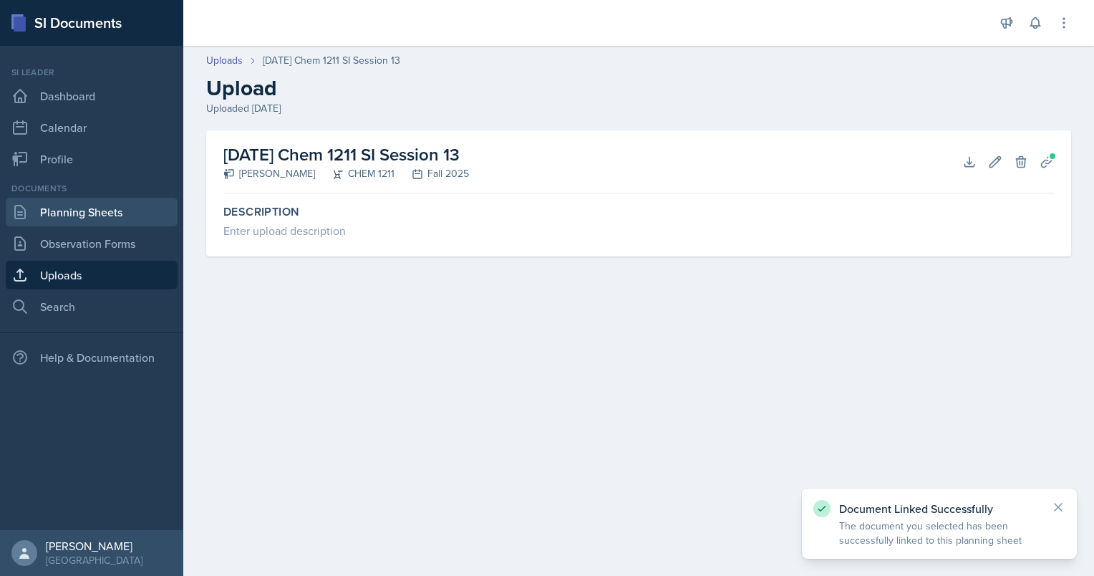
click at [110, 211] on link "Planning Sheets" at bounding box center [92, 212] width 172 height 29
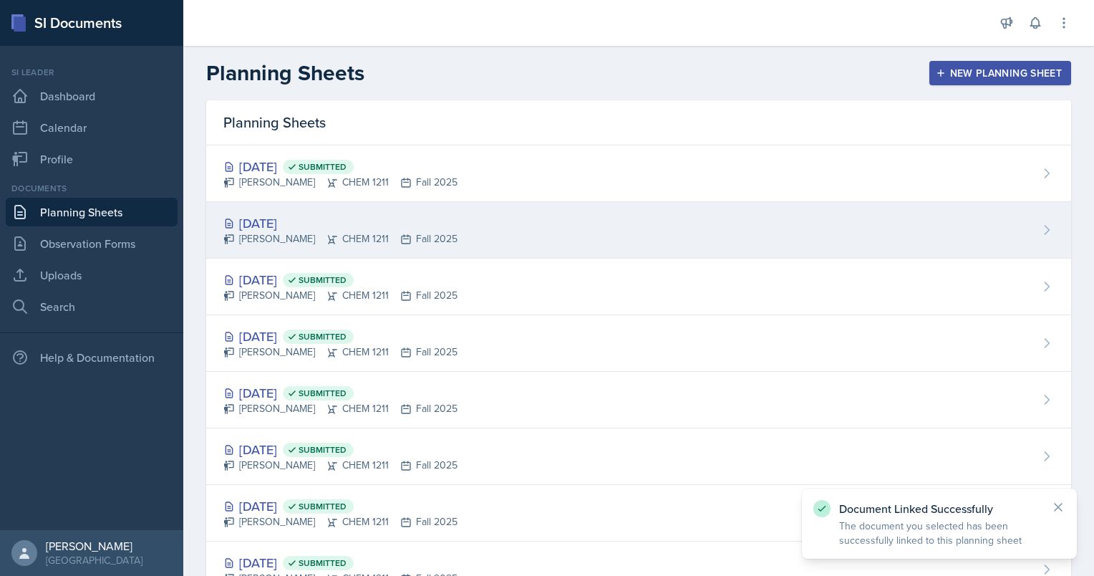
click at [338, 218] on div "[DATE]" at bounding box center [340, 222] width 234 height 19
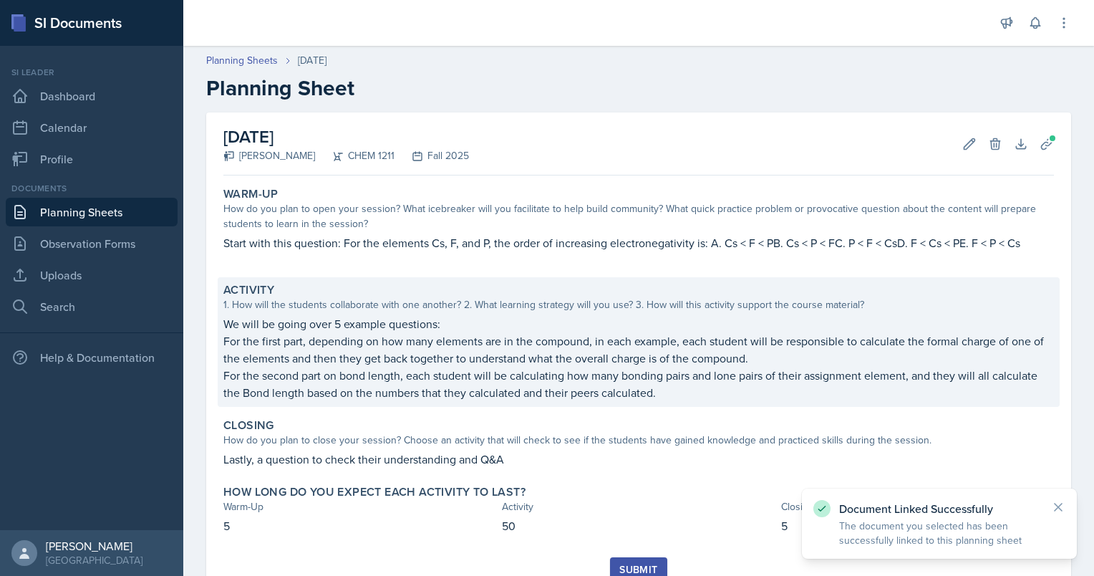
scroll to position [57, 0]
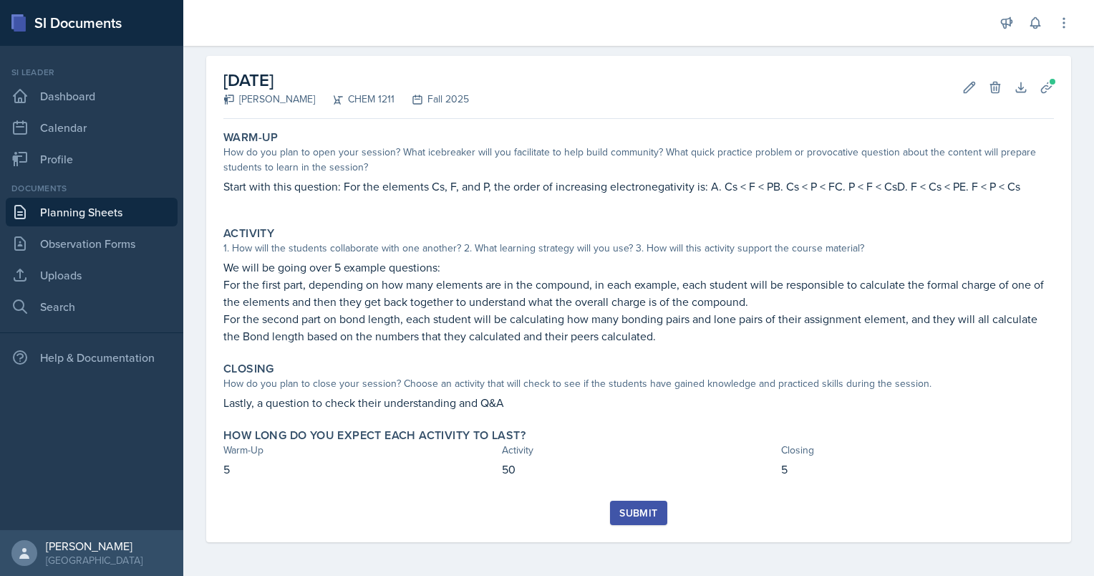
click at [623, 515] on div "Submit" at bounding box center [638, 512] width 38 height 11
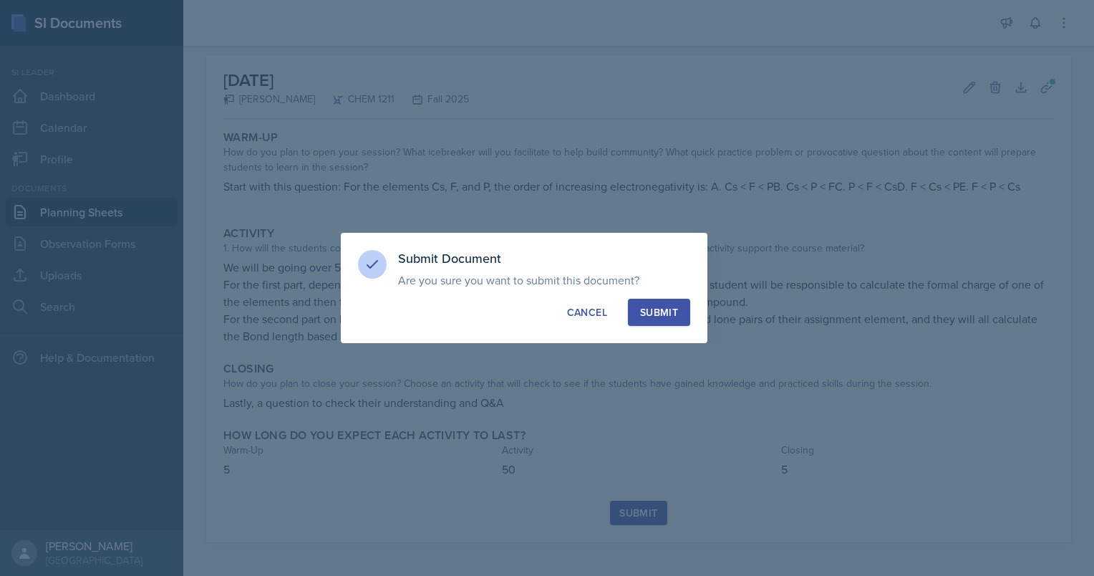
click at [650, 301] on button "Submit" at bounding box center [659, 312] width 62 height 27
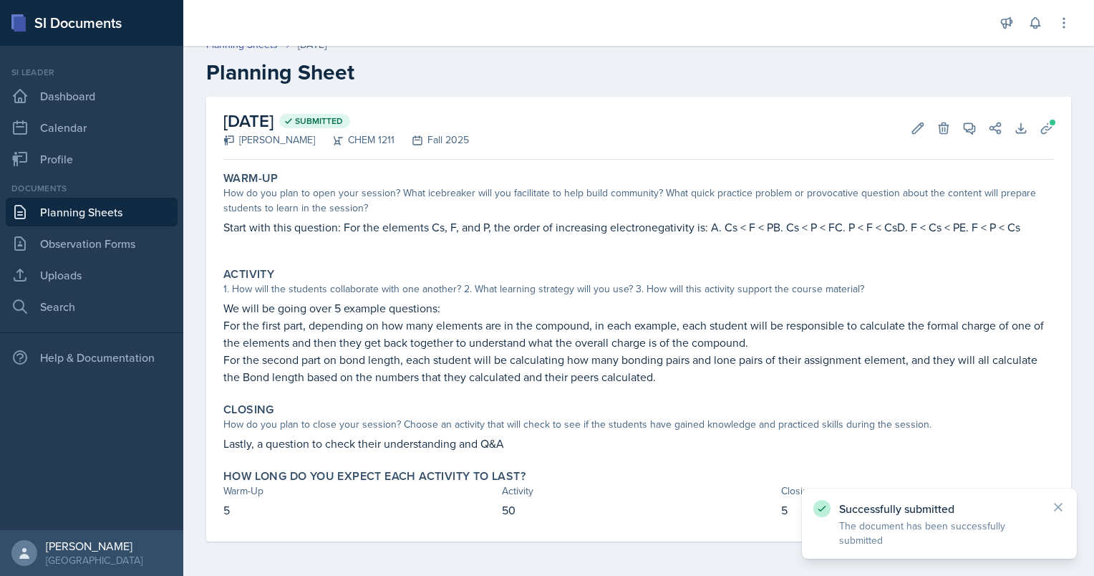
click at [86, 215] on link "Planning Sheets" at bounding box center [92, 212] width 172 height 29
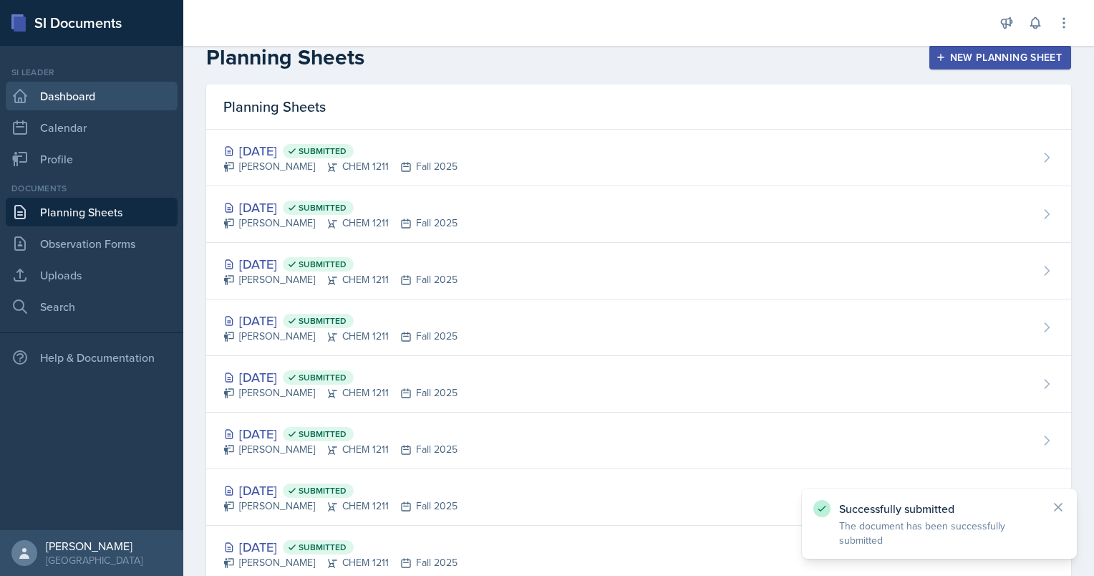
click at [96, 82] on link "Dashboard" at bounding box center [92, 96] width 172 height 29
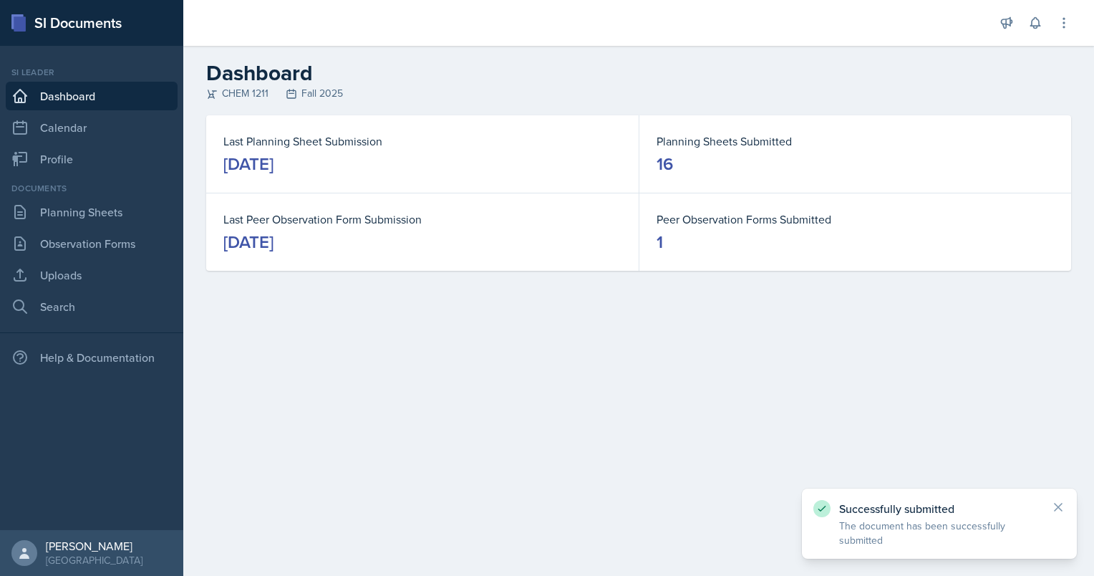
click at [102, 89] on link "Dashboard" at bounding box center [92, 96] width 172 height 29
